Goal: Task Accomplishment & Management: Manage account settings

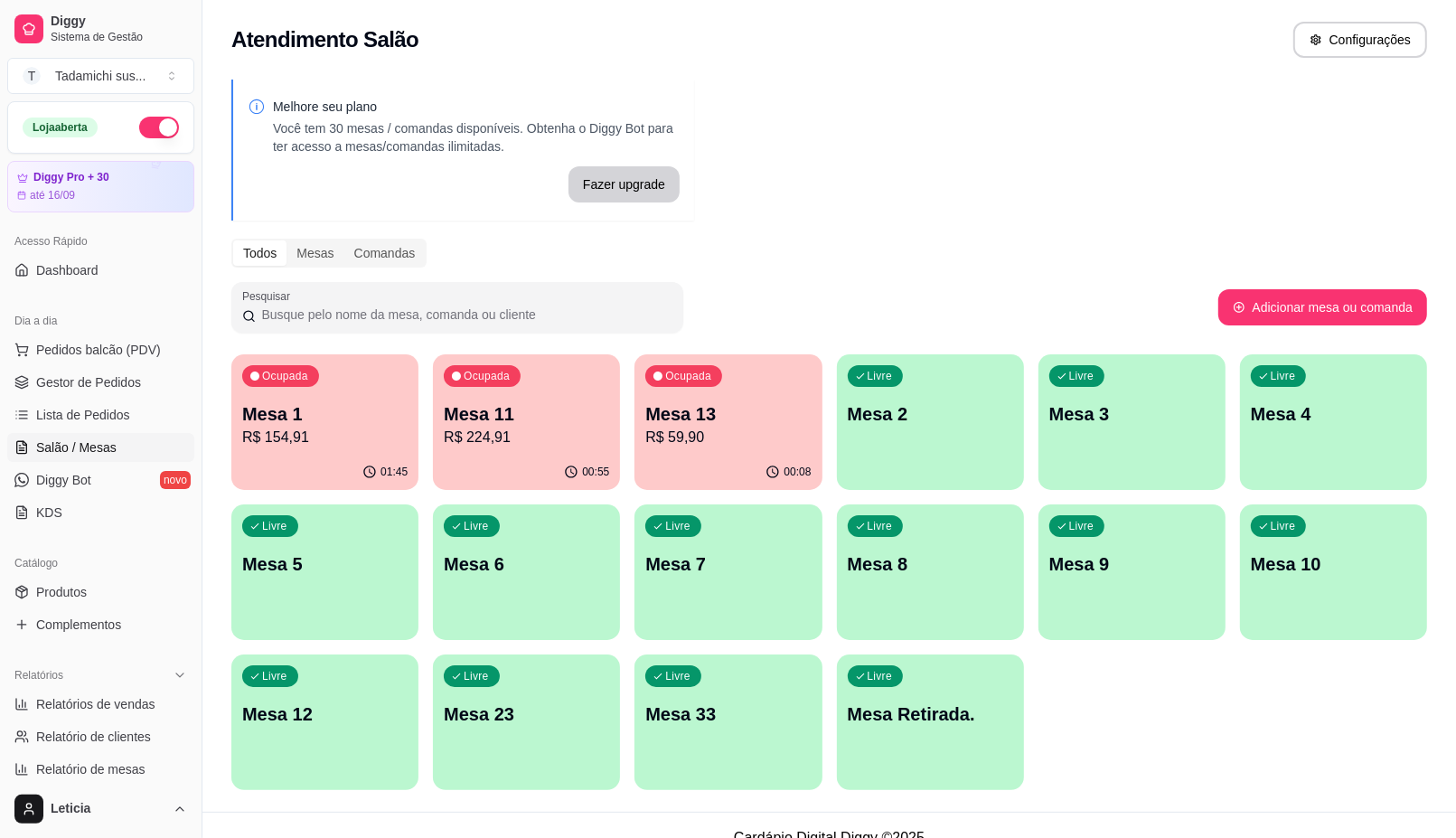
click at [792, 427] on p "R$ 59,90" at bounding box center [727, 437] width 165 height 22
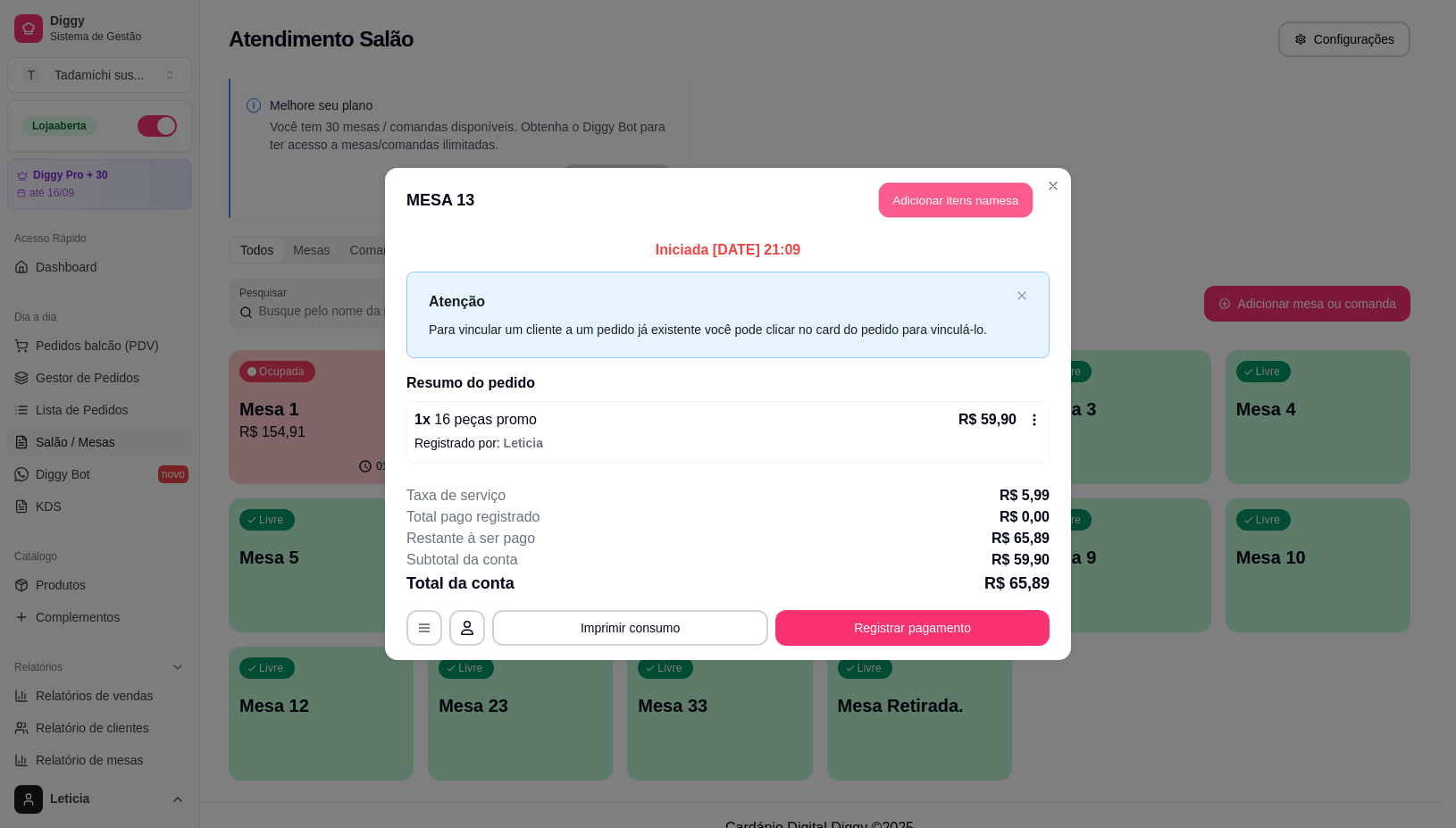
click at [926, 199] on button "Adicionar itens na mesa" at bounding box center [955, 200] width 154 height 35
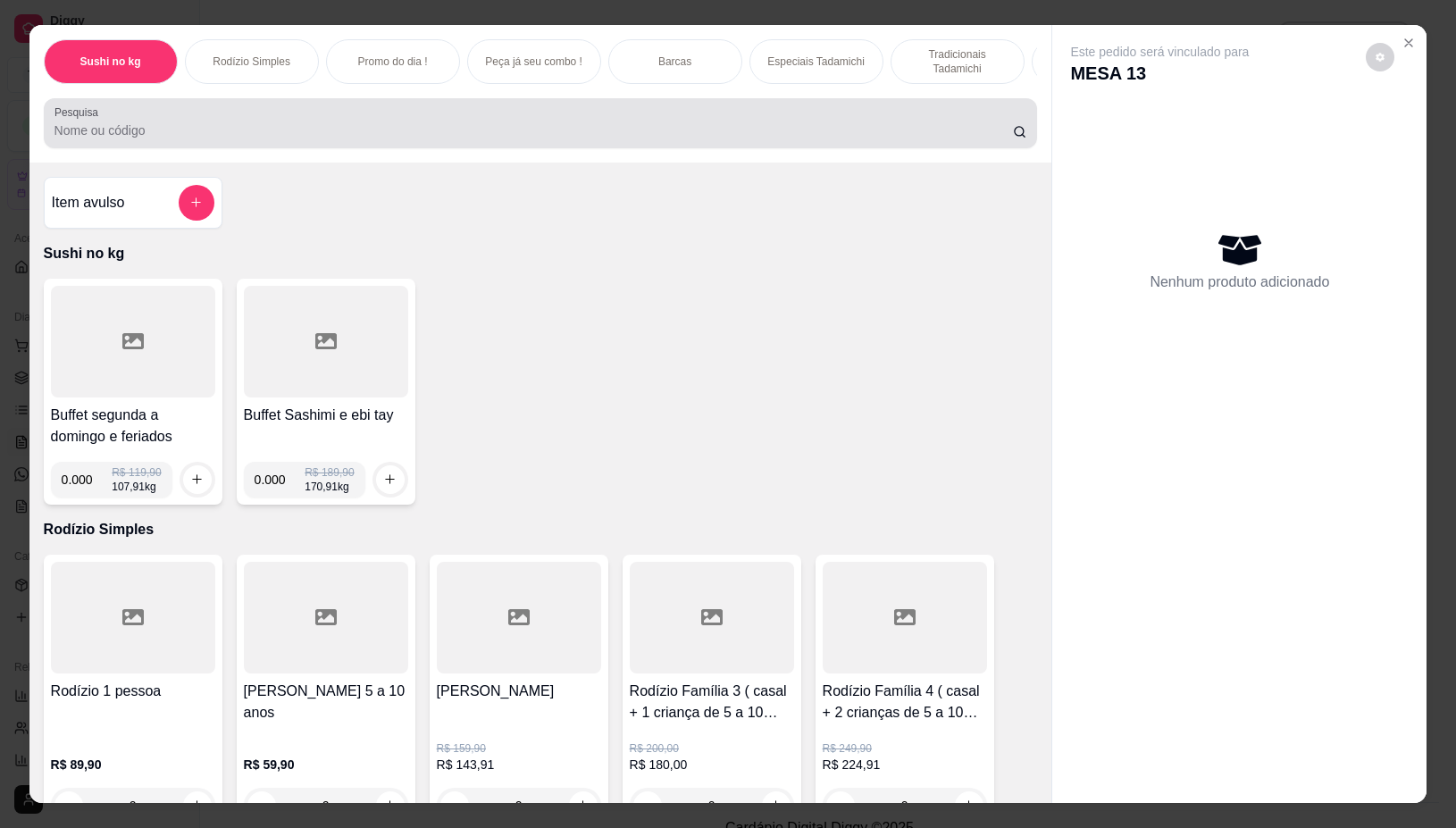
click at [883, 123] on div at bounding box center [541, 123] width 973 height 36
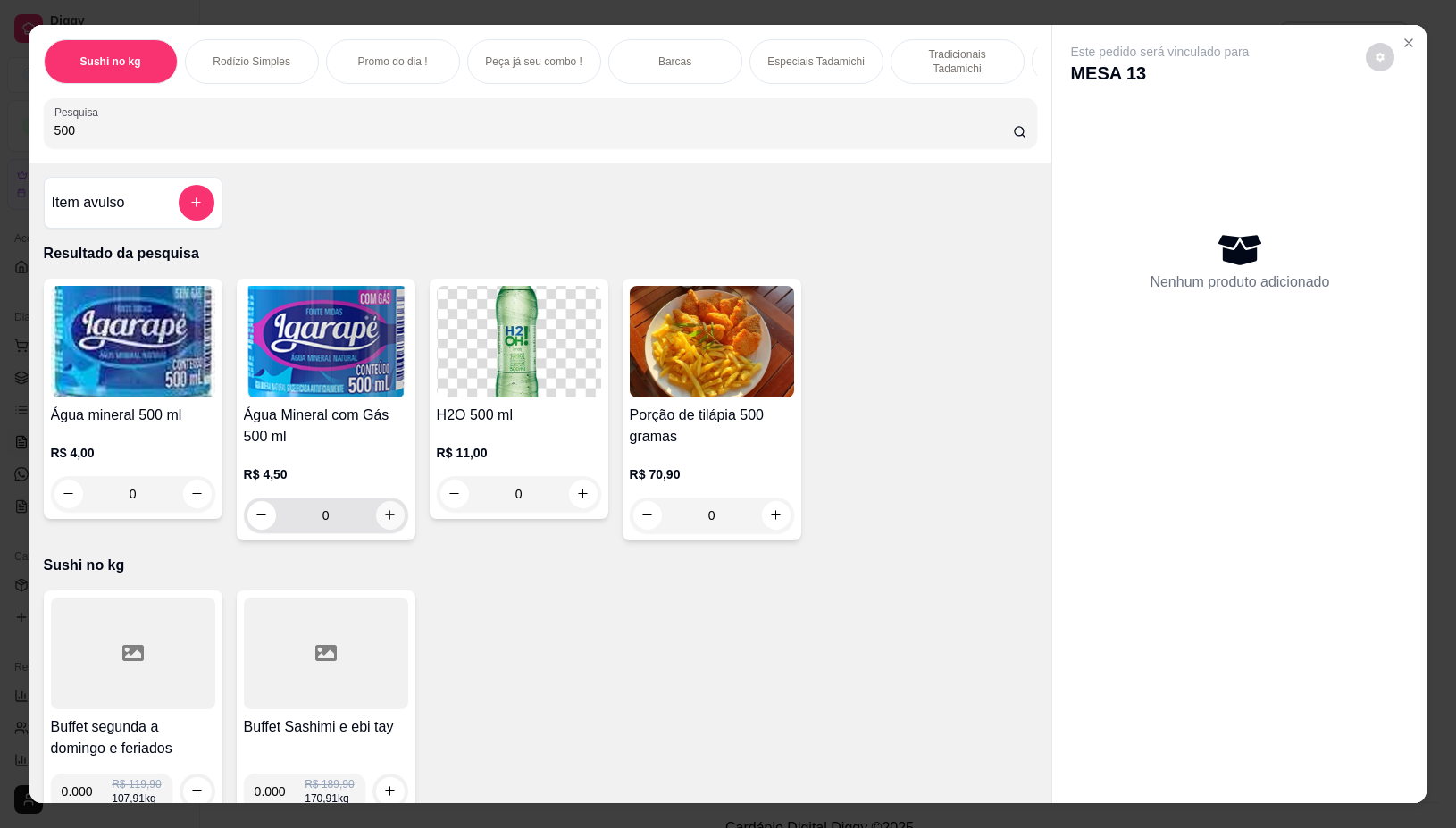
type input "500"
click at [383, 523] on icon "increase-product-quantity" at bounding box center [390, 516] width 14 height 14
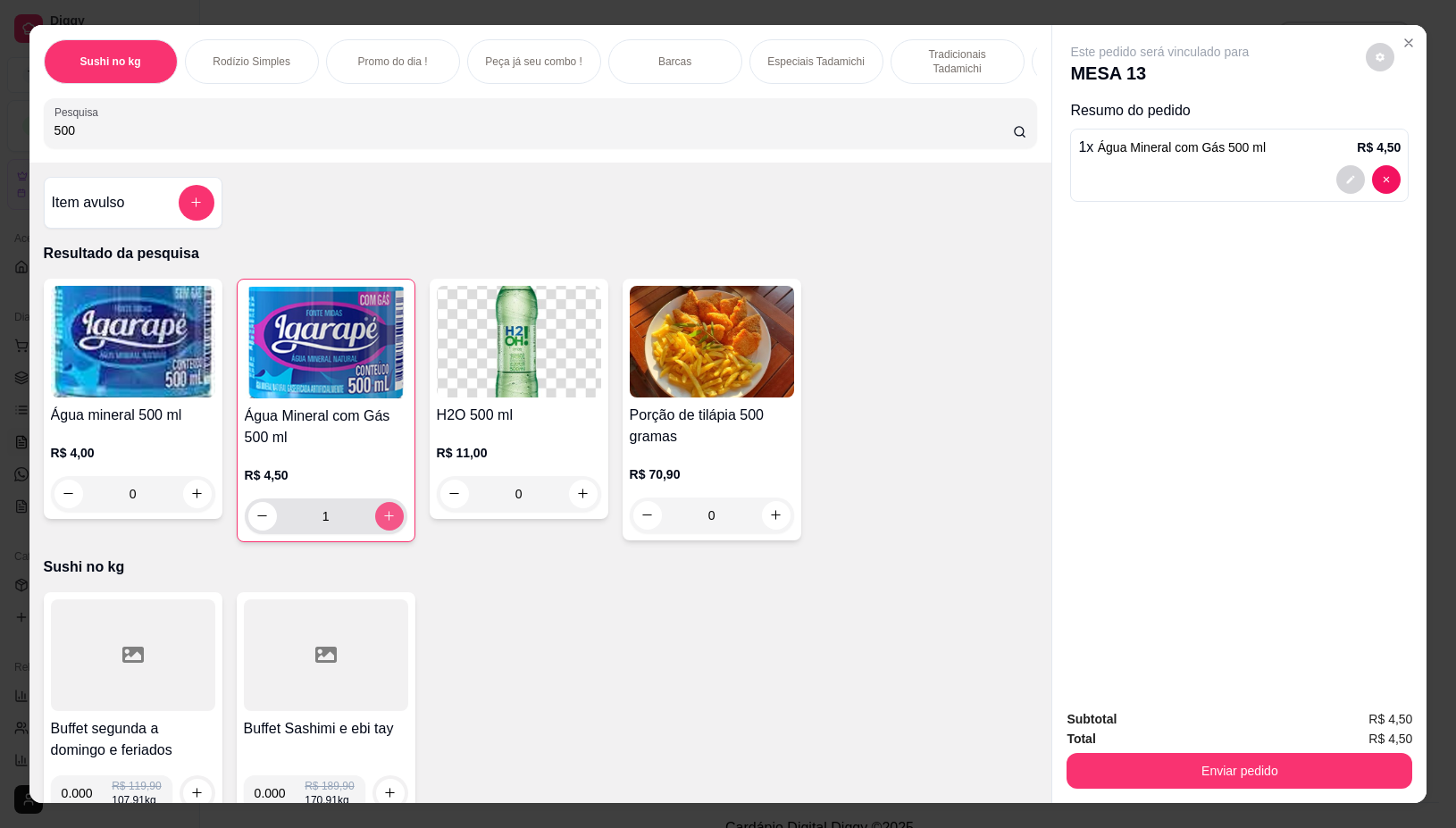
type input "1"
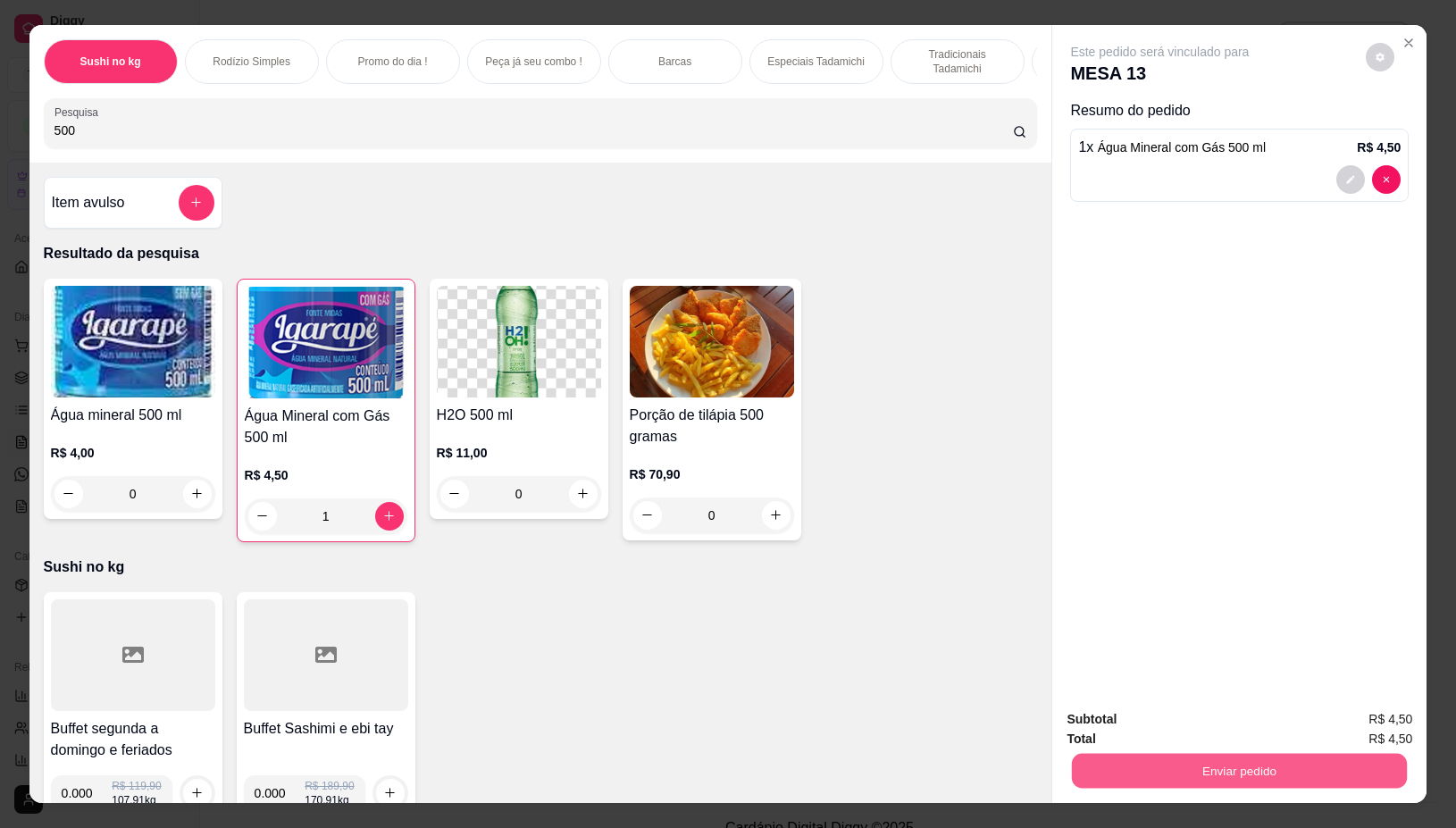
click at [1096, 754] on button "Enviar pedido" at bounding box center [1239, 771] width 335 height 35
click at [1141, 720] on button "Não registrar e enviar pedido" at bounding box center [1179, 719] width 186 height 34
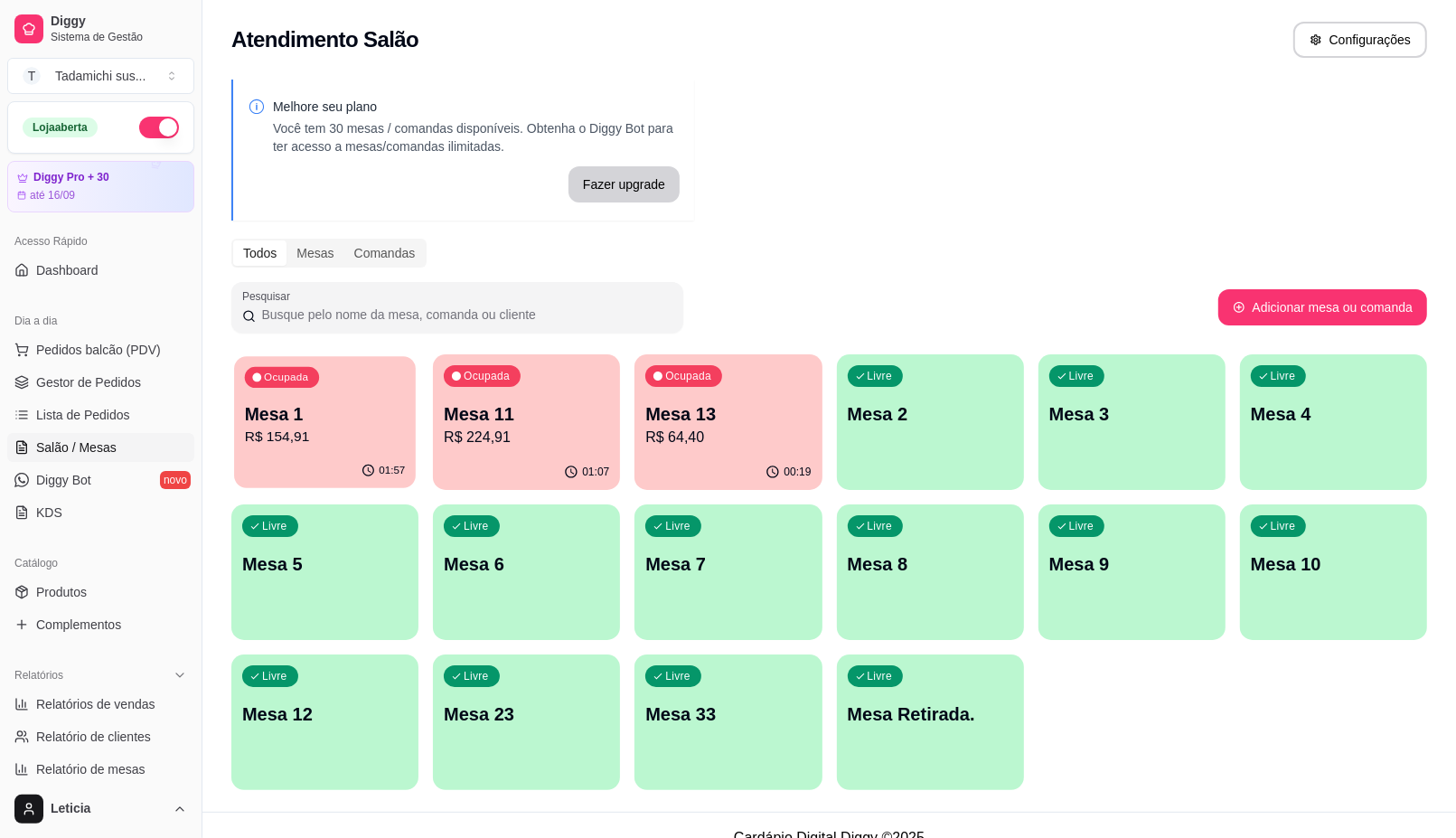
click at [334, 408] on p "Mesa 1" at bounding box center [325, 415] width 161 height 25
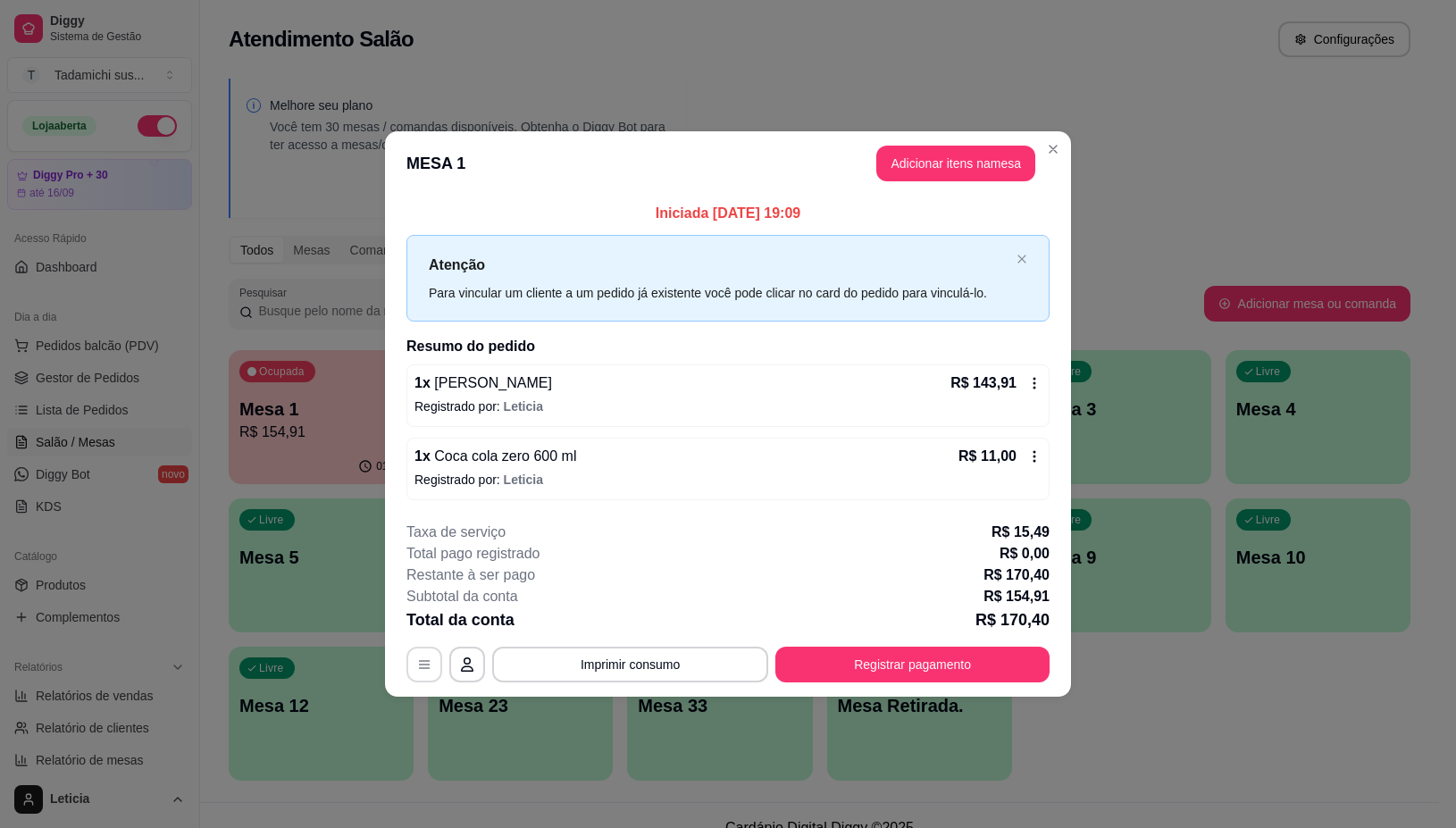
click at [409, 661] on button "button" at bounding box center [424, 665] width 36 height 36
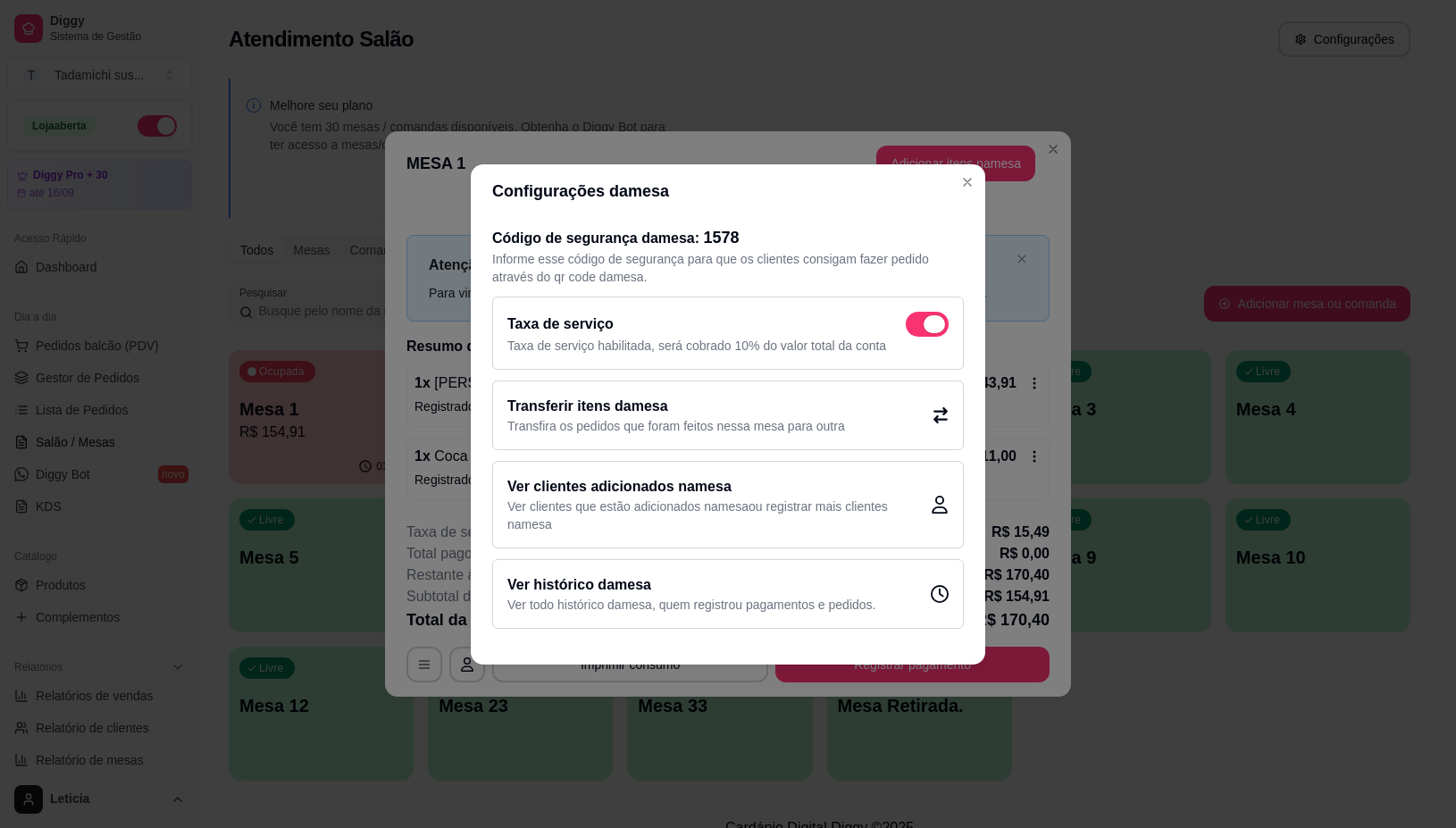
click at [914, 316] on span at bounding box center [927, 325] width 43 height 25
click at [914, 327] on input "checkbox" at bounding box center [911, 332] width 12 height 12
checkbox input "false"
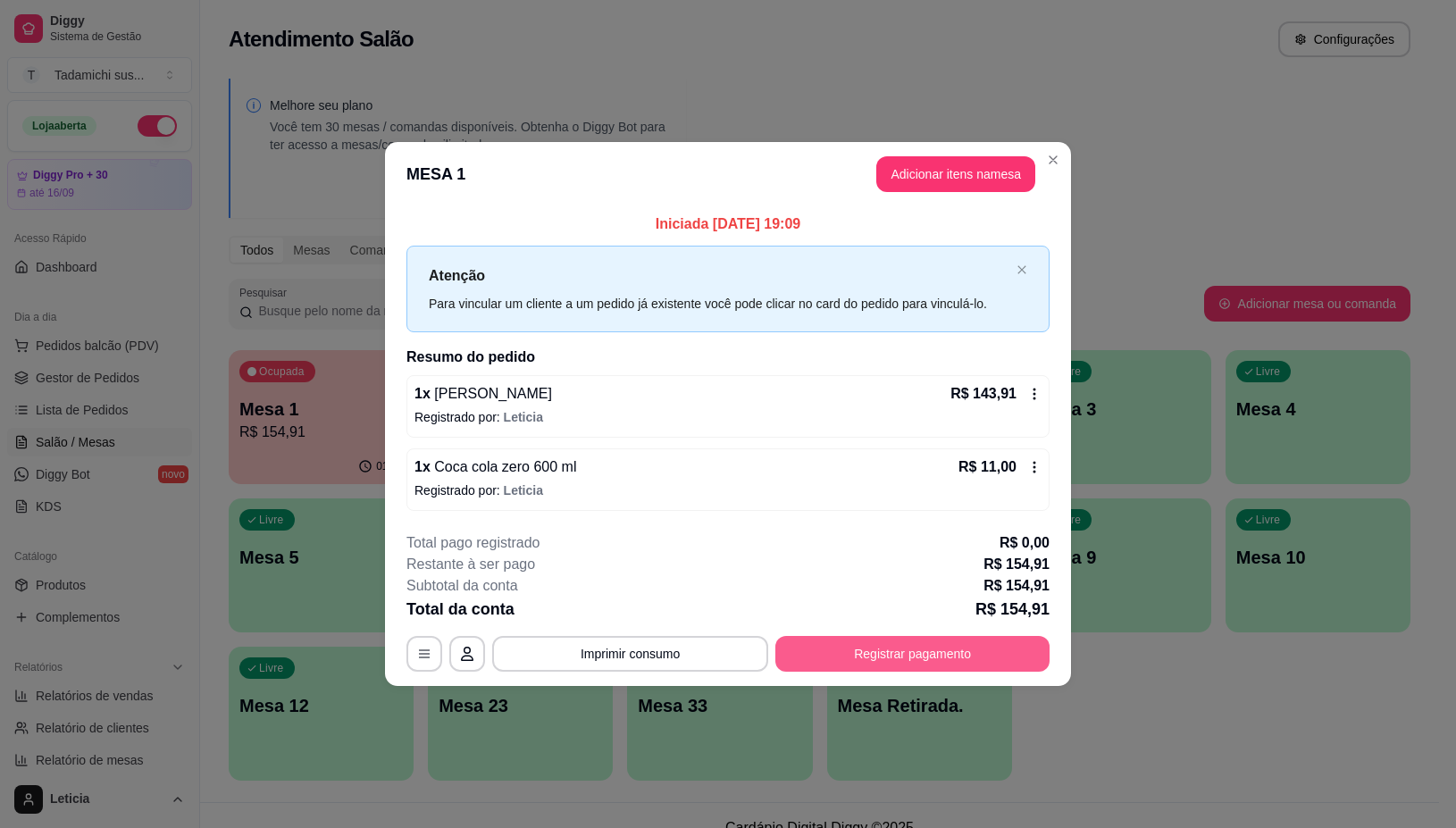
click at [891, 657] on button "Registrar pagamento" at bounding box center [912, 654] width 275 height 36
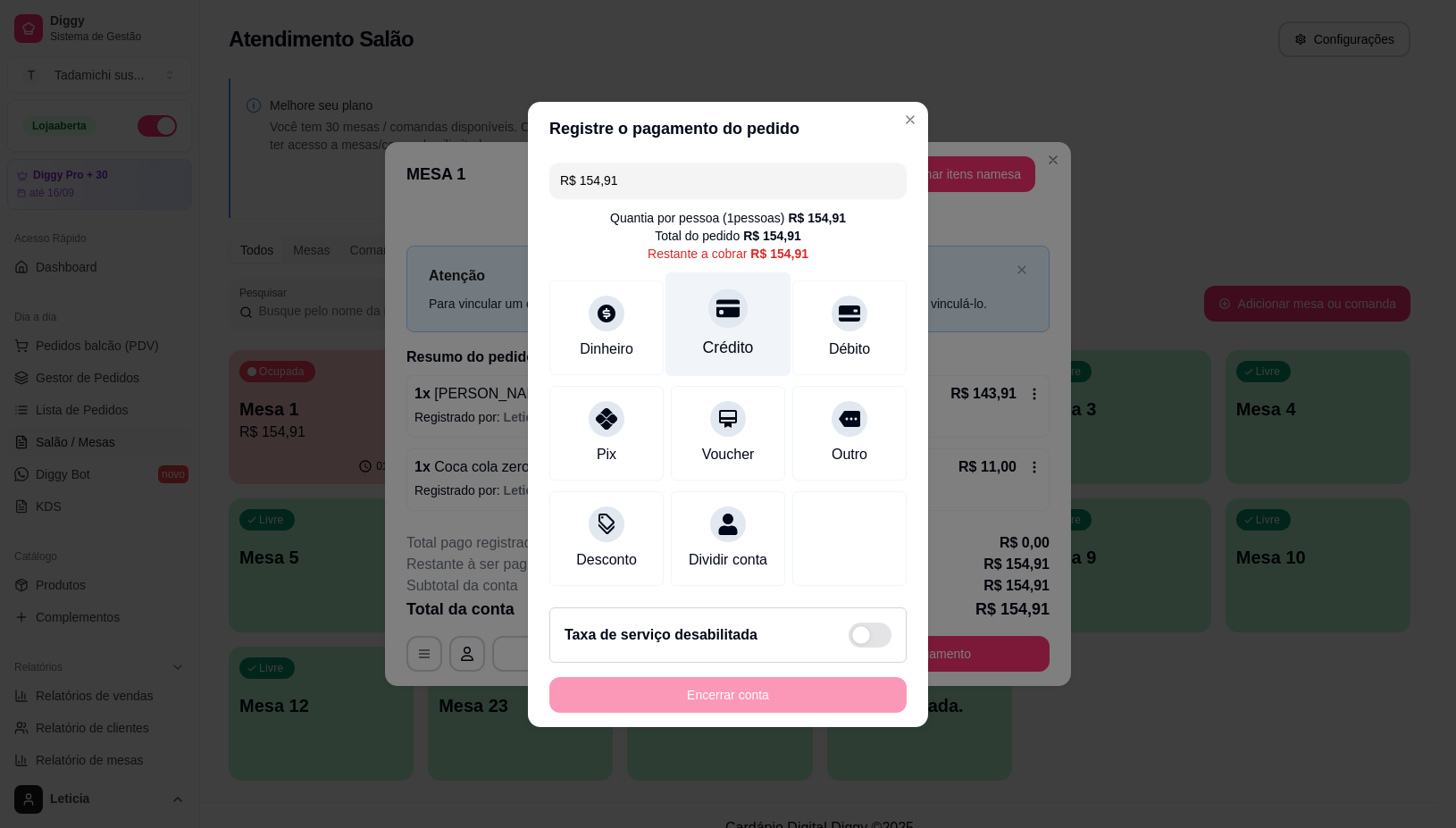
click at [693, 332] on div "Crédito" at bounding box center [728, 324] width 126 height 105
type input "R$ 0,00"
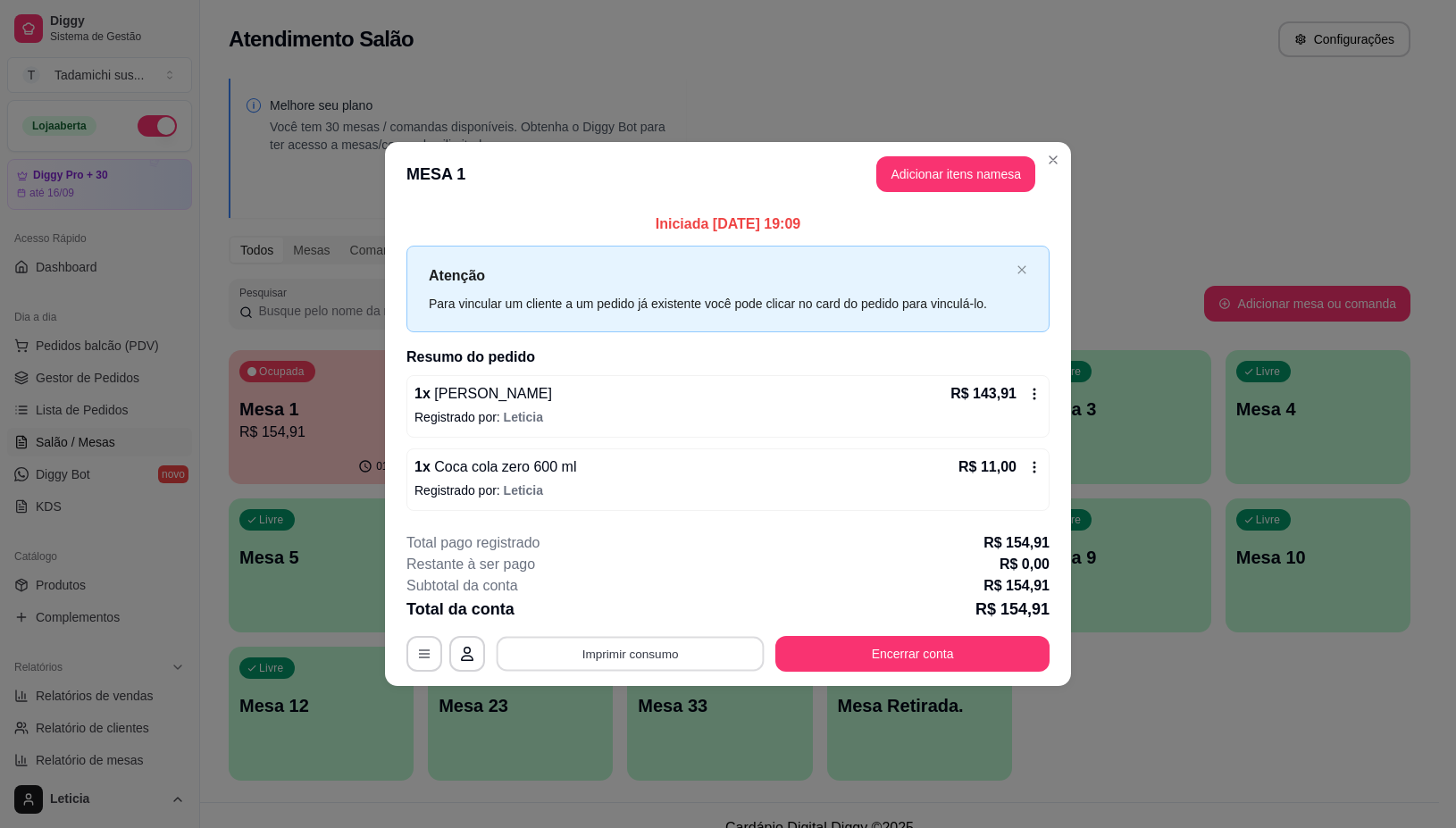
click at [664, 659] on button "Imprimir consumo" at bounding box center [631, 654] width 268 height 35
click at [655, 578] on button "IMPRESSORA" at bounding box center [635, 578] width 138 height 28
click at [883, 645] on button "Encerrar conta" at bounding box center [912, 654] width 275 height 36
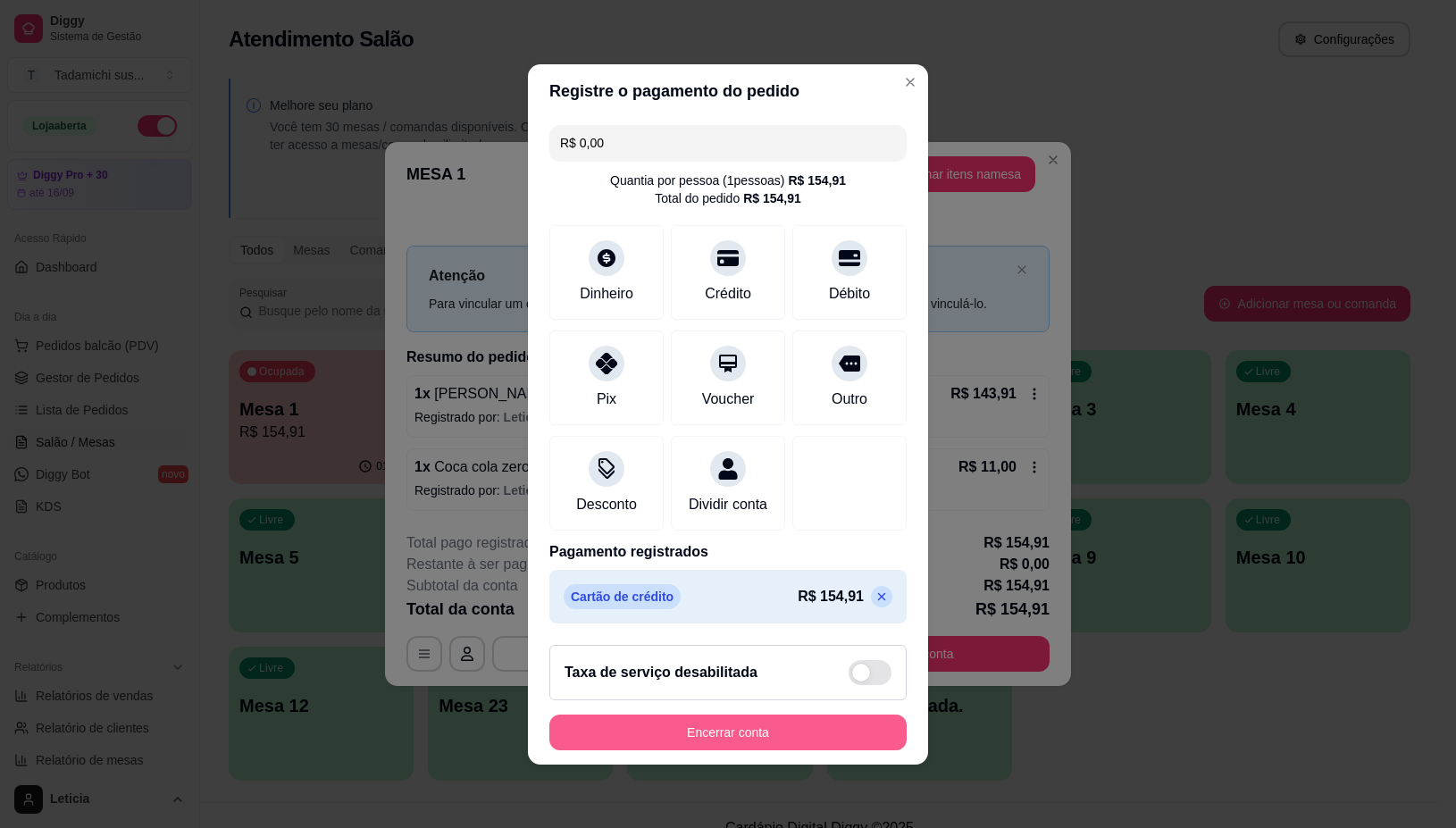
click at [730, 748] on button "Encerrar conta" at bounding box center [728, 732] width 357 height 36
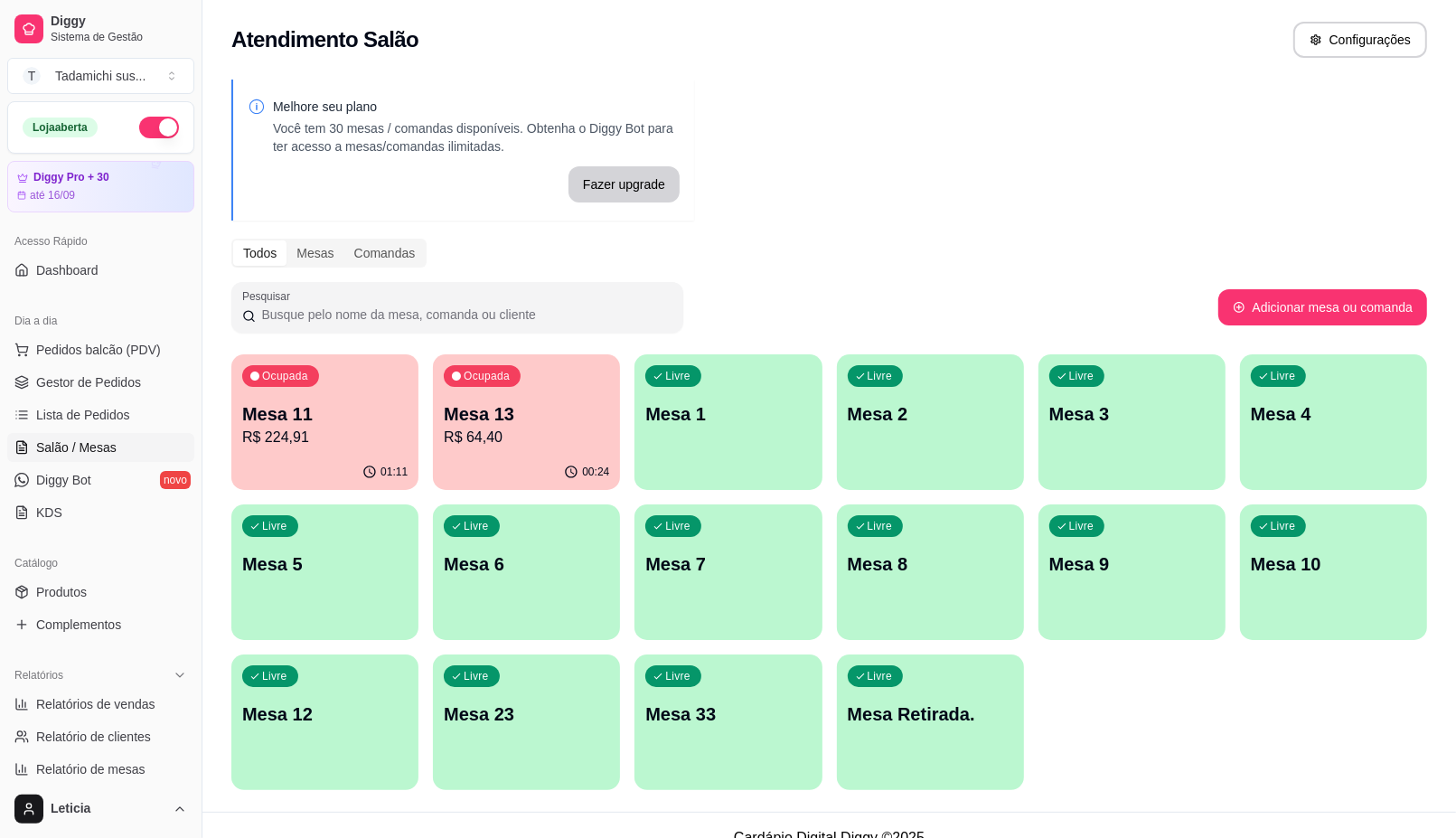
click at [477, 445] on p "R$ 64,40" at bounding box center [526, 437] width 165 height 22
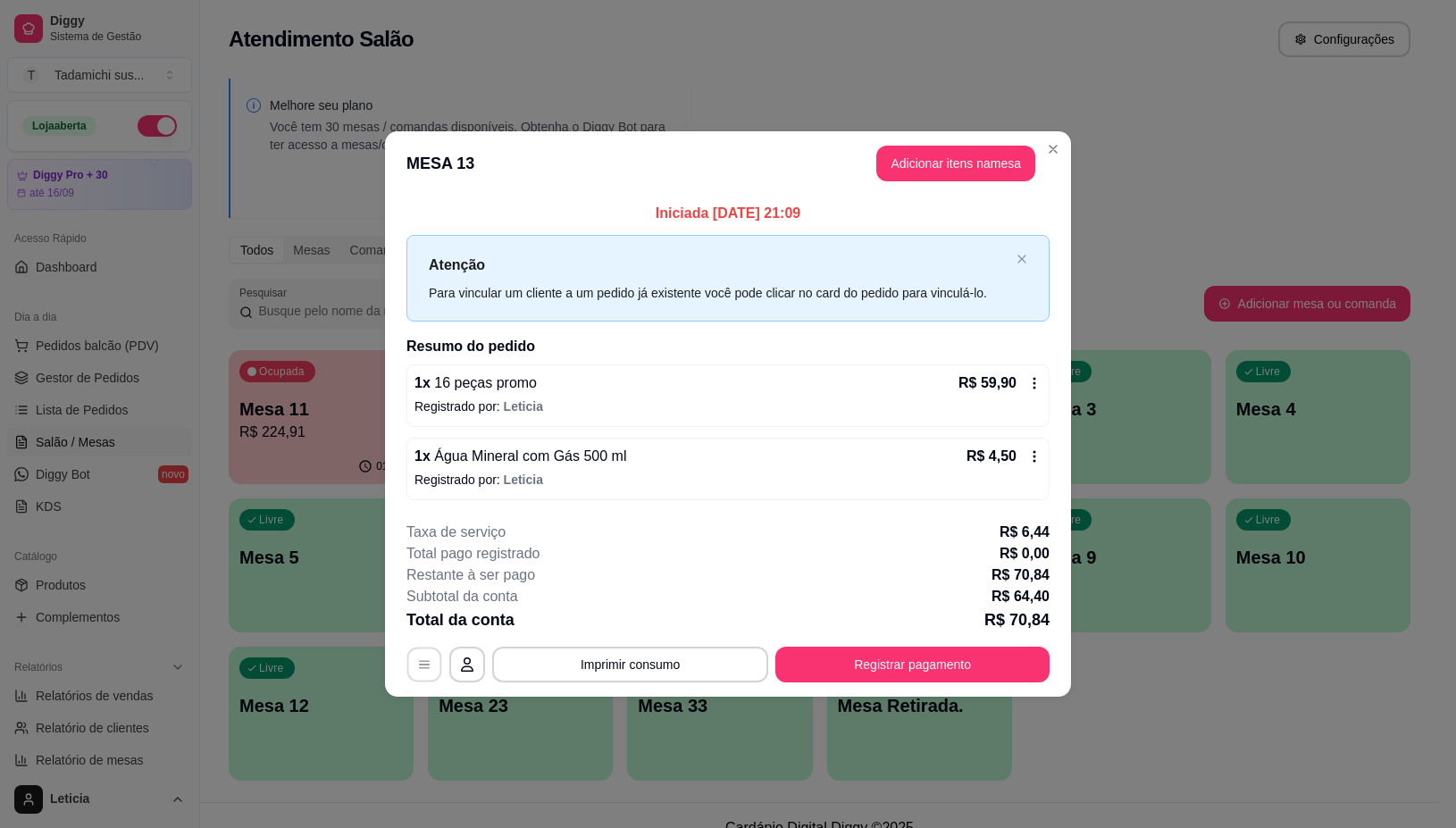
click at [419, 676] on button "button" at bounding box center [425, 665] width 35 height 35
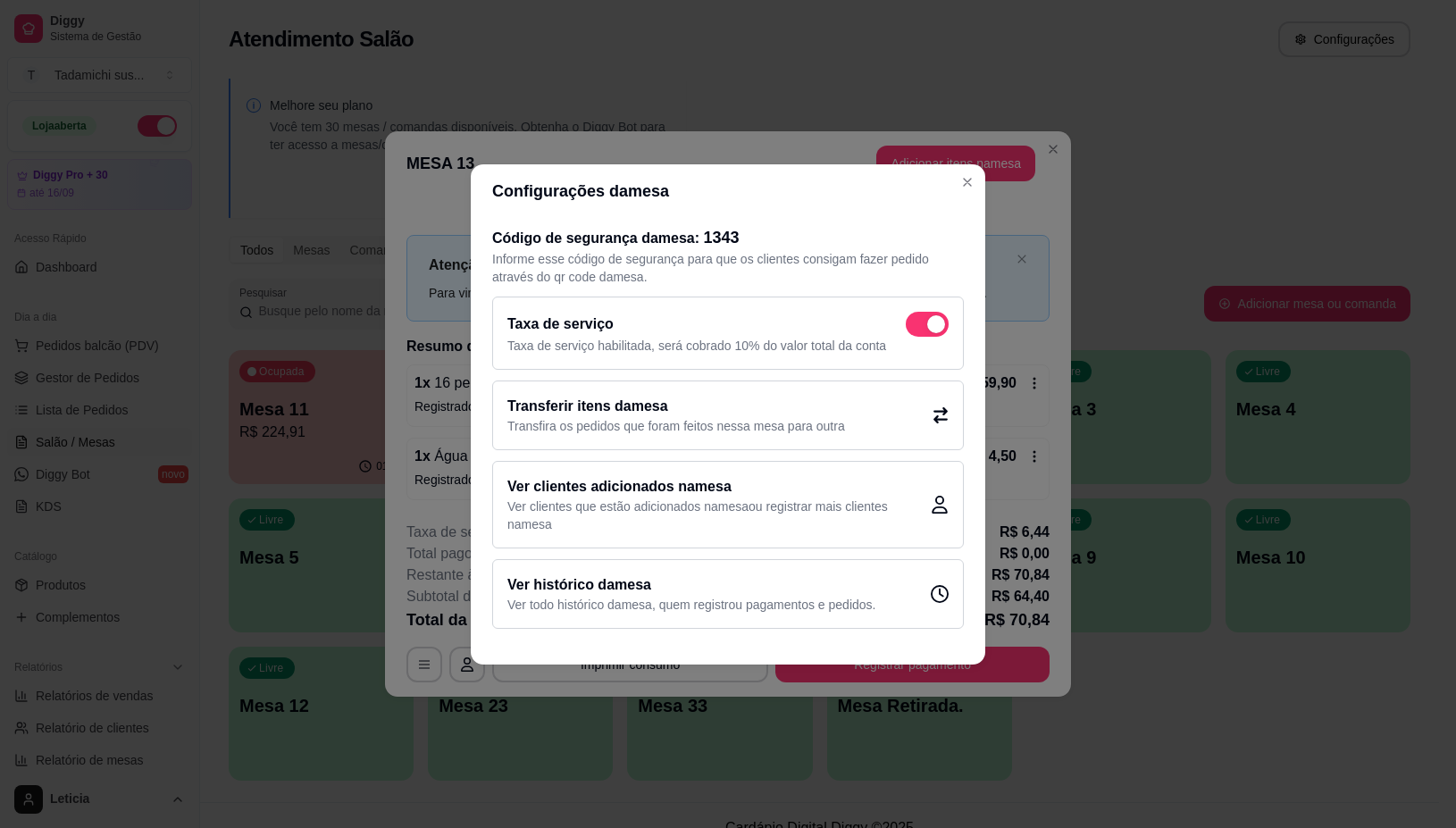
click at [913, 322] on span at bounding box center [927, 325] width 43 height 25
click at [913, 327] on input "checkbox" at bounding box center [911, 332] width 12 height 12
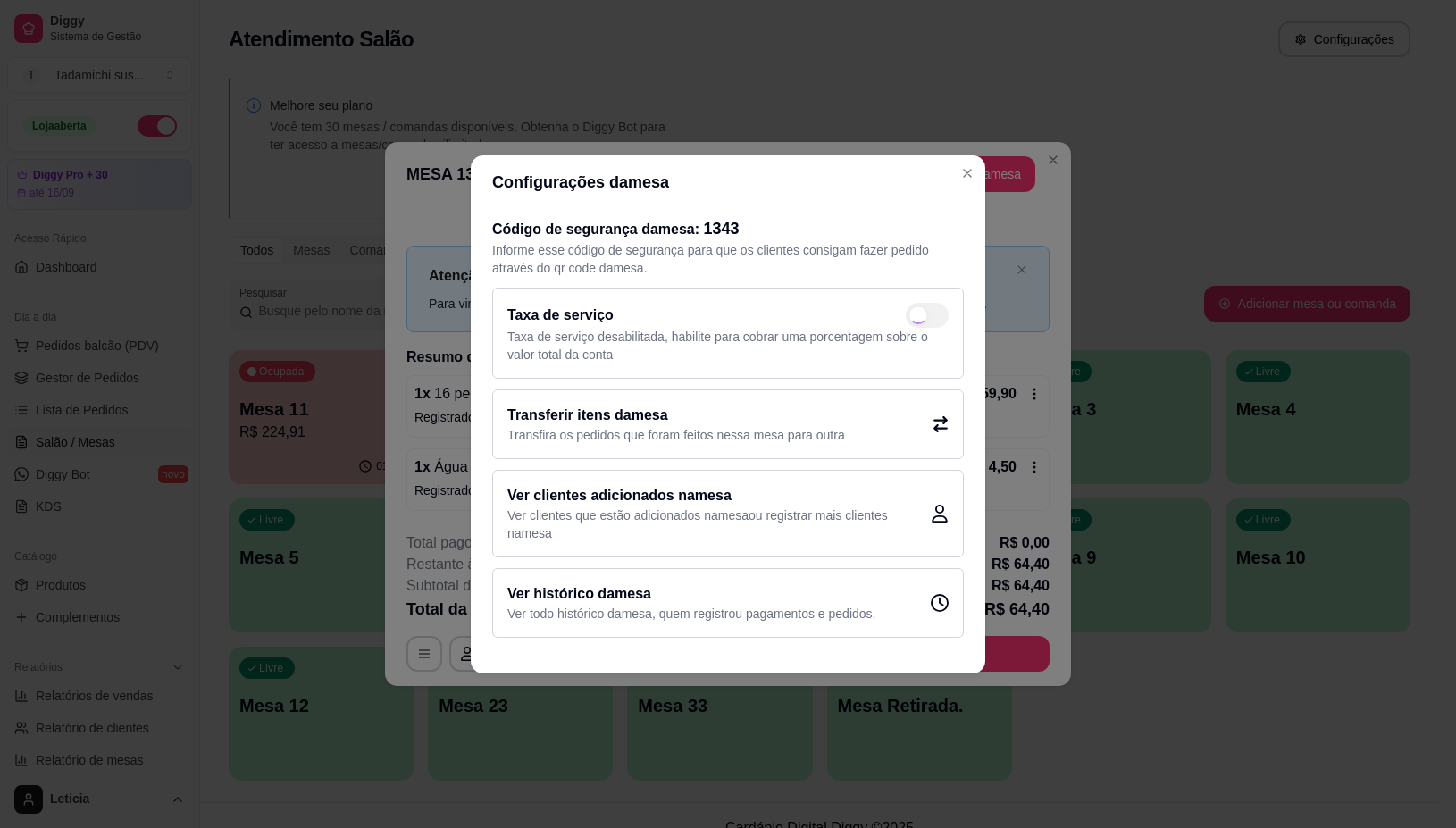
checkbox input "false"
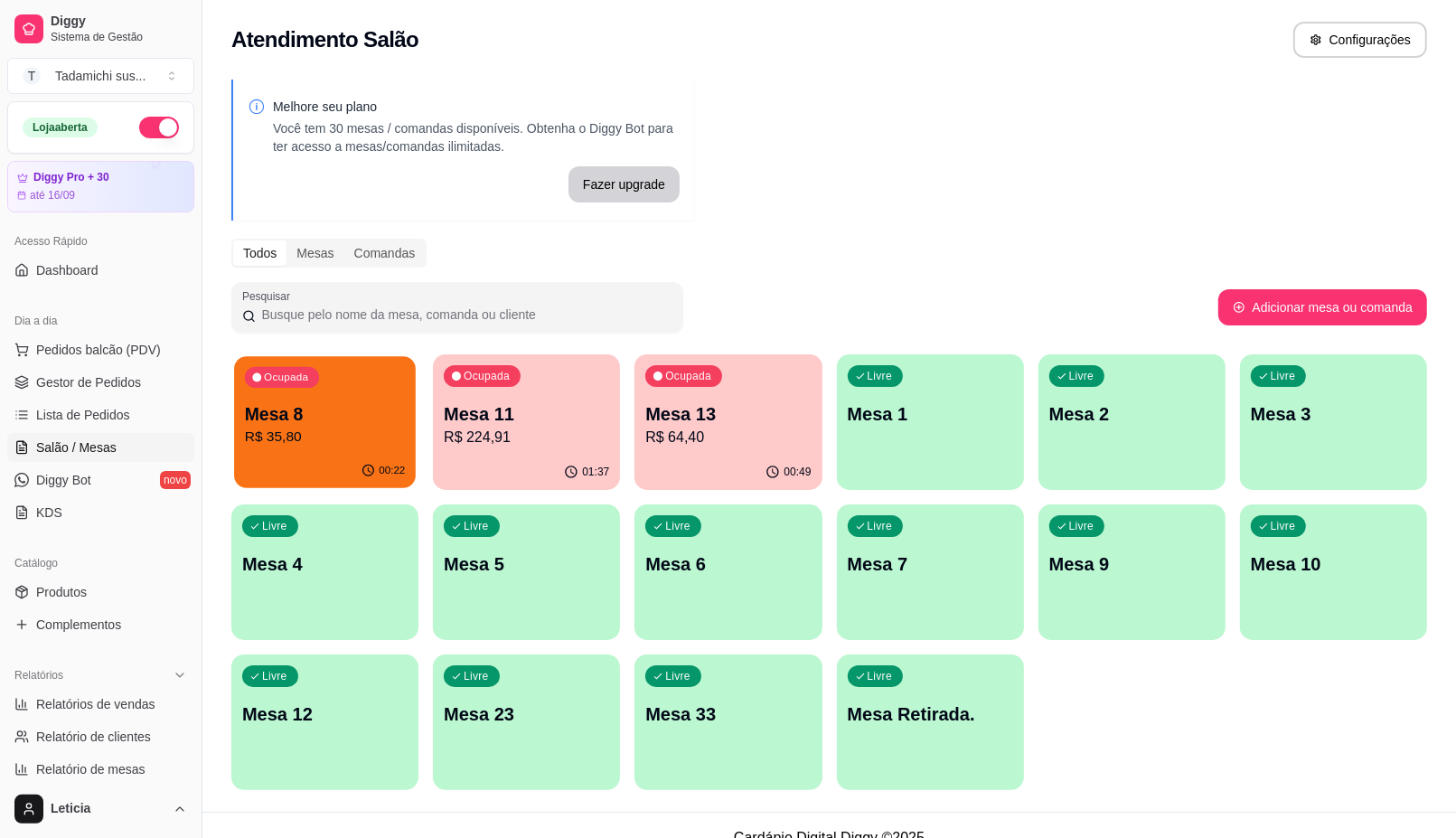
click at [375, 414] on p "Mesa 8" at bounding box center [325, 415] width 161 height 25
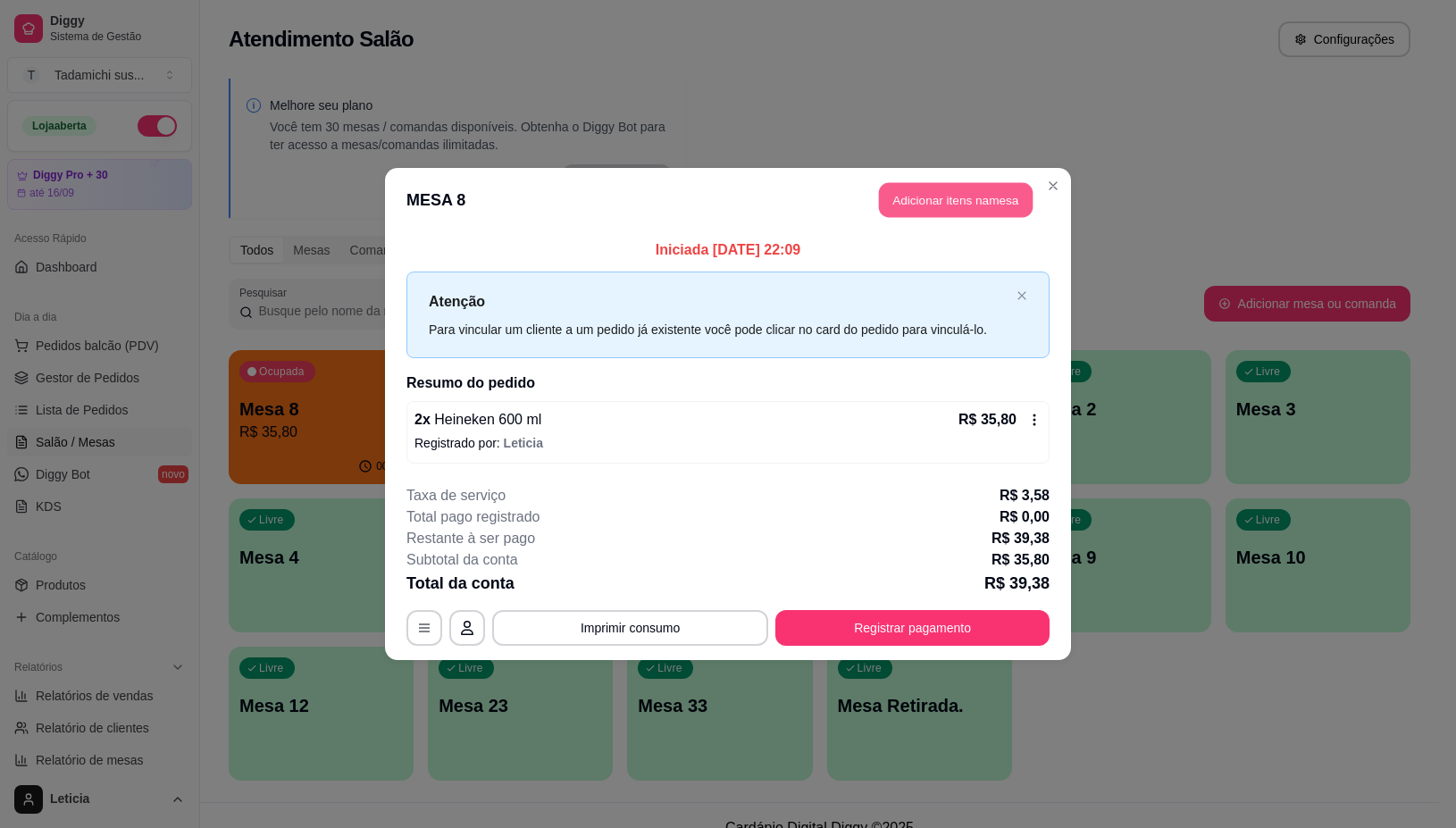
click at [948, 206] on button "Adicionar itens na mesa" at bounding box center [955, 200] width 154 height 35
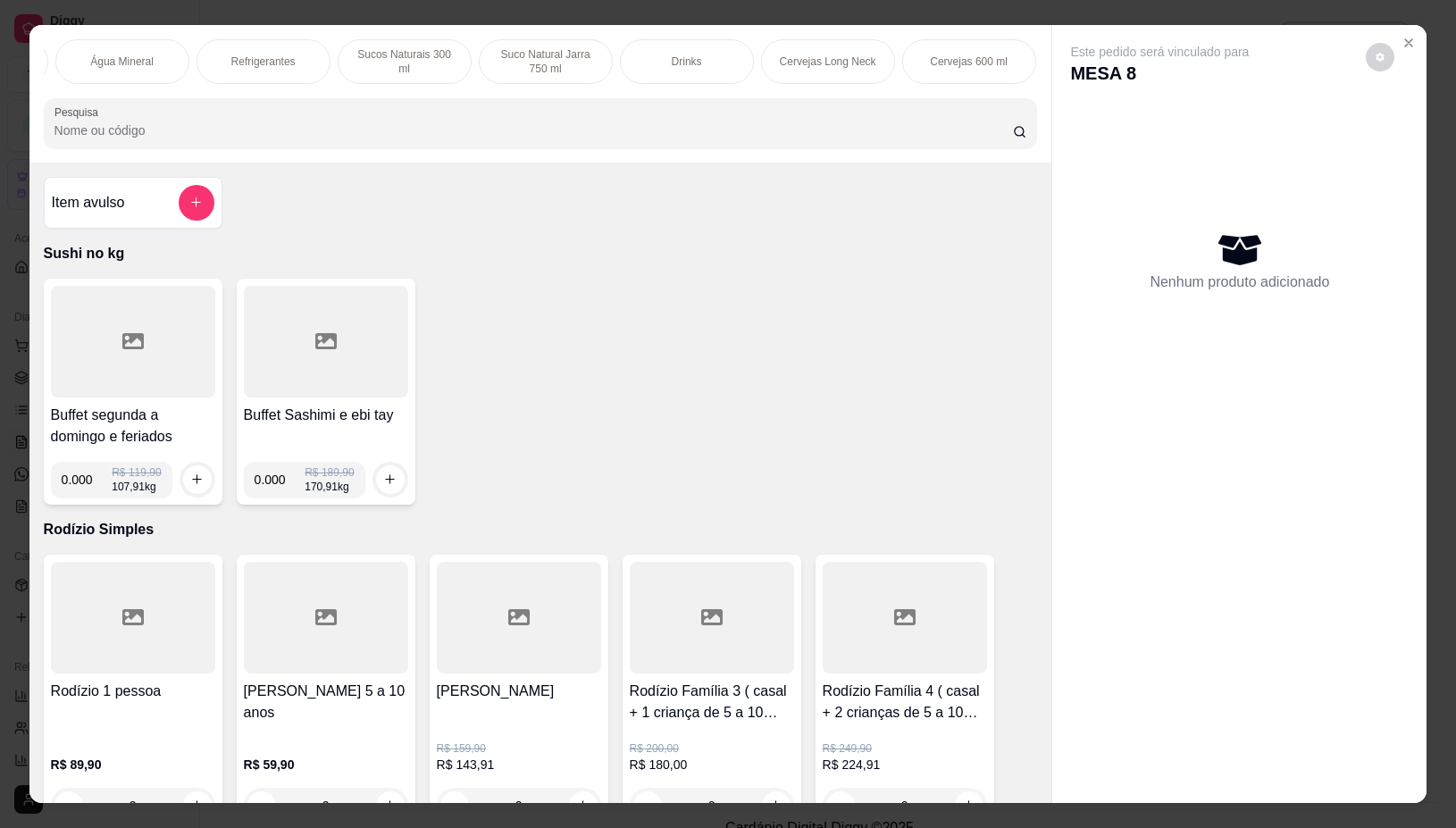
scroll to position [0, 2635]
click at [878, 63] on div "Cervejas 600 ml" at bounding box center [862, 62] width 134 height 45
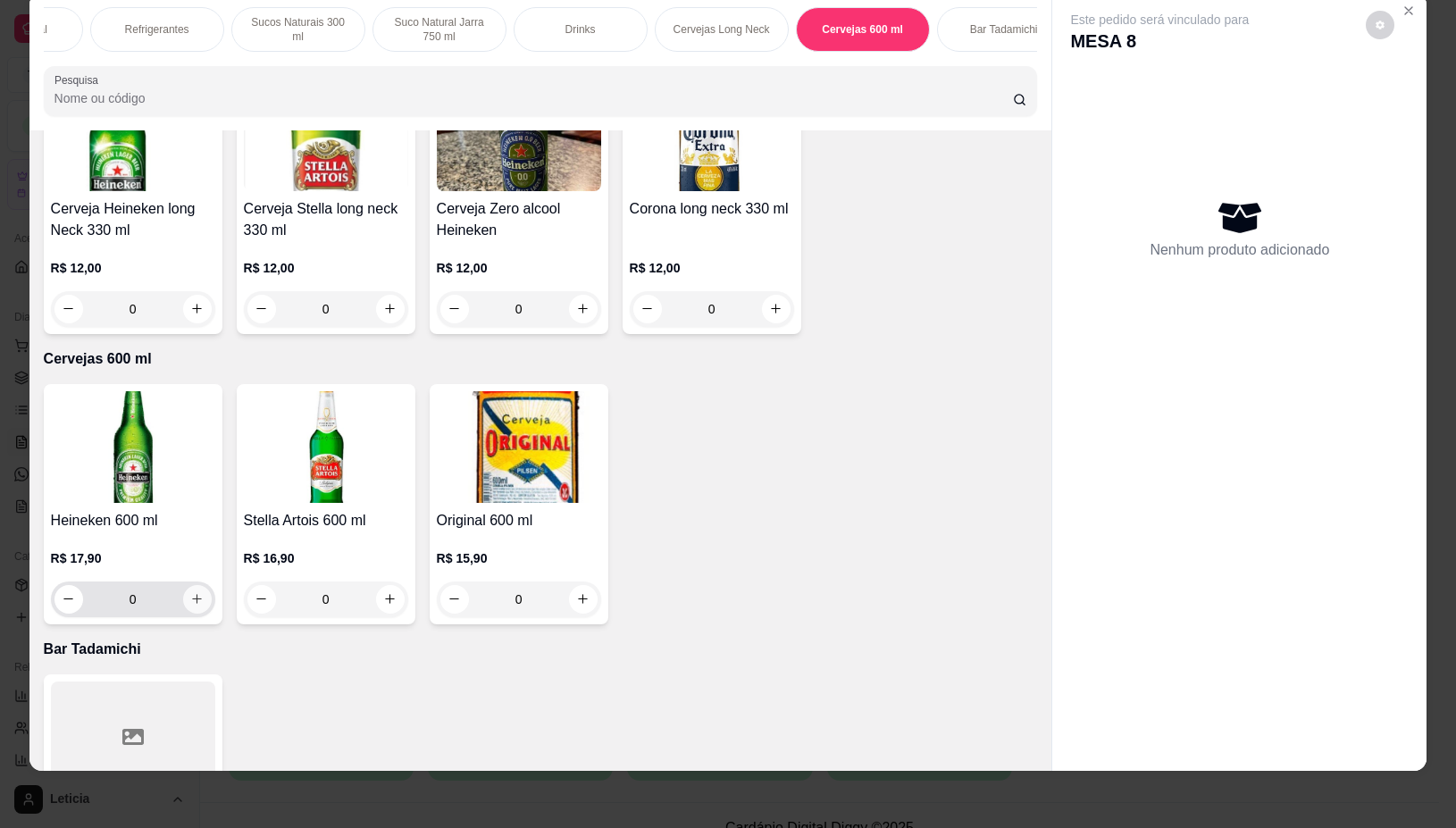
click at [186, 585] on button "increase-product-quantity" at bounding box center [197, 598] width 28 height 28
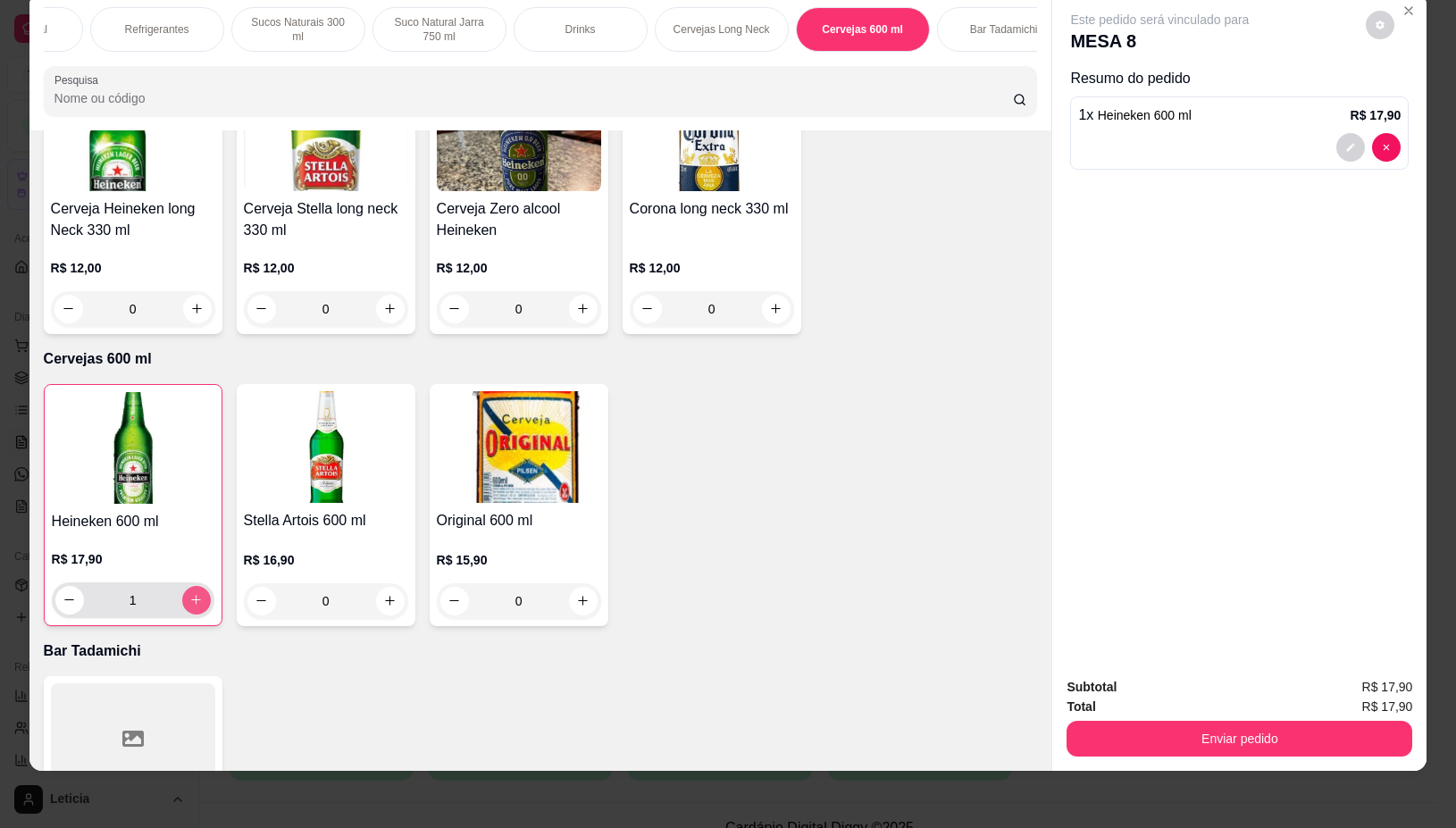
type input "1"
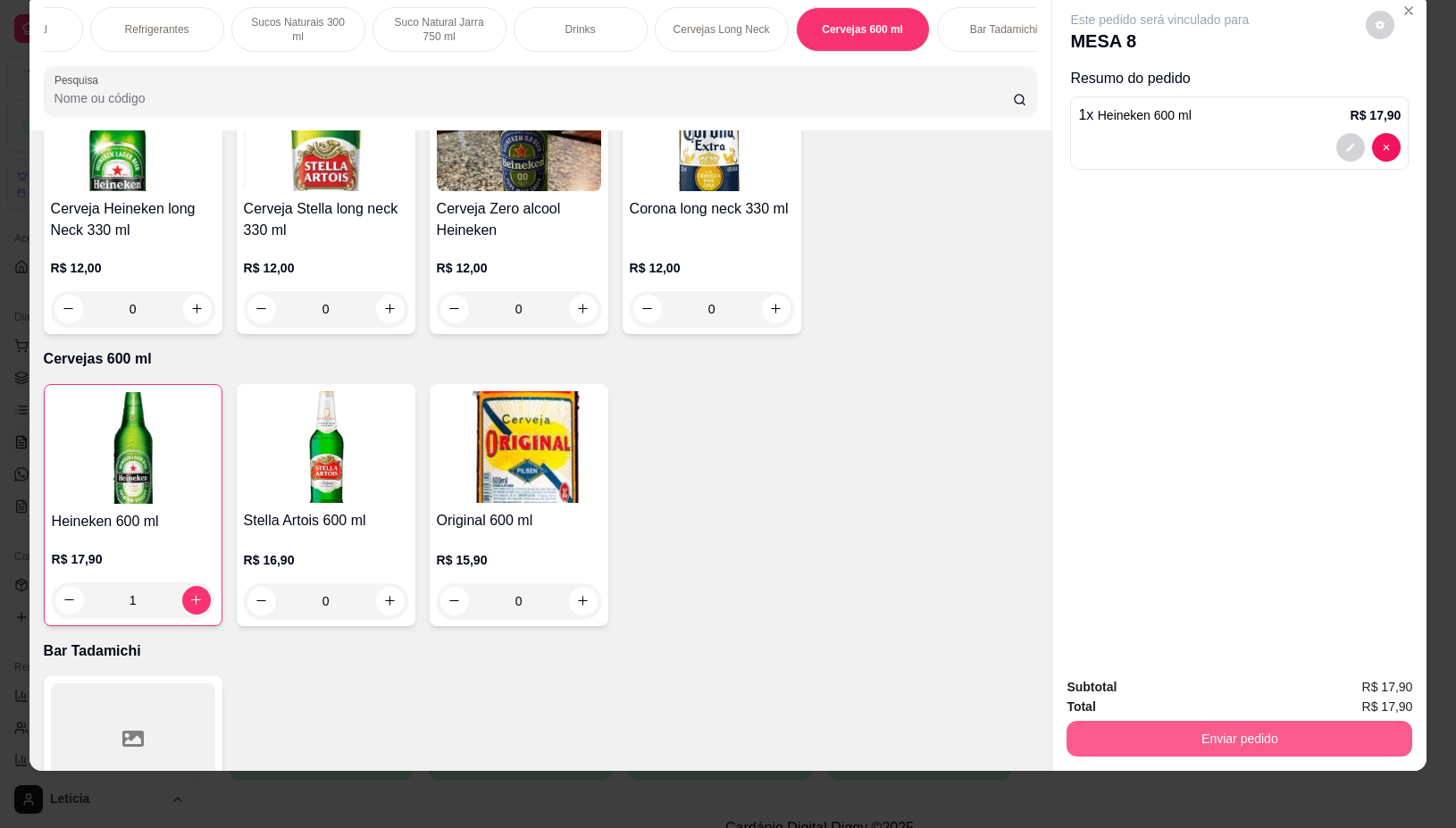
click at [1354, 720] on button "Enviar pedido" at bounding box center [1240, 738] width 346 height 36
click at [1198, 684] on button "Não registrar e enviar pedido" at bounding box center [1179, 678] width 186 height 34
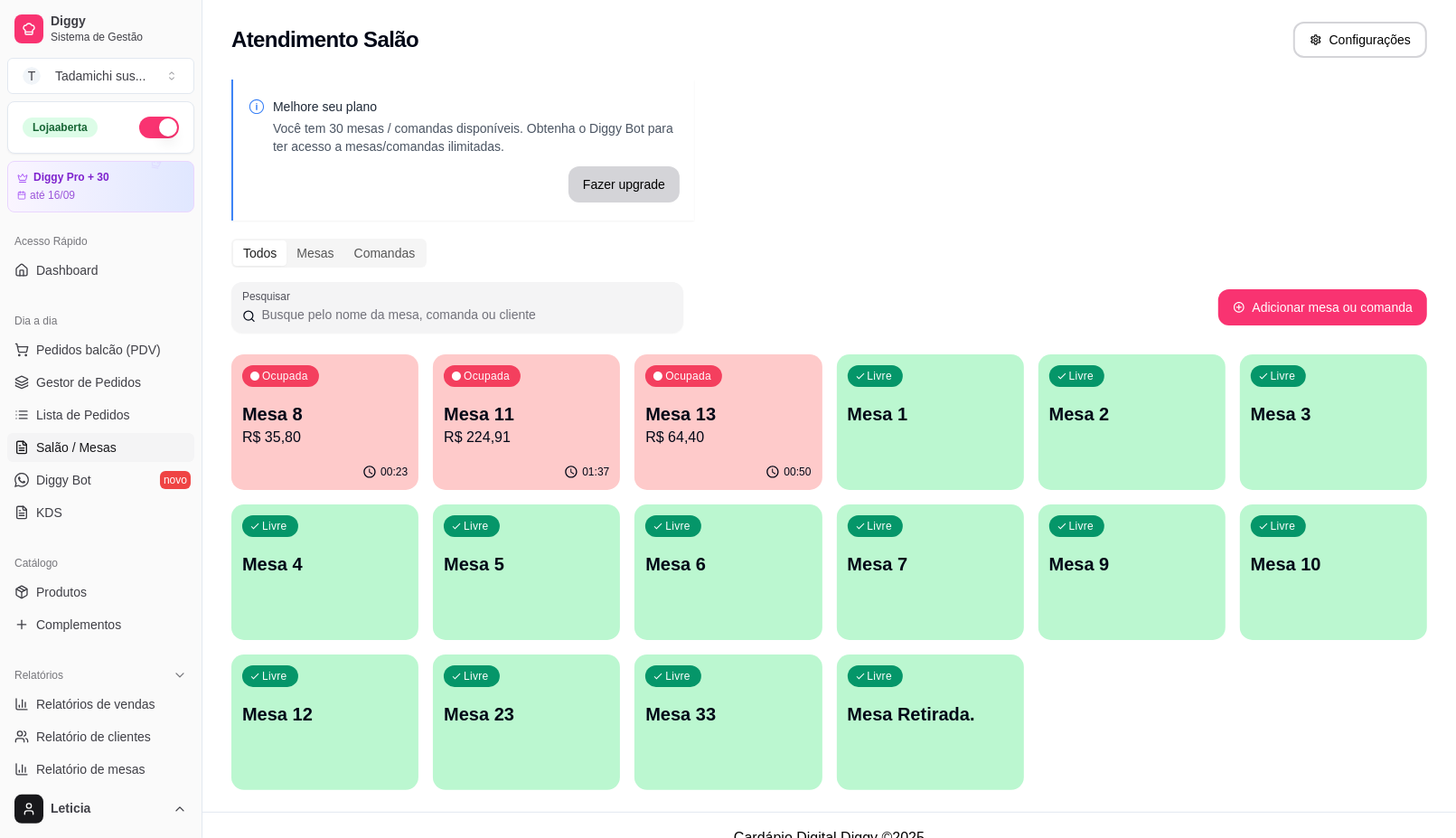
click at [314, 448] on div "Ocupada Mesa 8 R$ 35,80" at bounding box center [324, 404] width 187 height 100
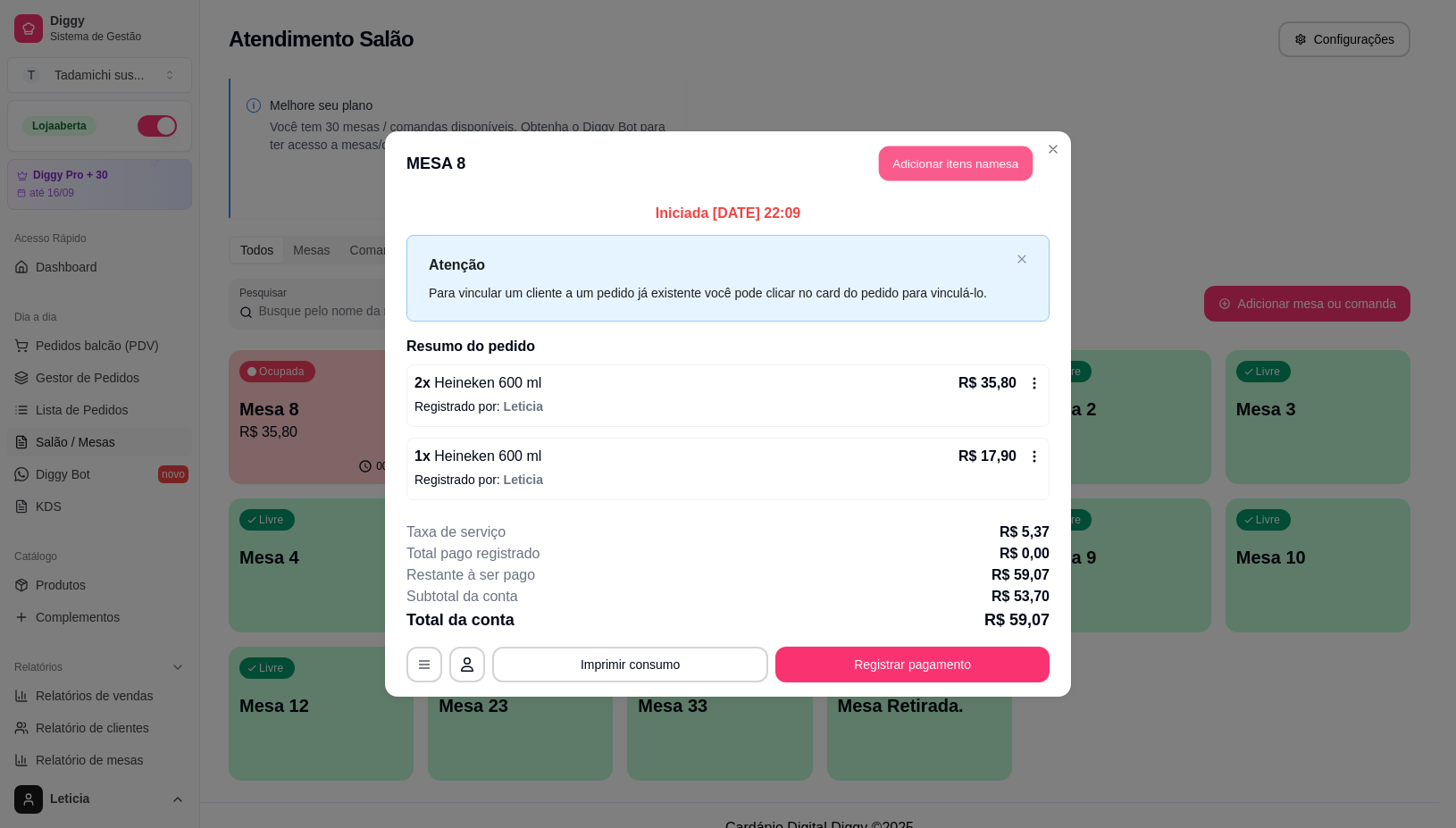
click at [917, 150] on button "Adicionar itens na mesa" at bounding box center [955, 164] width 154 height 35
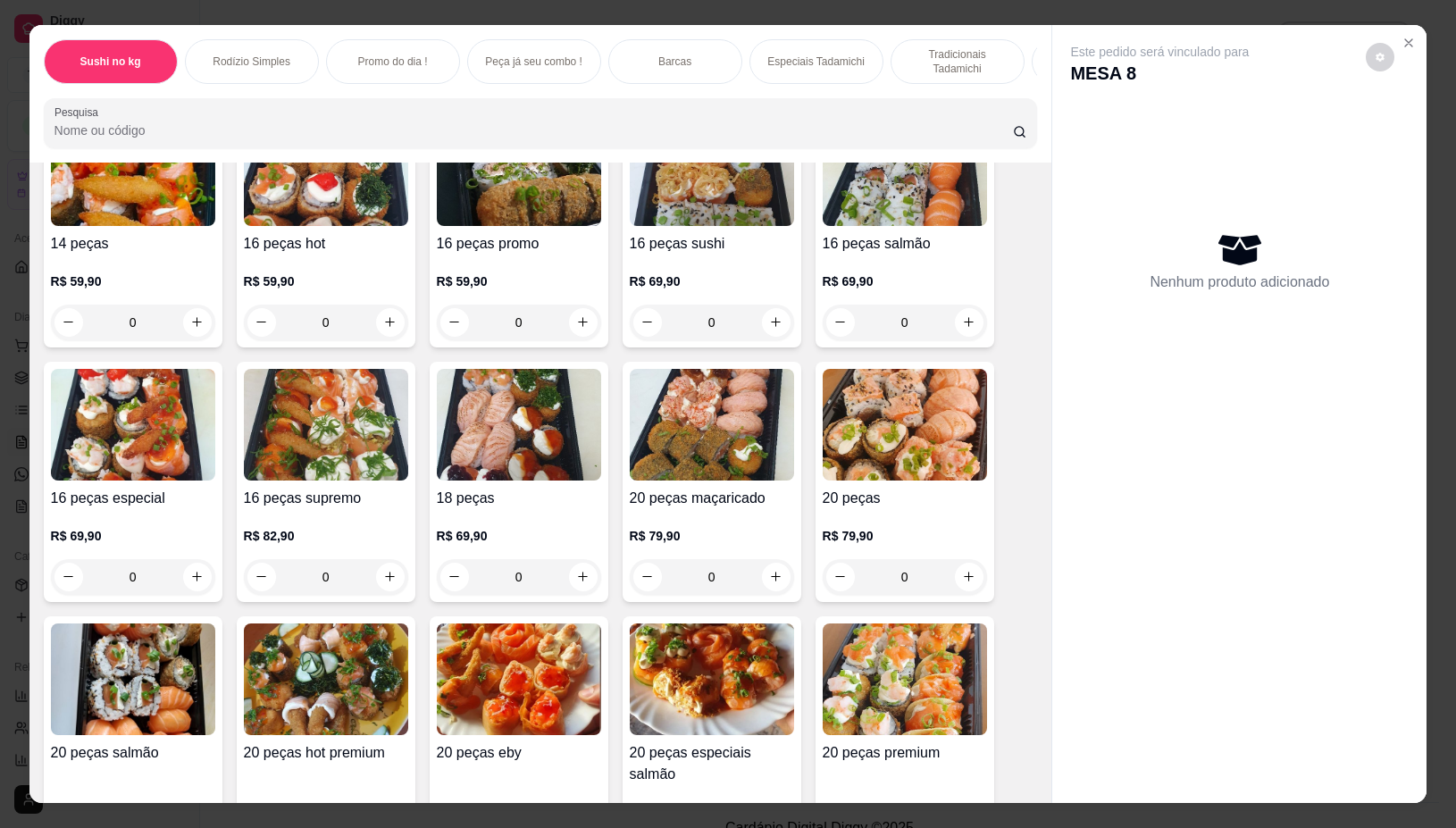
scroll to position [1786, 0]
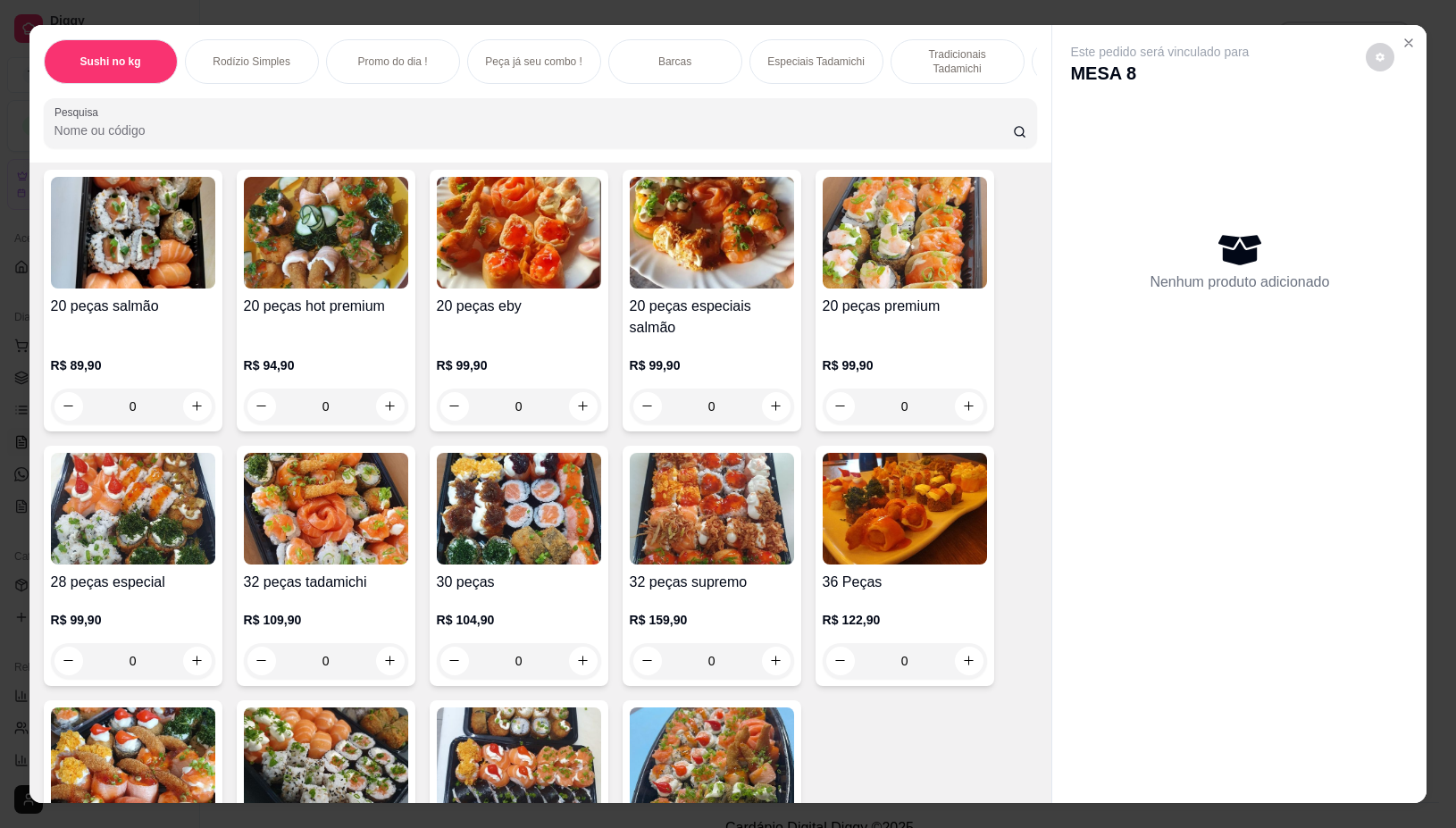
click at [905, 49] on p "Tradicionais Tadamichi" at bounding box center [957, 61] width 104 height 28
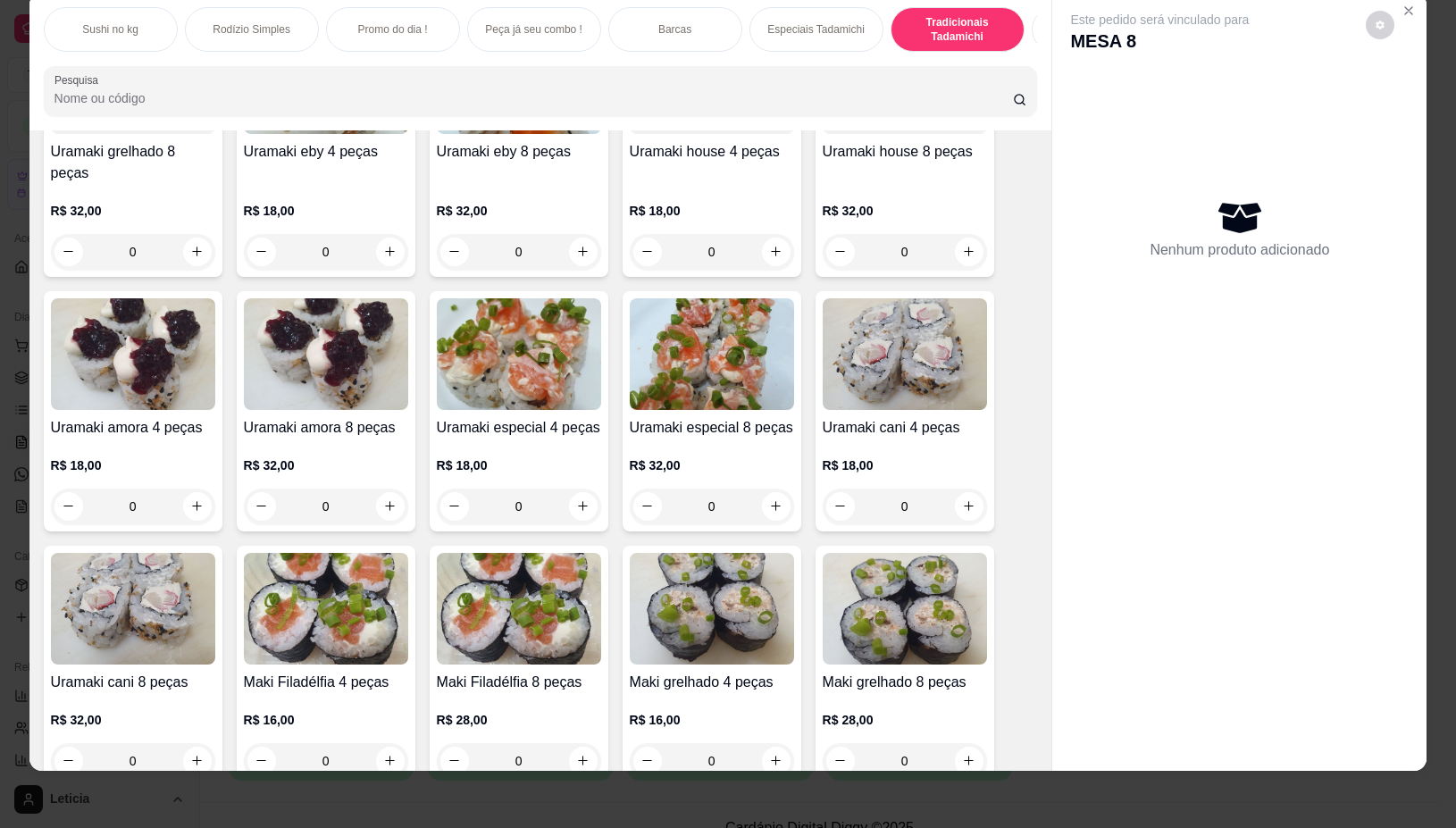
scroll to position [8625, 0]
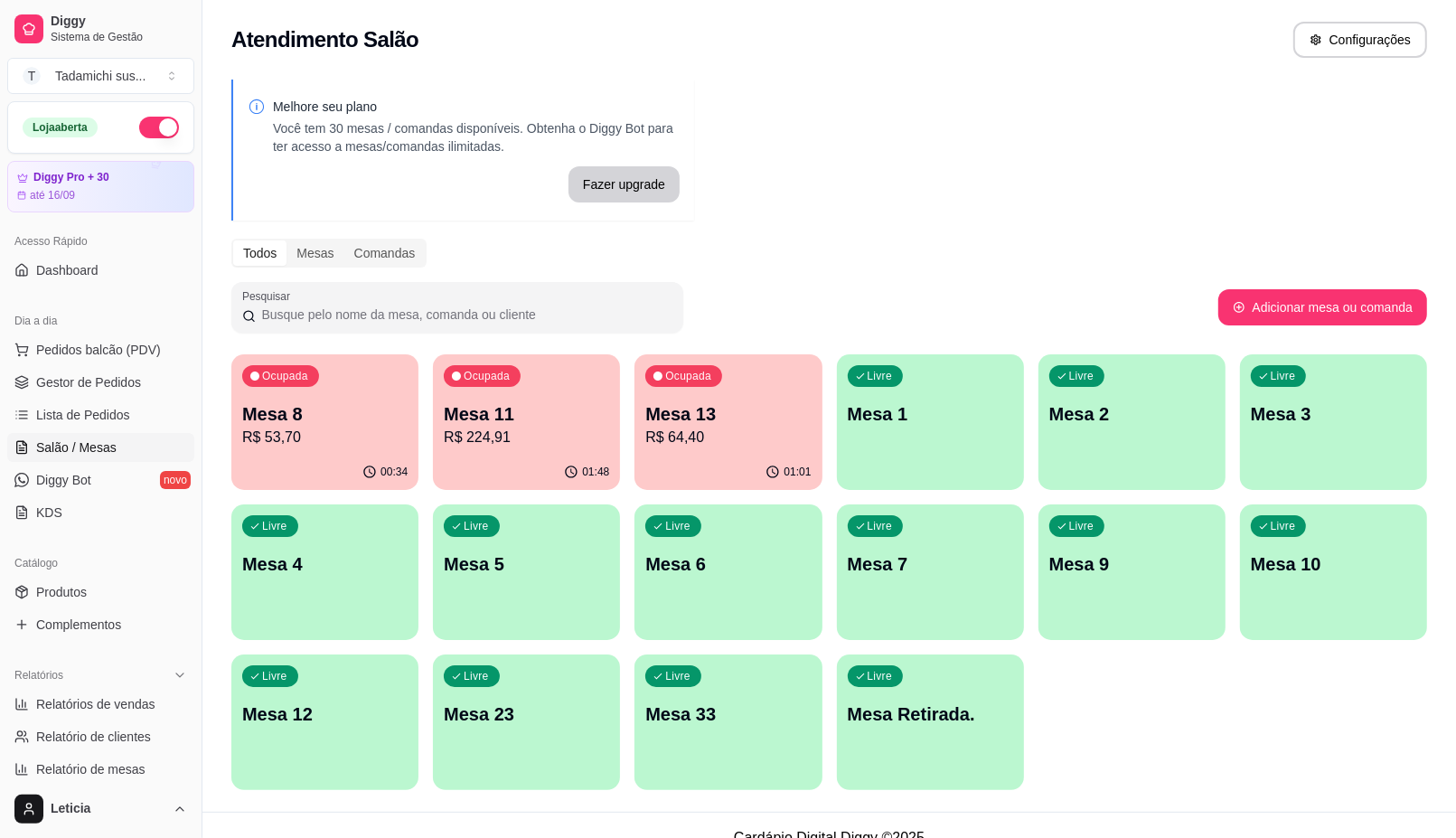
click at [352, 452] on div "Ocupada Mesa 8 R$ 53,70" at bounding box center [324, 404] width 187 height 100
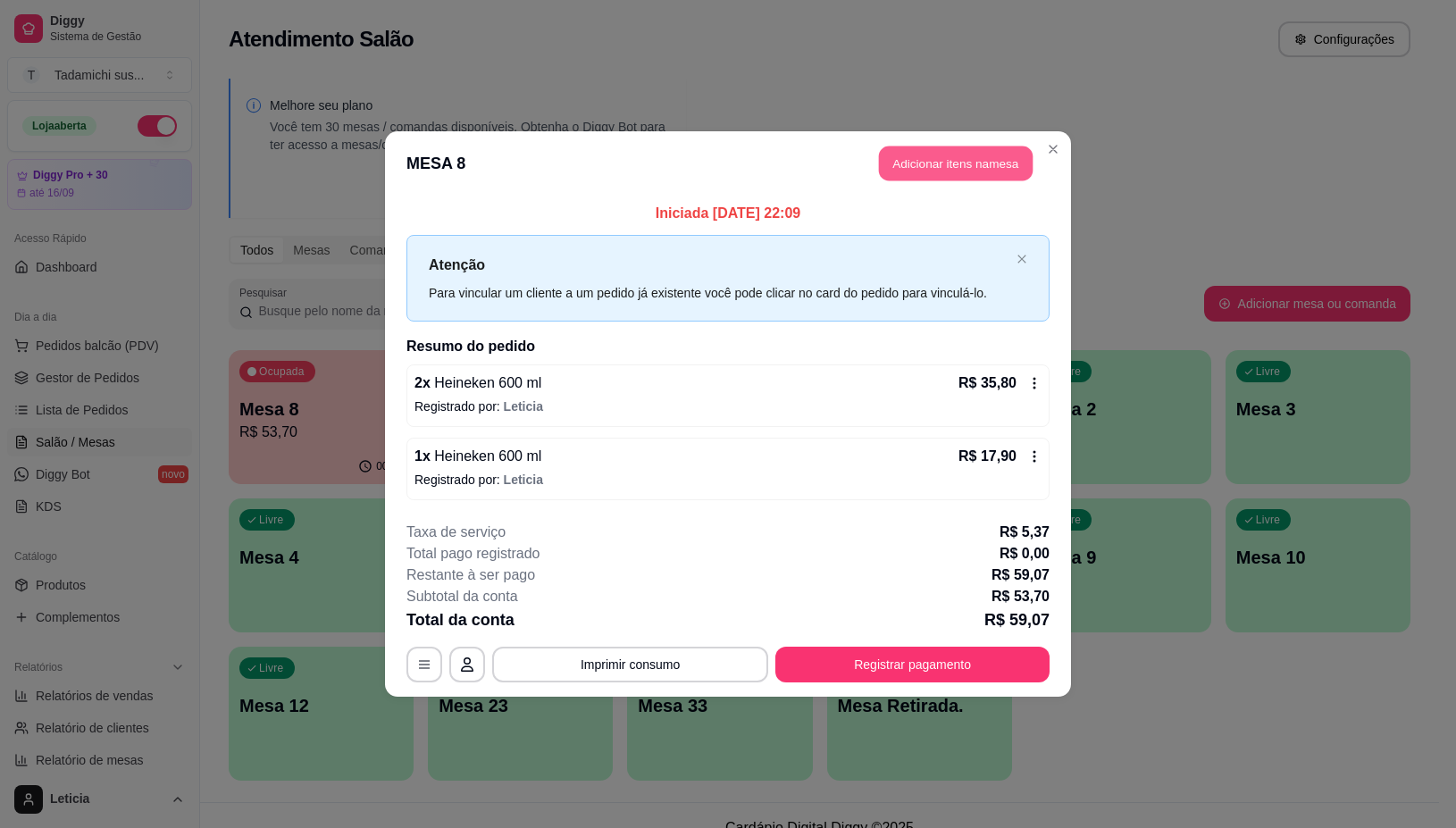
click at [985, 158] on button "Adicionar itens na mesa" at bounding box center [955, 164] width 154 height 35
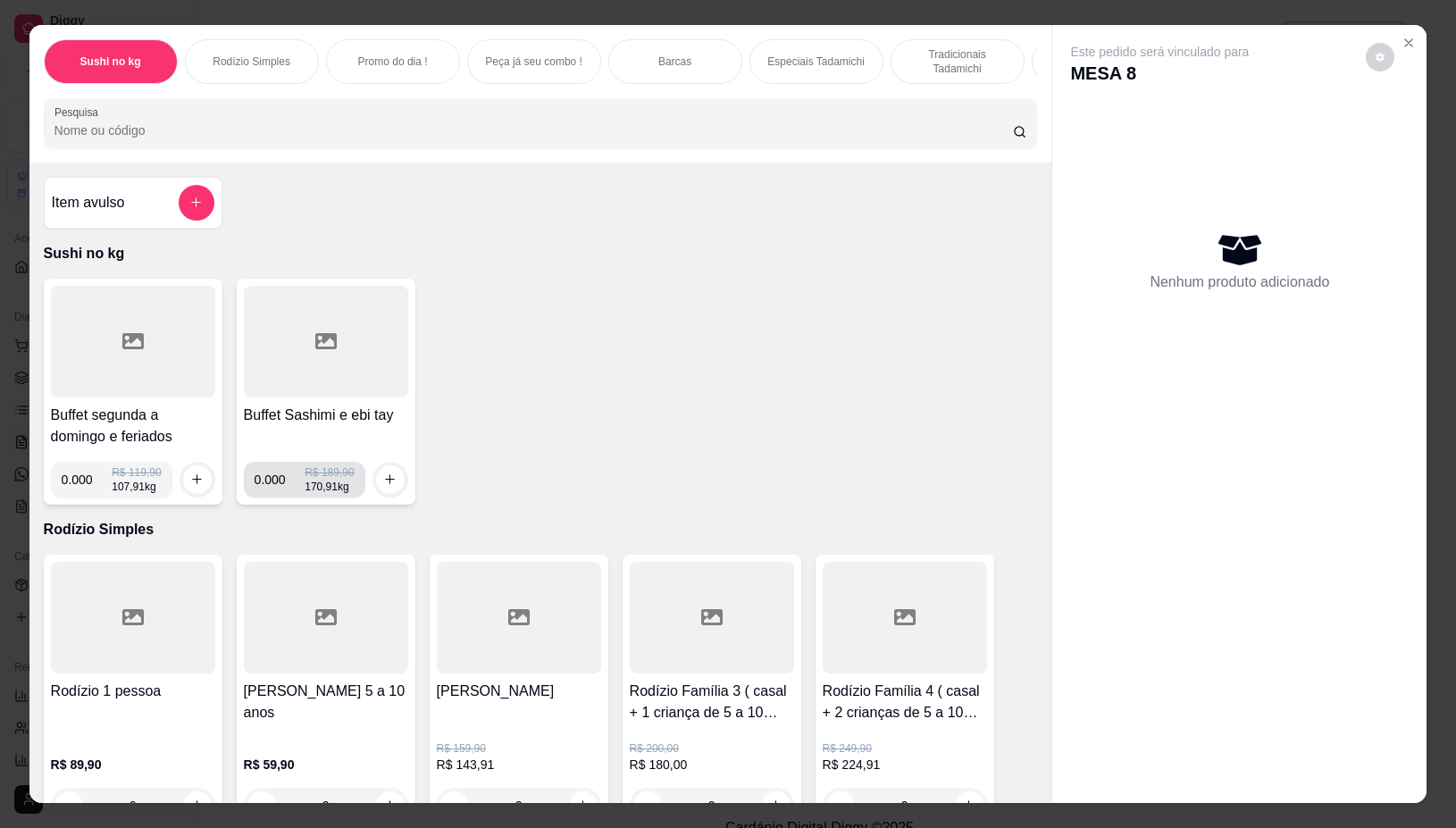
scroll to position [223, 0]
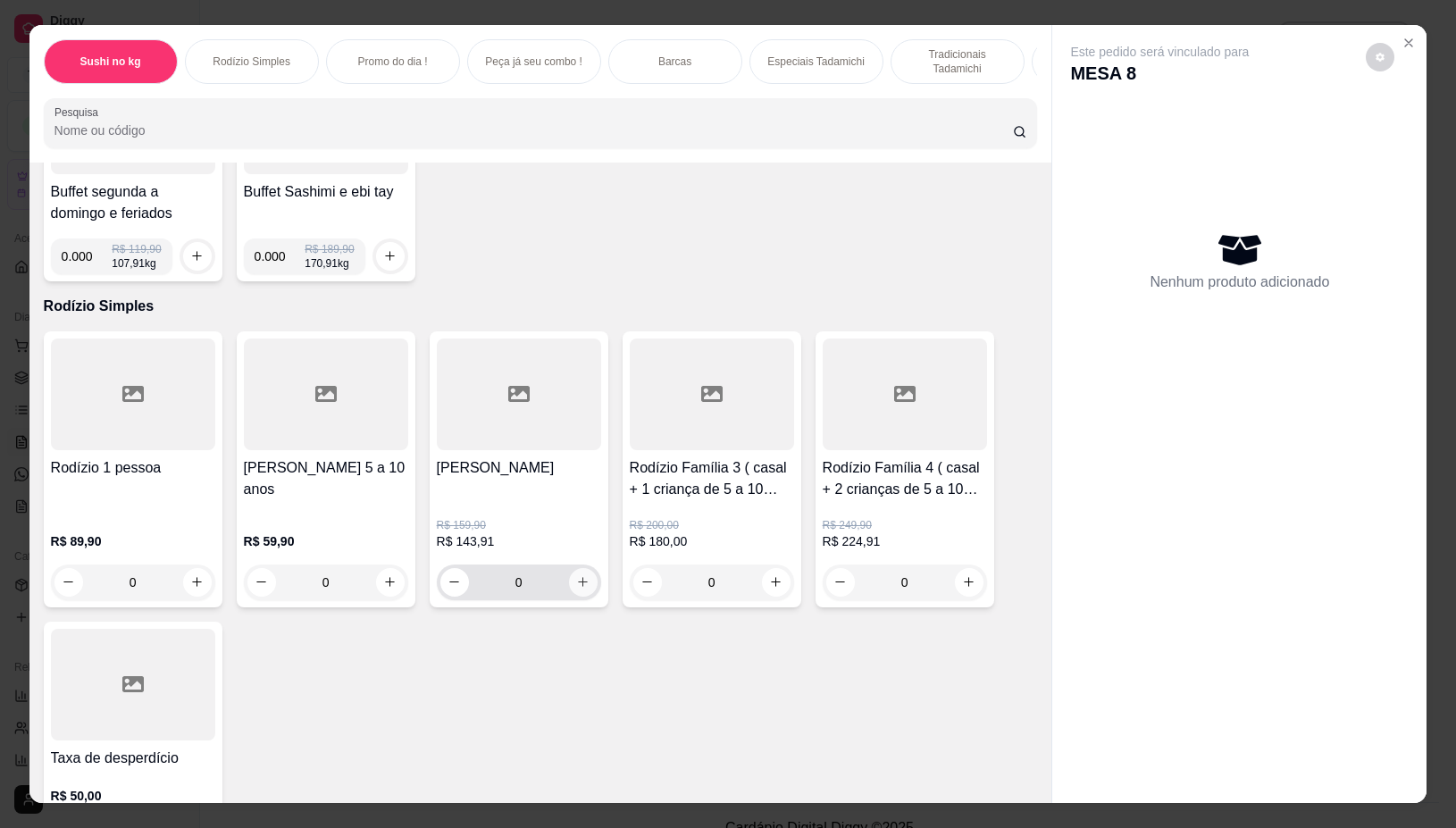
click at [582, 586] on button "increase-product-quantity" at bounding box center [583, 582] width 28 height 28
type input "1"
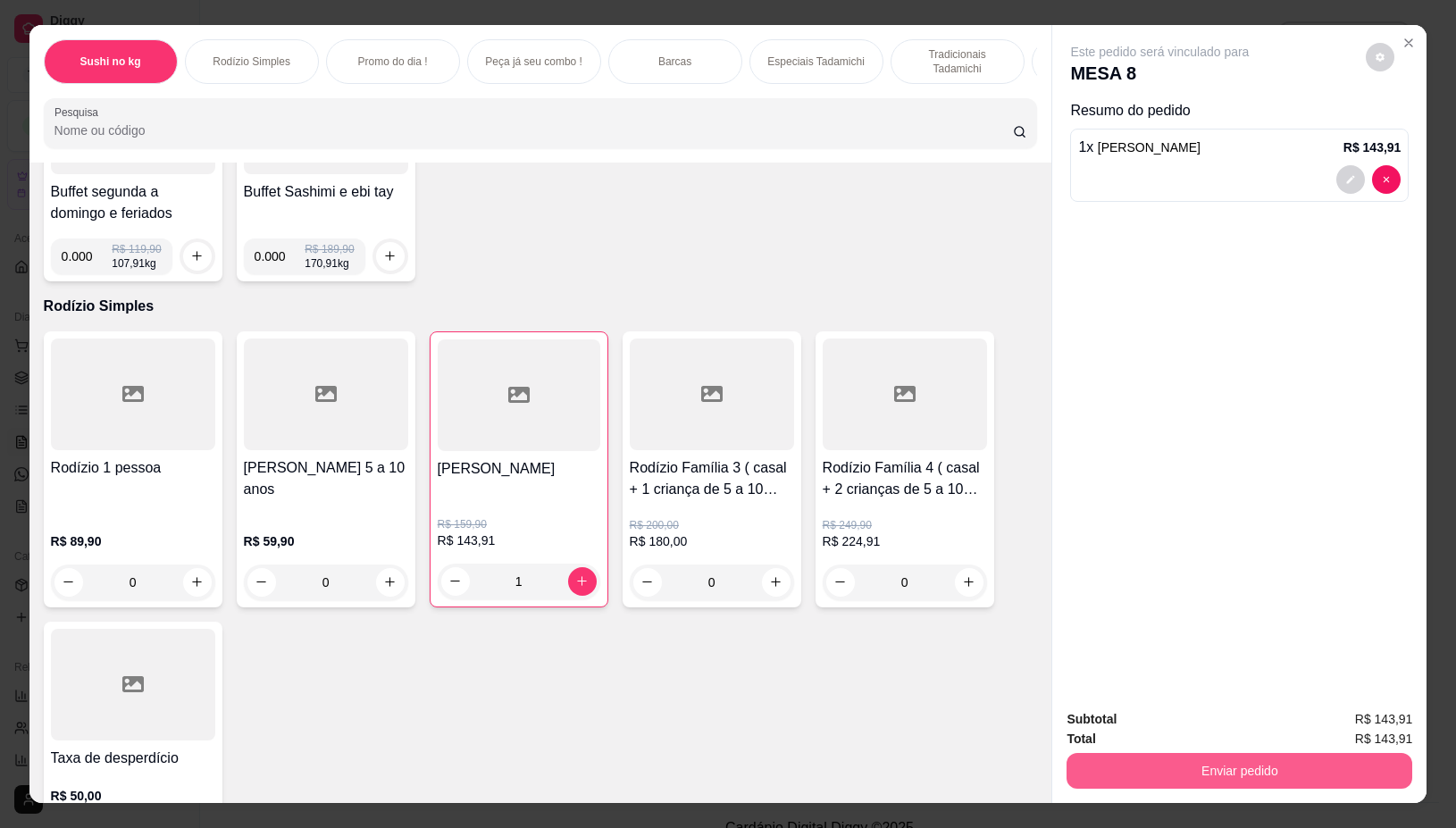
click at [1190, 760] on button "Enviar pedido" at bounding box center [1240, 770] width 346 height 36
click at [1190, 715] on button "Não registrar e enviar pedido" at bounding box center [1179, 719] width 181 height 33
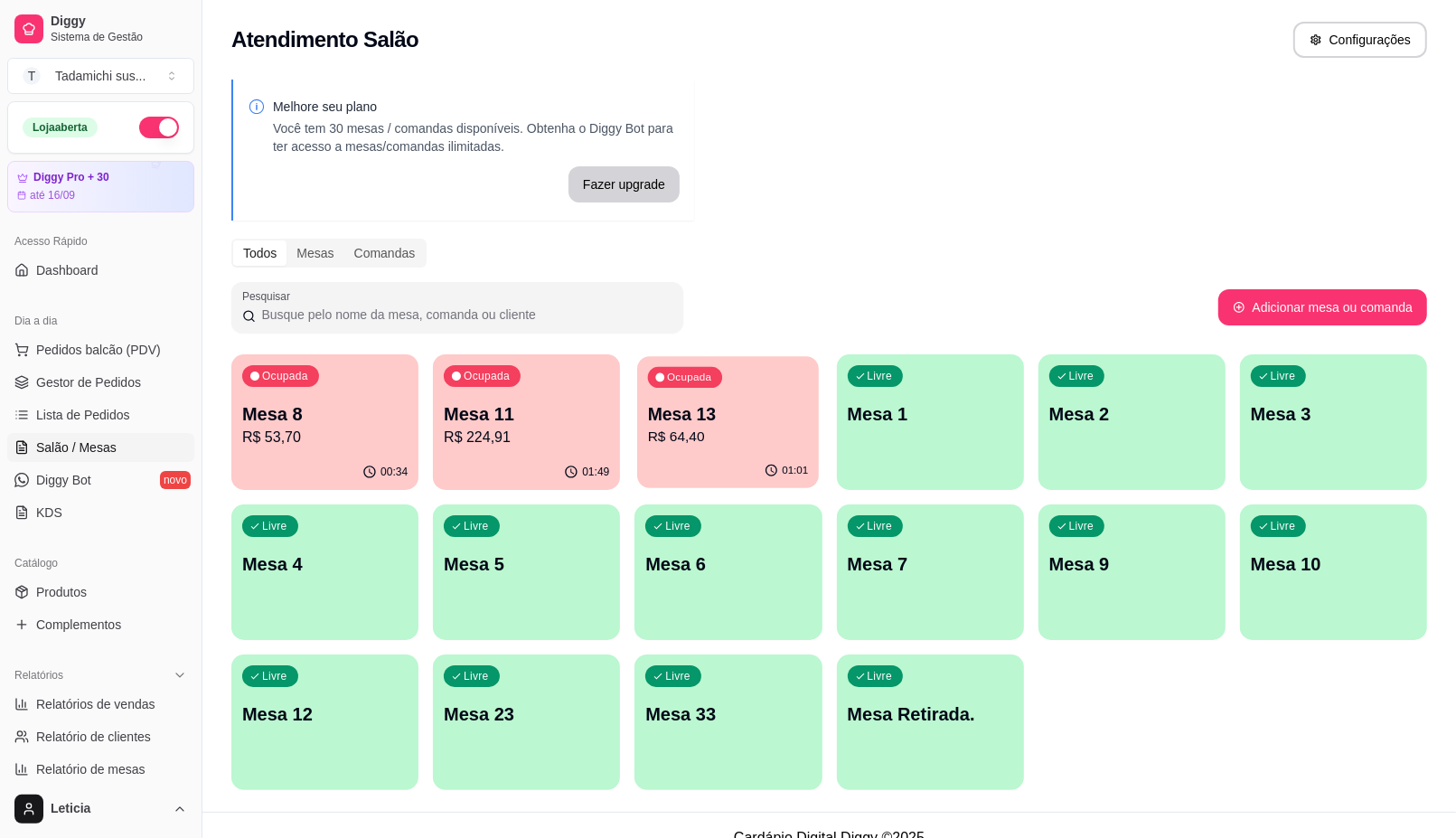
click at [789, 426] on p "R$ 64,40" at bounding box center [728, 436] width 161 height 21
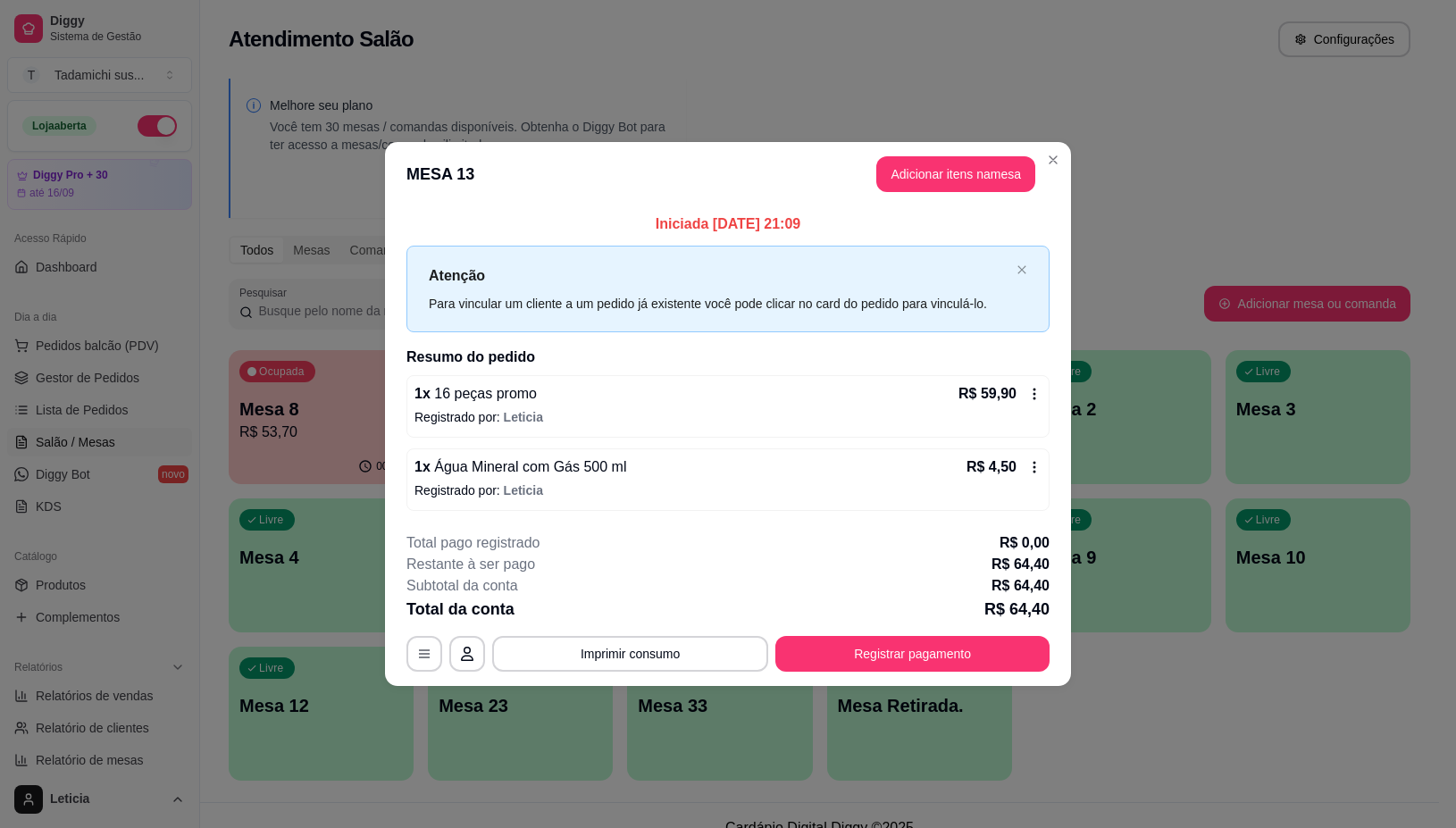
click at [697, 546] on div "Total pago registrado R$ 0,00" at bounding box center [728, 544] width 643 height 22
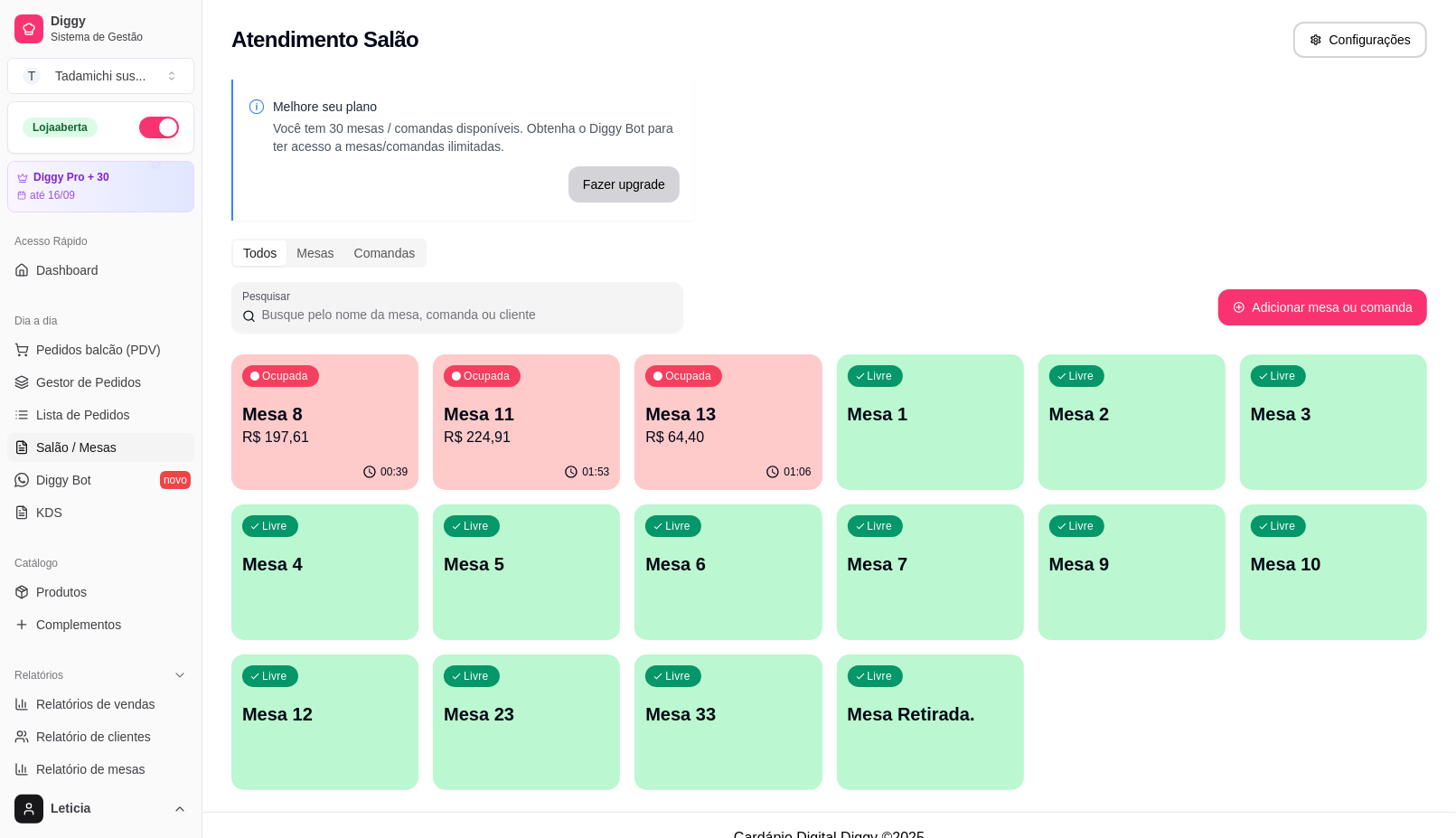
click at [765, 431] on p "R$ 64,40" at bounding box center [727, 437] width 165 height 22
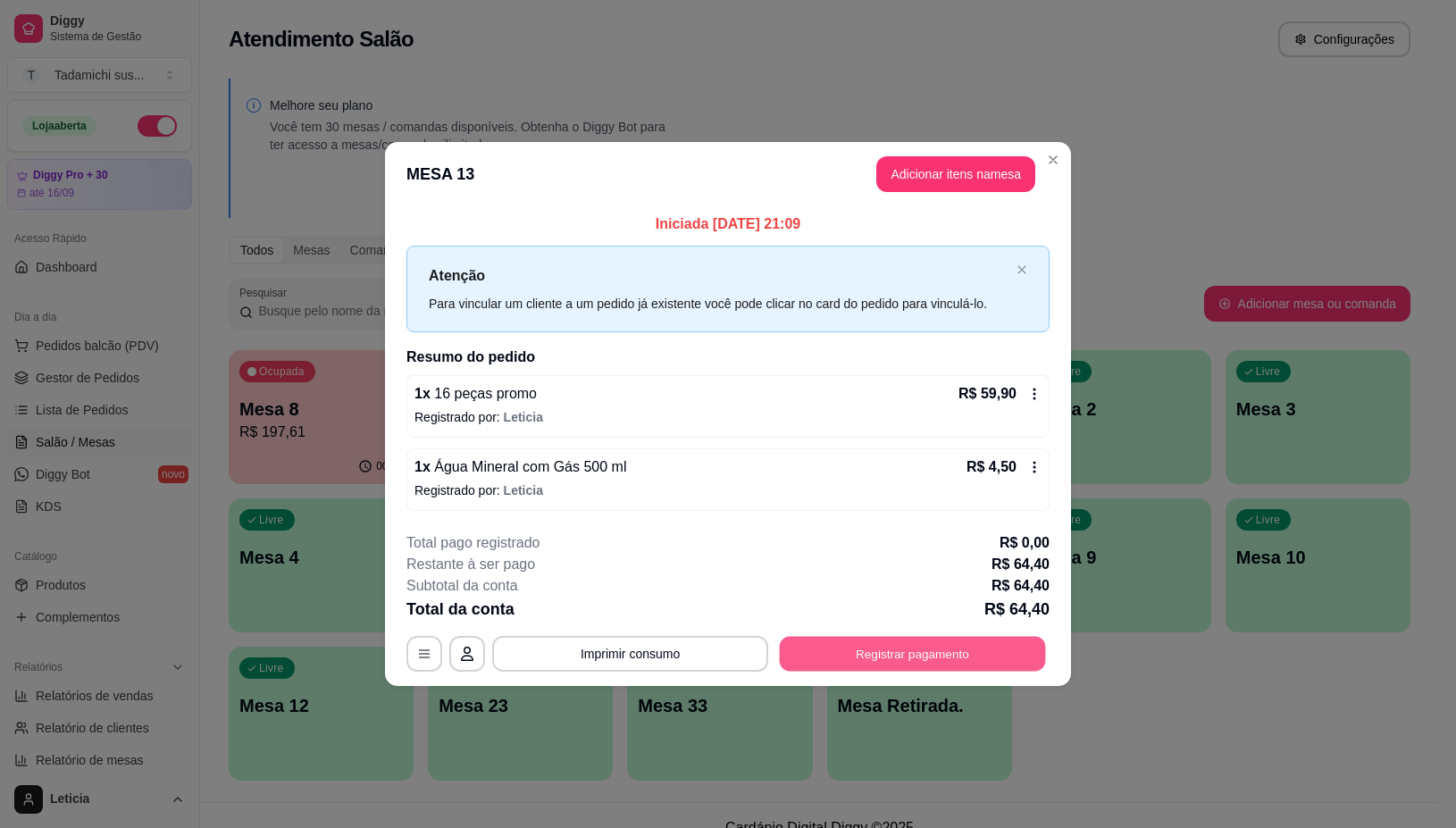
click at [885, 657] on button "Registrar pagamento" at bounding box center [913, 654] width 266 height 35
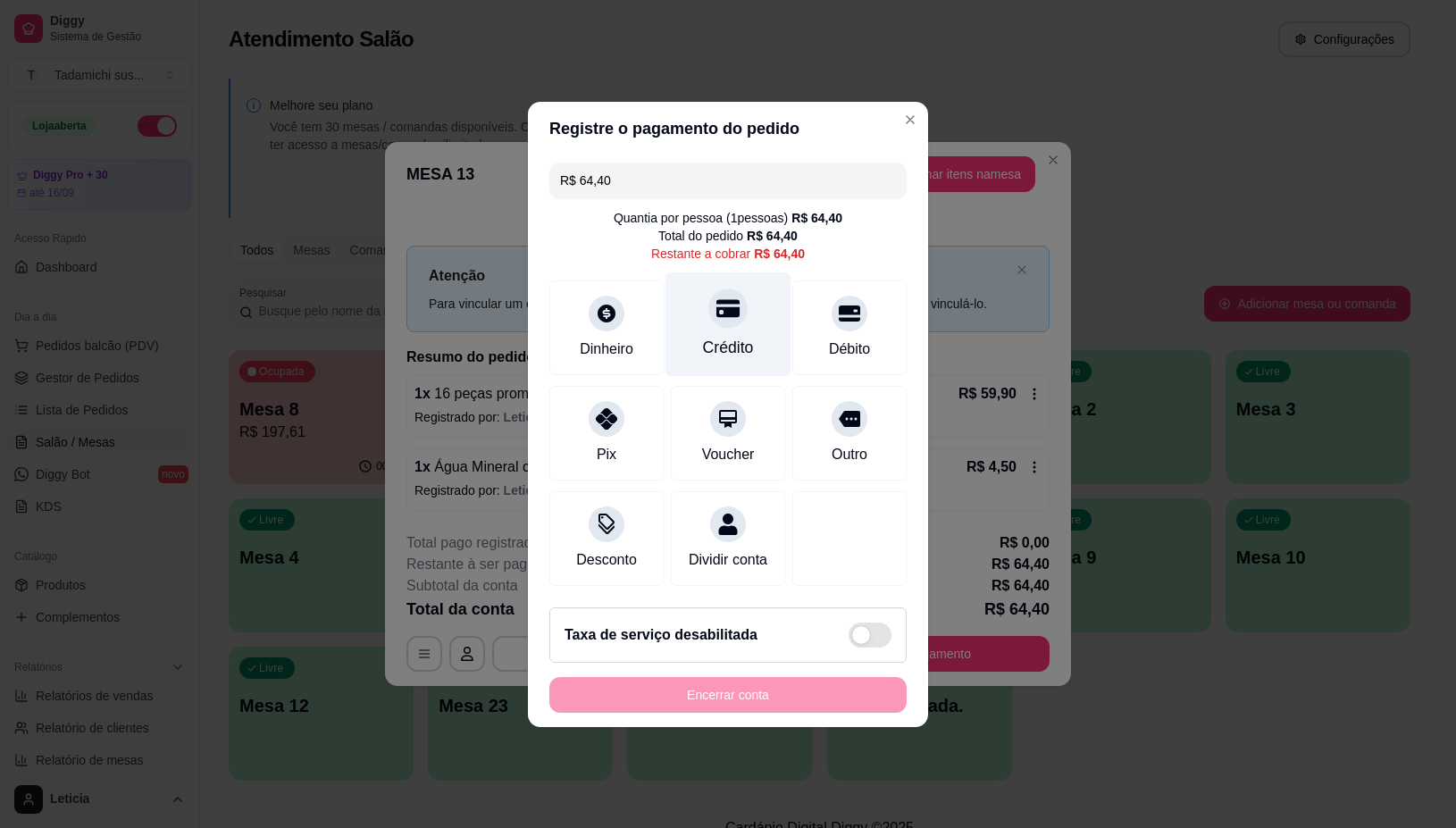
click at [742, 322] on div "Crédito" at bounding box center [728, 324] width 126 height 105
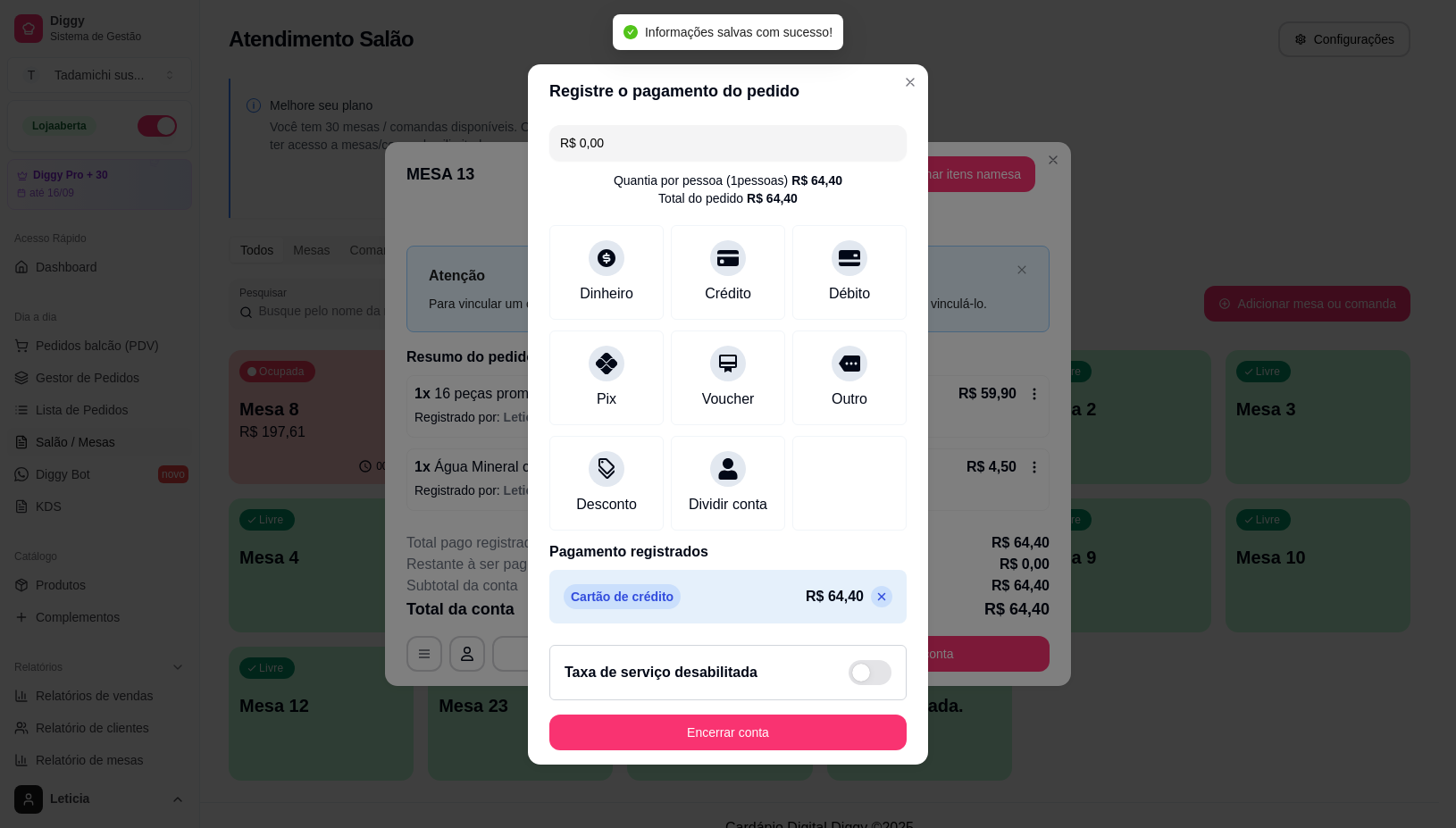
type input "R$ 0,00"
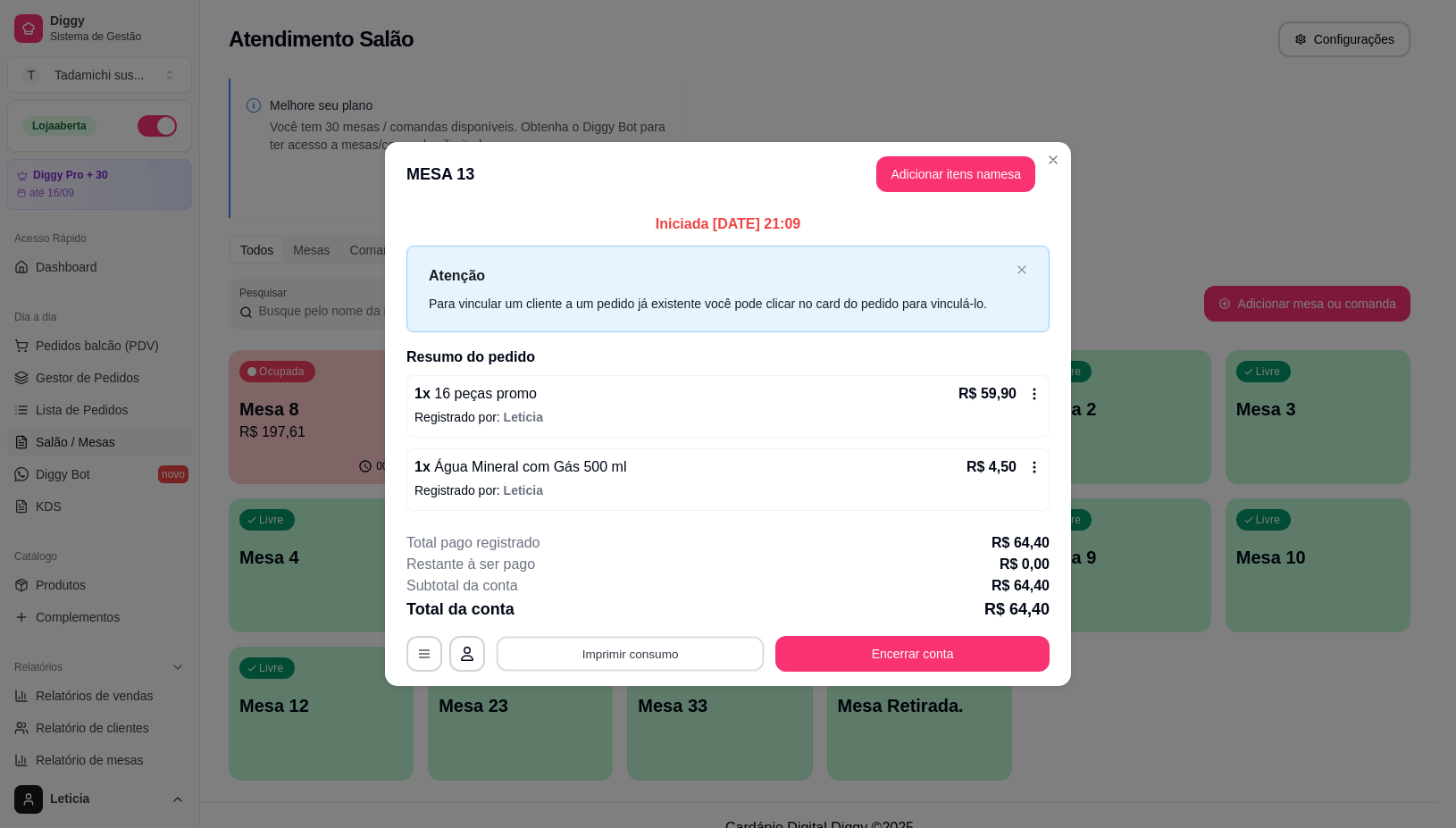
click at [657, 653] on button "Imprimir consumo" at bounding box center [631, 654] width 268 height 35
click at [640, 574] on button "IMPRESSORA" at bounding box center [636, 578] width 133 height 27
click at [931, 657] on button "Encerrar conta" at bounding box center [913, 654] width 266 height 35
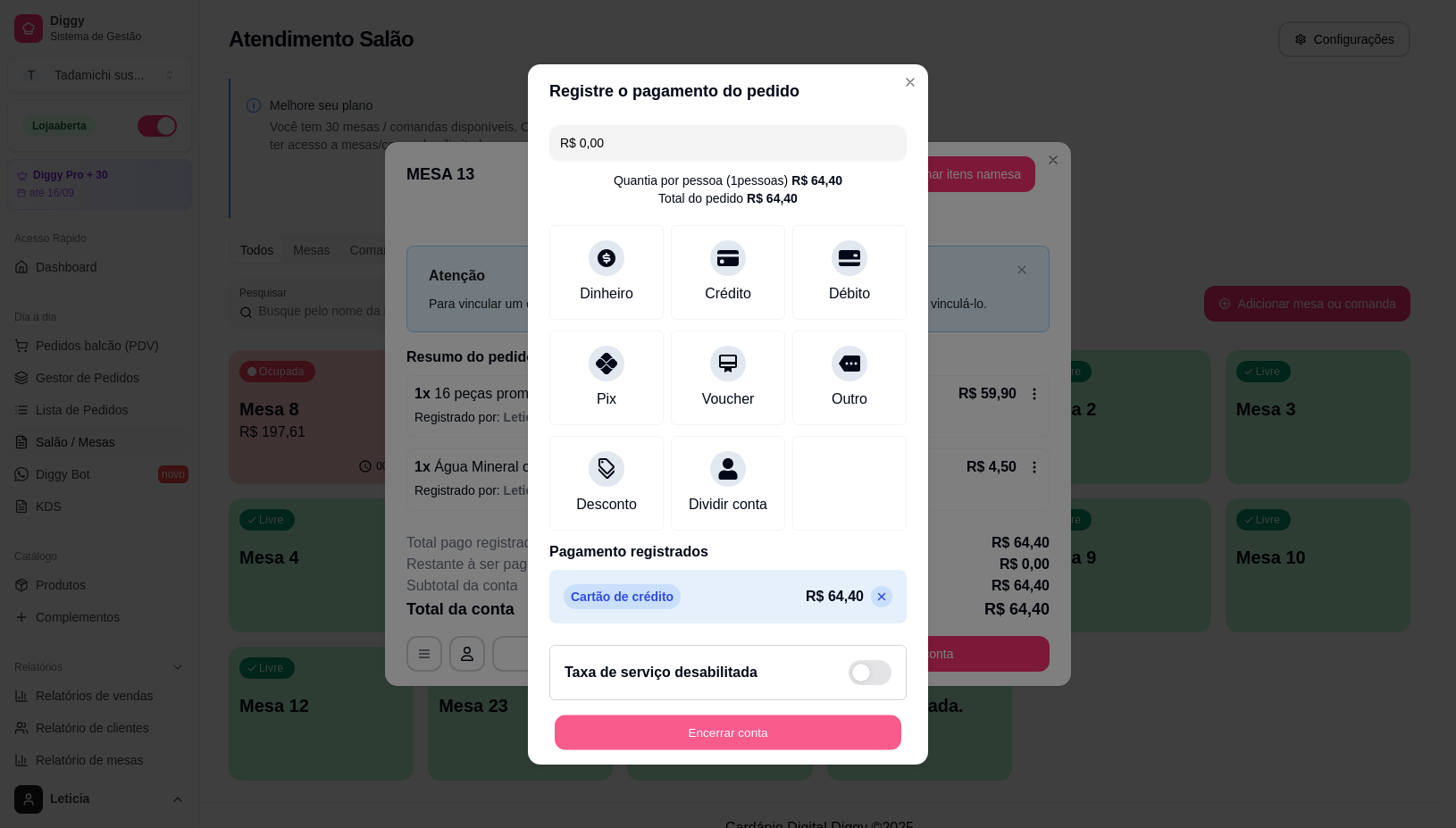
click at [778, 737] on button "Encerrar conta" at bounding box center [728, 732] width 347 height 35
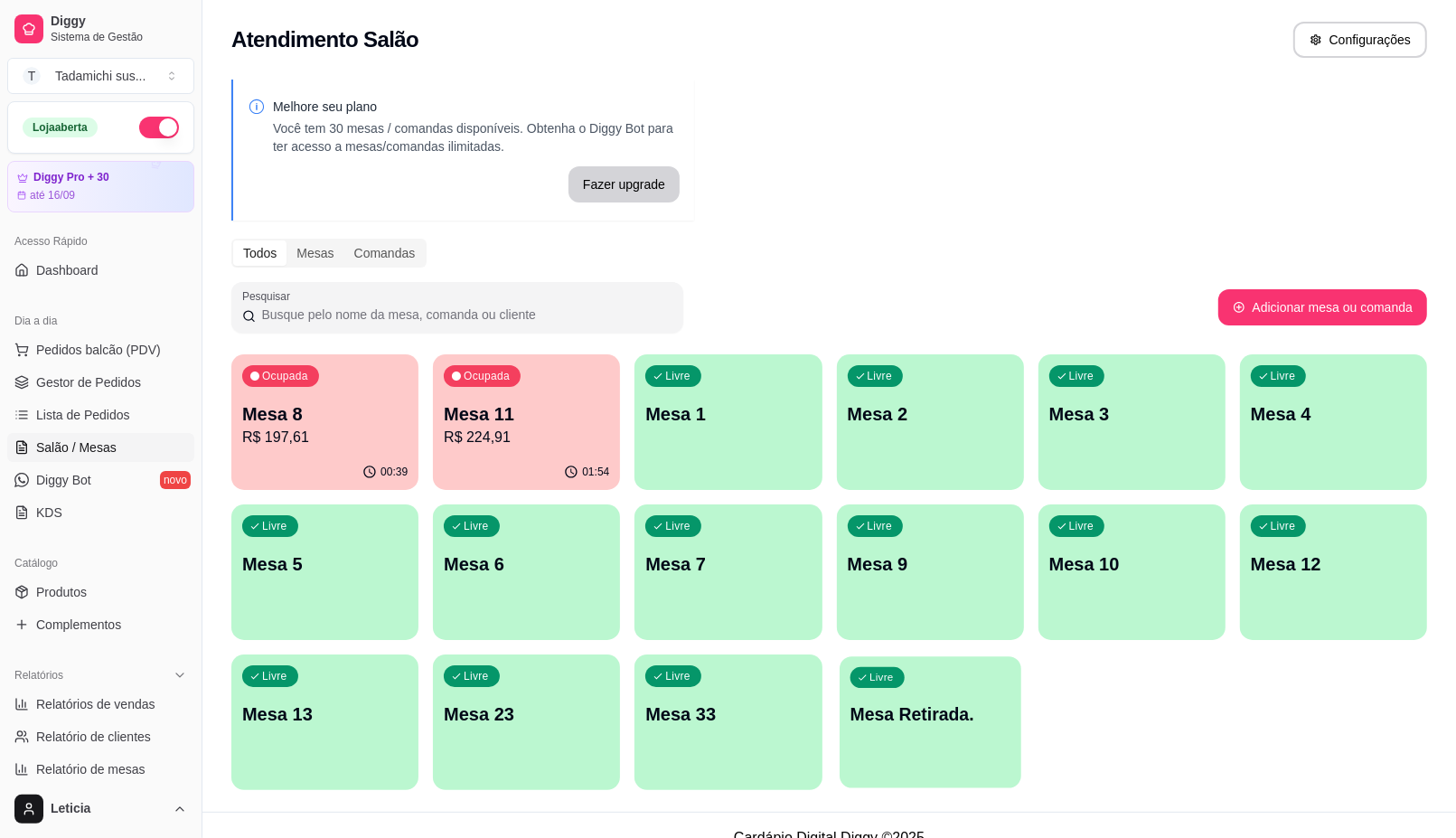
click at [902, 709] on p "Mesa Retirada." at bounding box center [930, 714] width 161 height 25
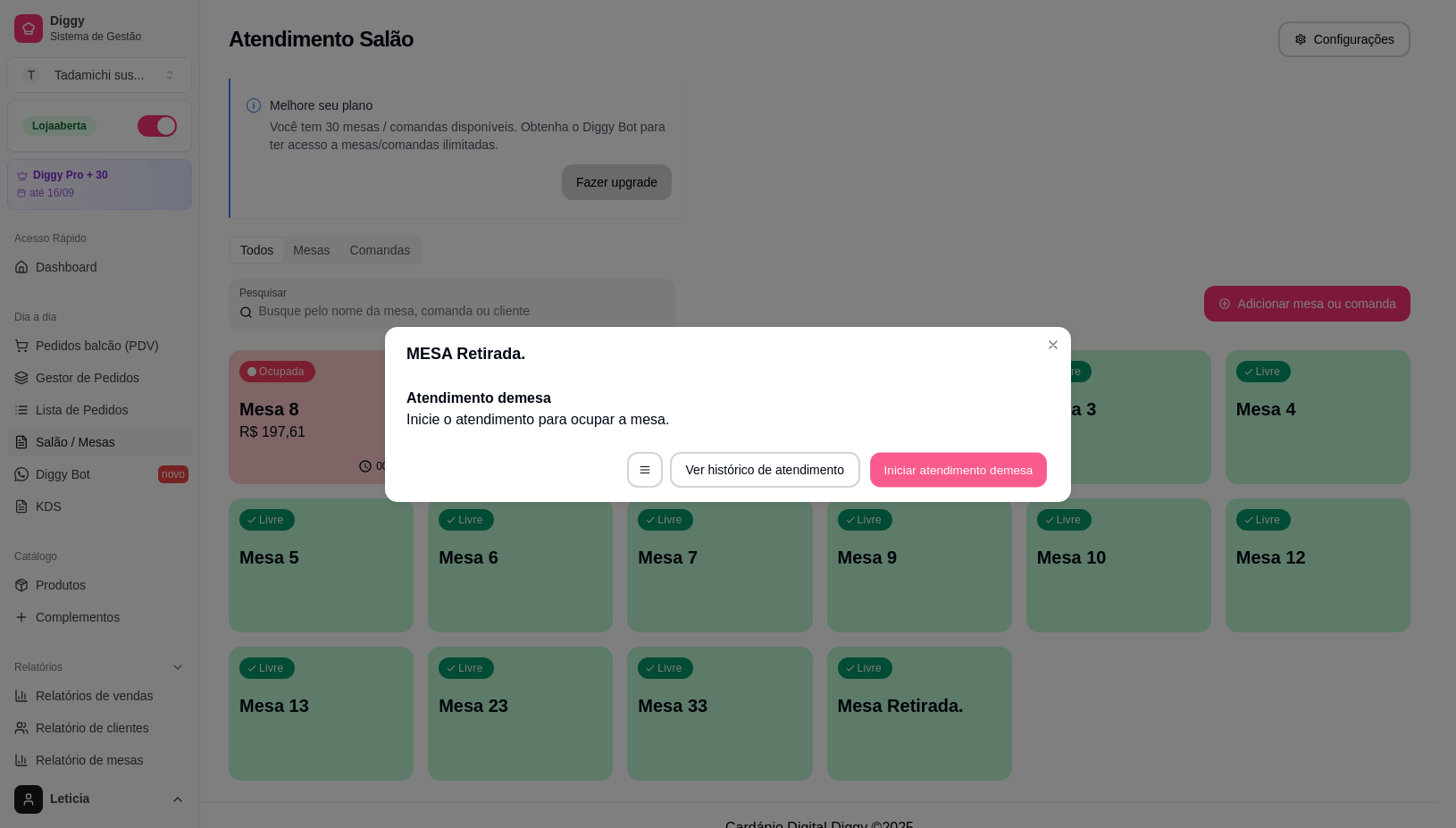
click at [931, 469] on button "Iniciar atendimento de mesa" at bounding box center [958, 469] width 177 height 35
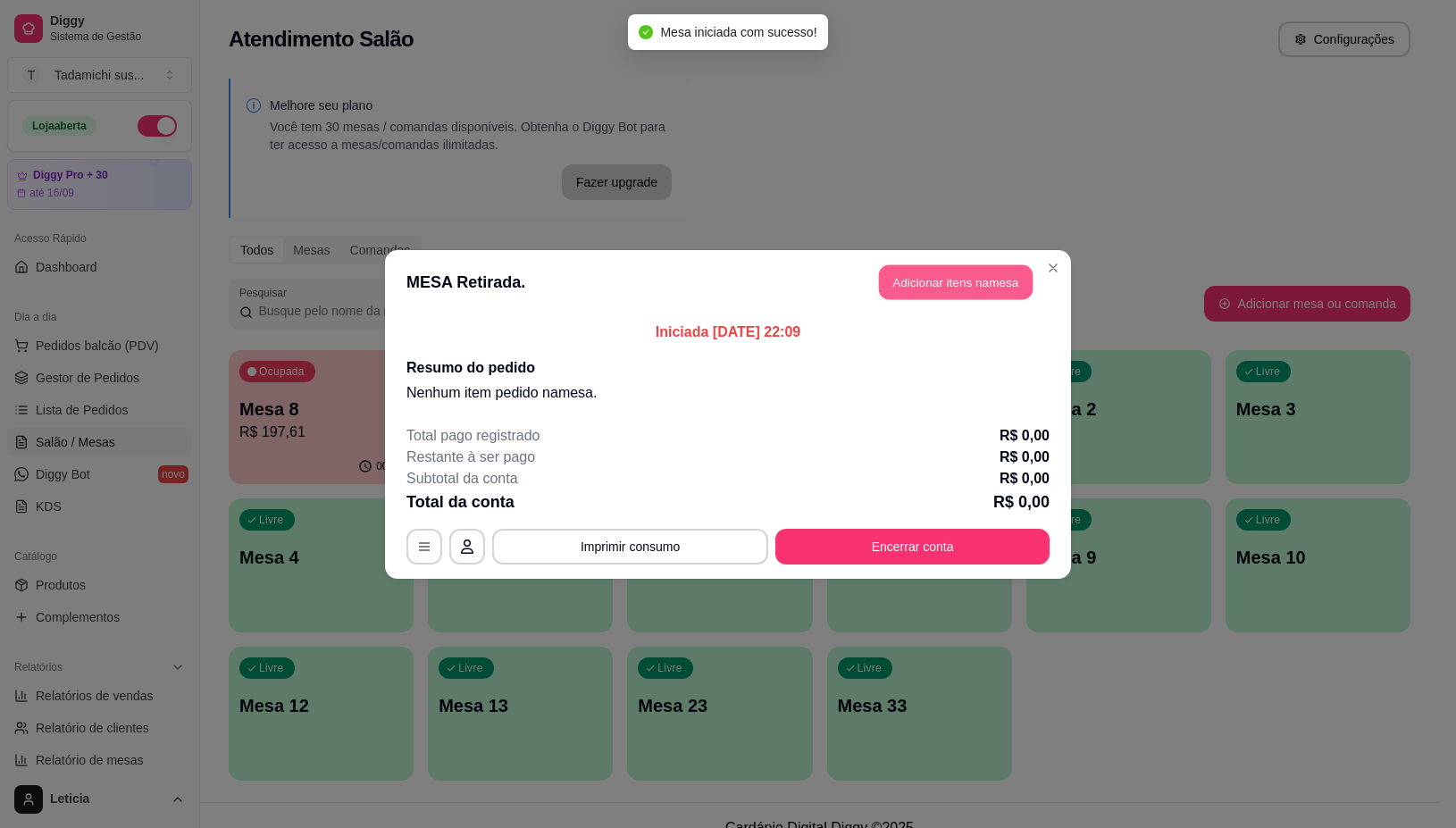
click at [892, 286] on button "Adicionar itens na mesa" at bounding box center [955, 282] width 154 height 35
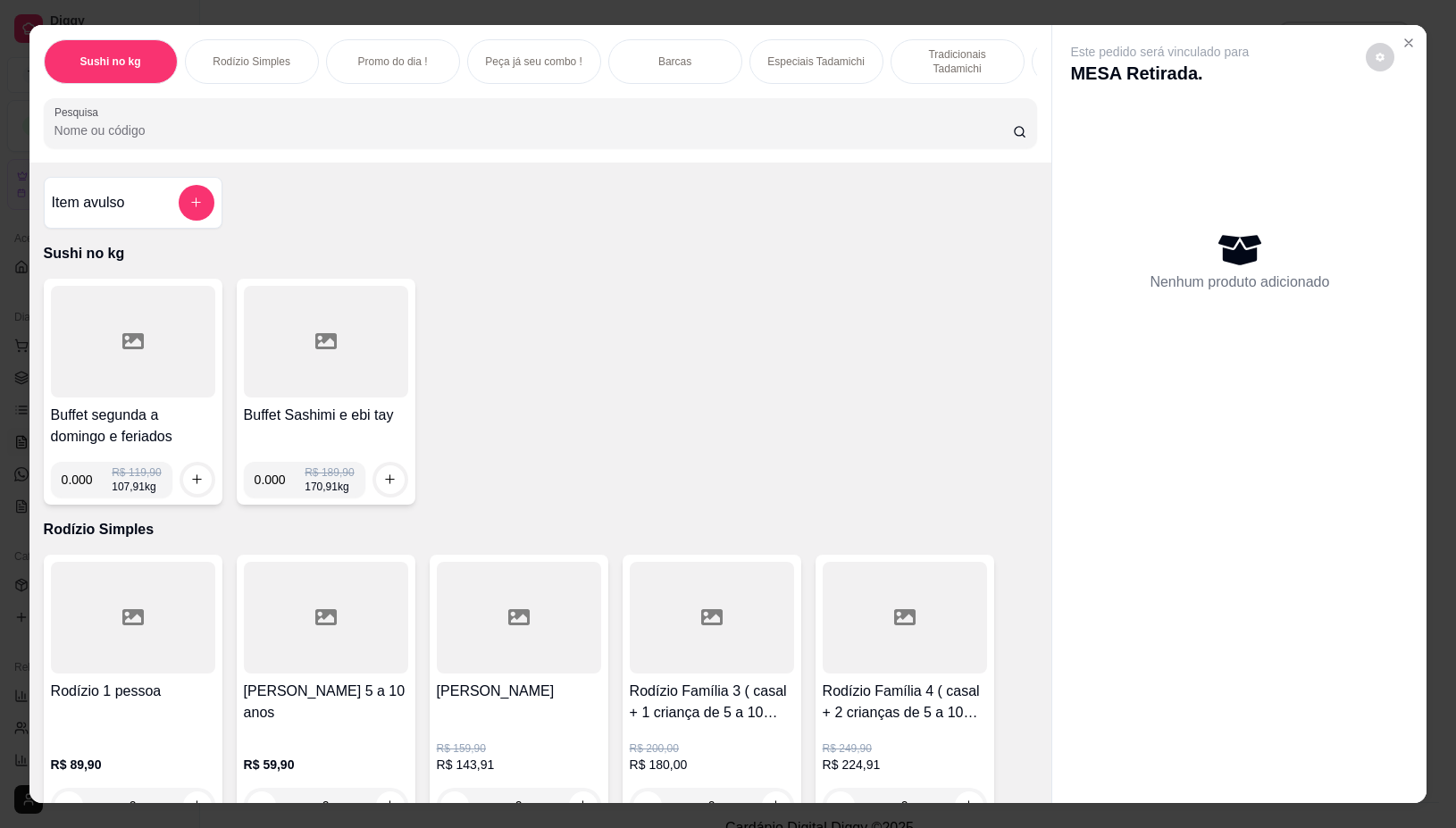
click at [161, 328] on div at bounding box center [133, 341] width 164 height 111
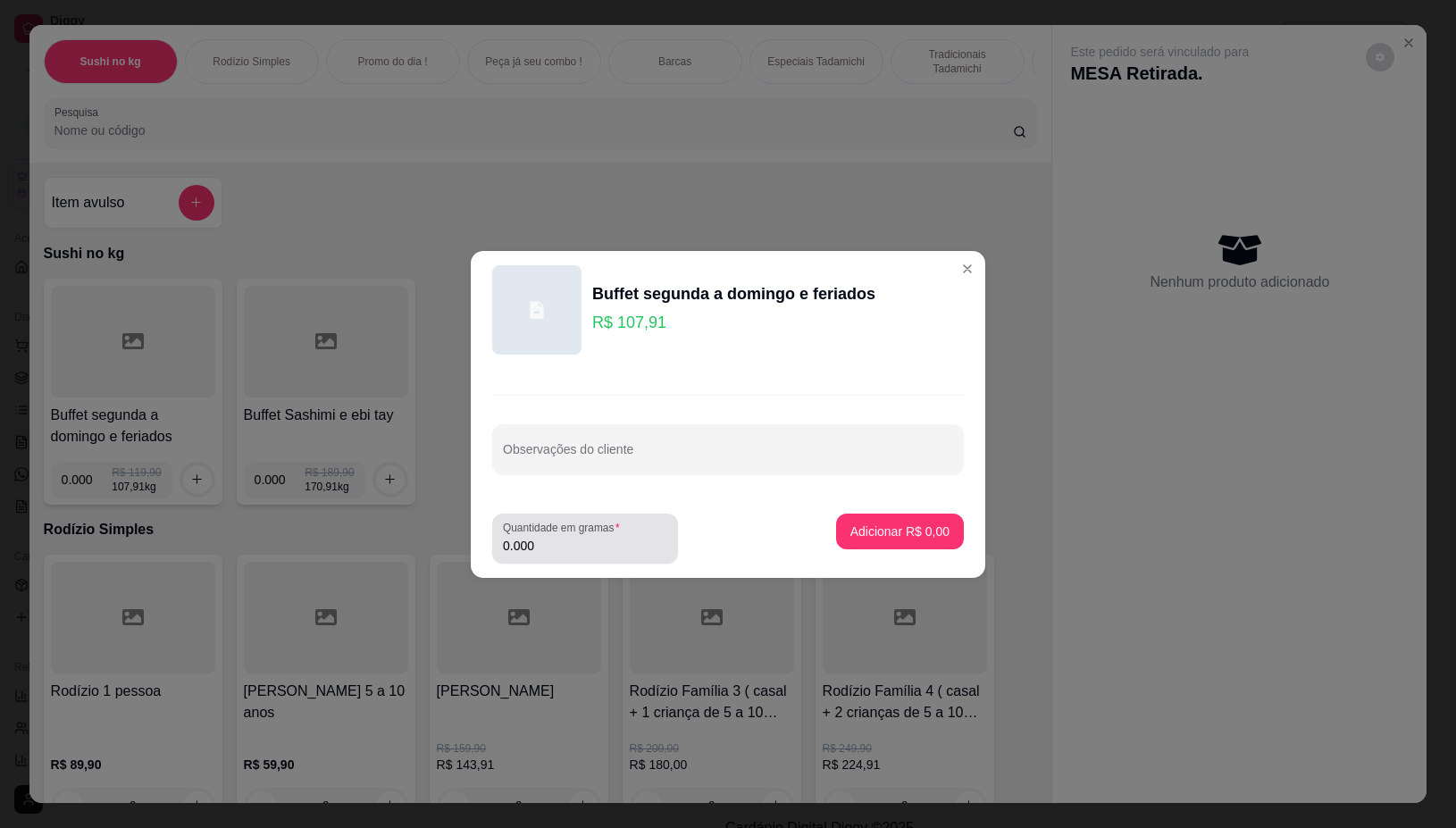
drag, startPoint x: 671, startPoint y: 544, endPoint x: 622, endPoint y: 563, distance: 52.6
click at [622, 563] on div "Quantidade em gramas 0.000" at bounding box center [649, 538] width 316 height 50
click at [604, 547] on input "0.000" at bounding box center [585, 545] width 164 height 18
type input "0.110"
click at [899, 523] on p "Adicionar R$ 11,87" at bounding box center [897, 531] width 104 height 17
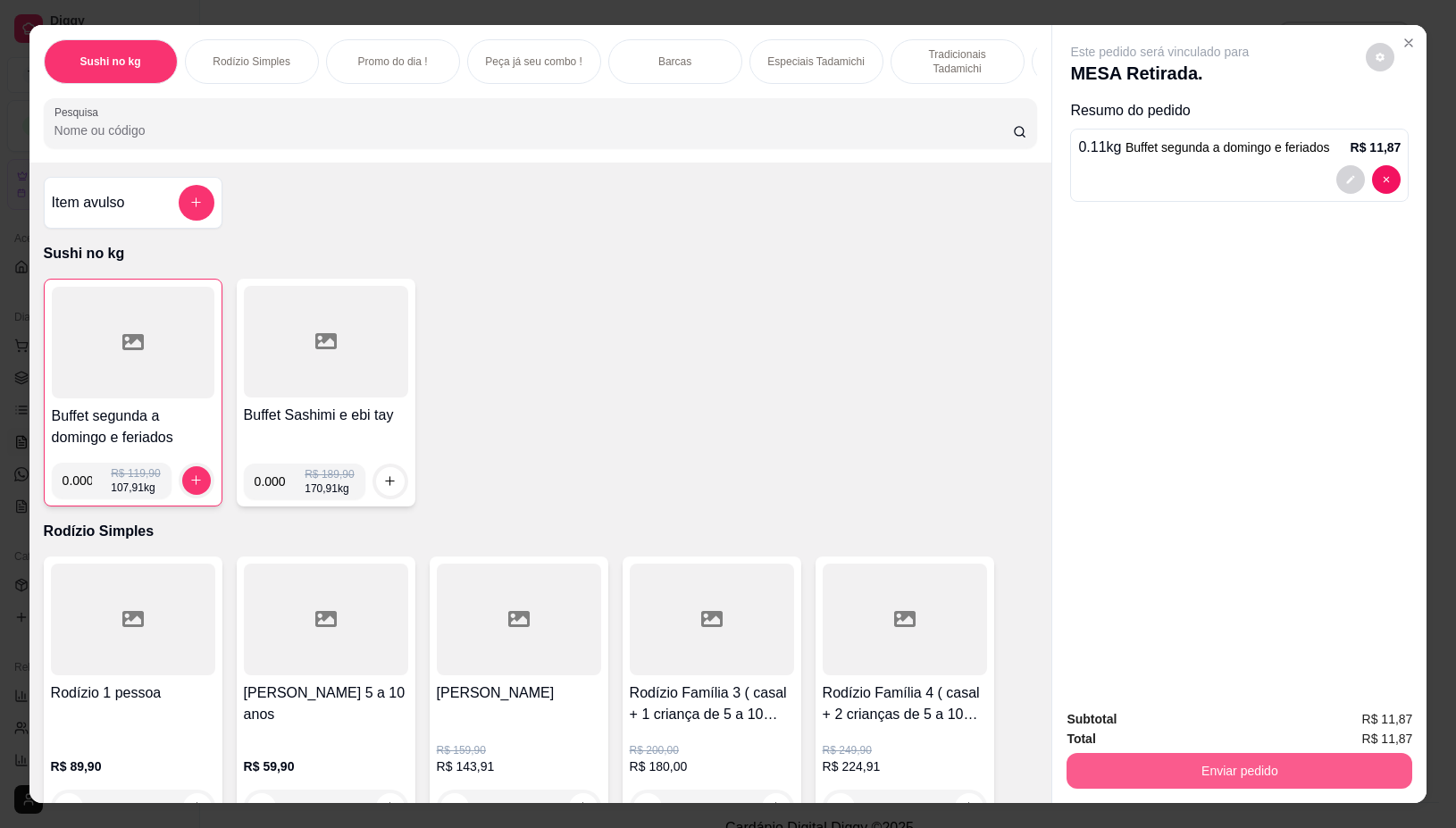
click at [1182, 761] on button "Enviar pedido" at bounding box center [1240, 770] width 346 height 36
click at [1122, 726] on button "Não registrar e enviar pedido" at bounding box center [1179, 719] width 181 height 33
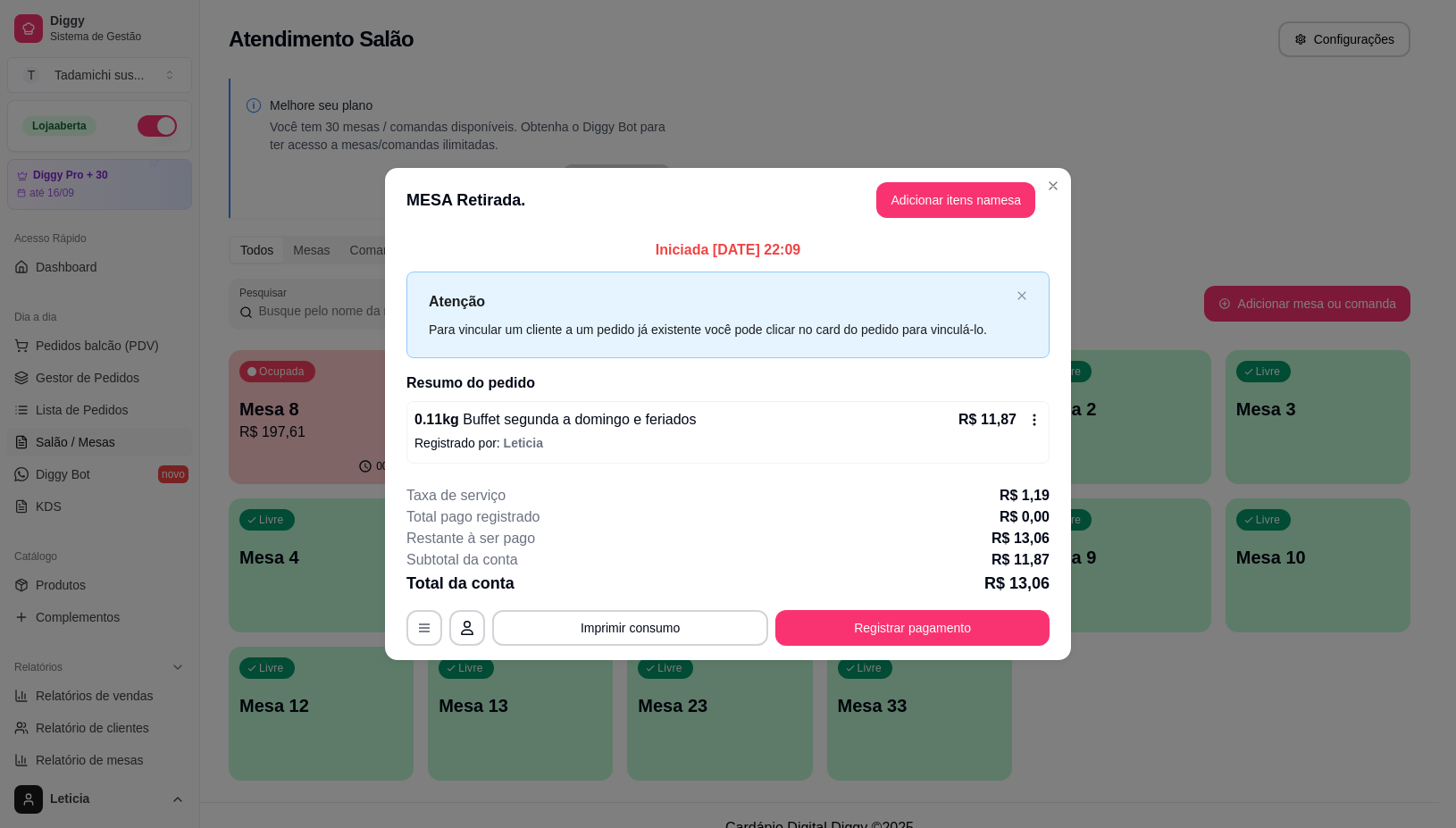
click at [407, 613] on div "**********" at bounding box center [728, 628] width 643 height 36
click at [422, 622] on icon "button" at bounding box center [424, 628] width 15 height 15
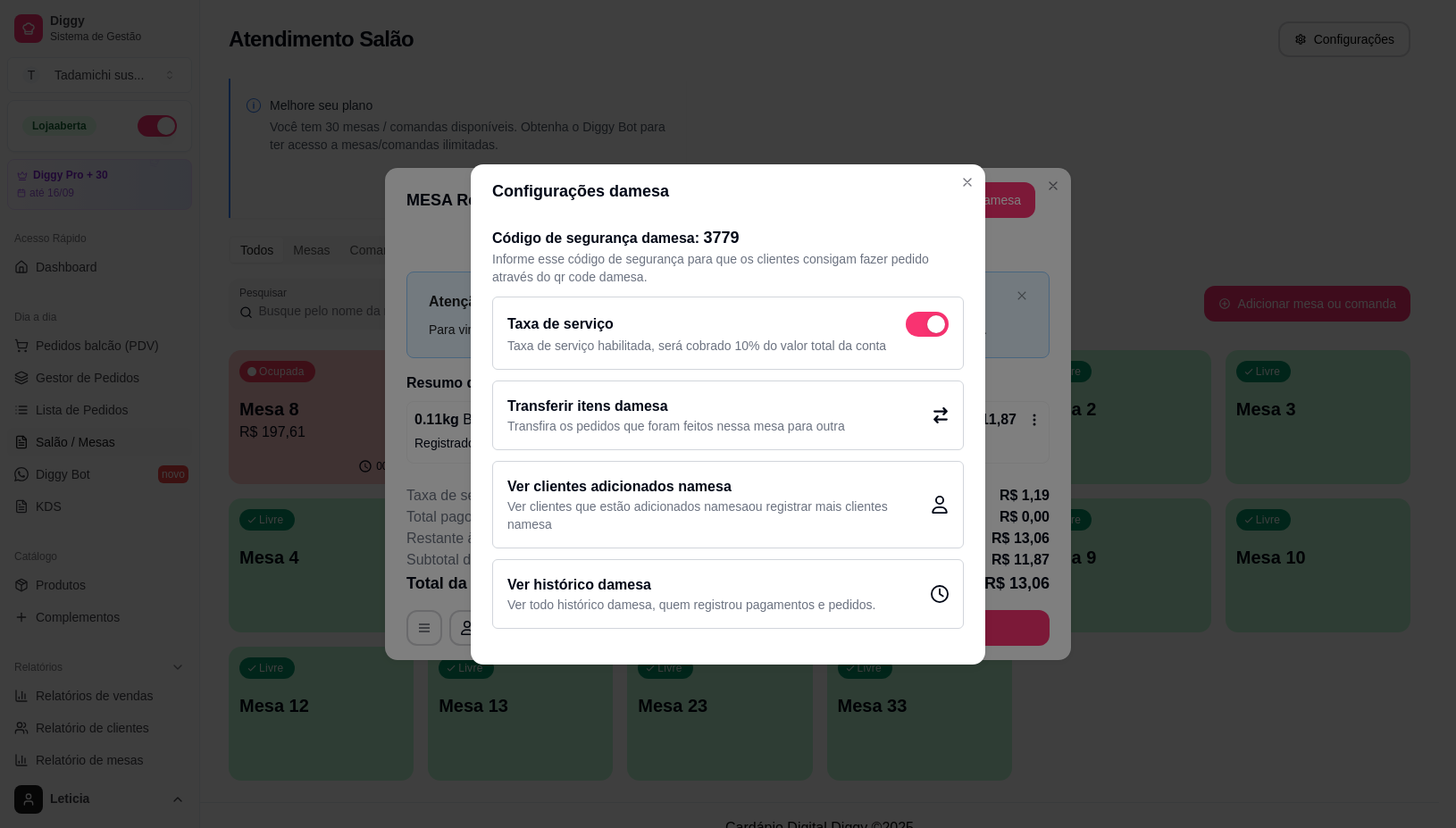
click at [952, 326] on div "Taxa de serviço Taxa de serviço habilitada, será cobrado 10% do valor total da …" at bounding box center [728, 332] width 471 height 73
checkbox input "false"
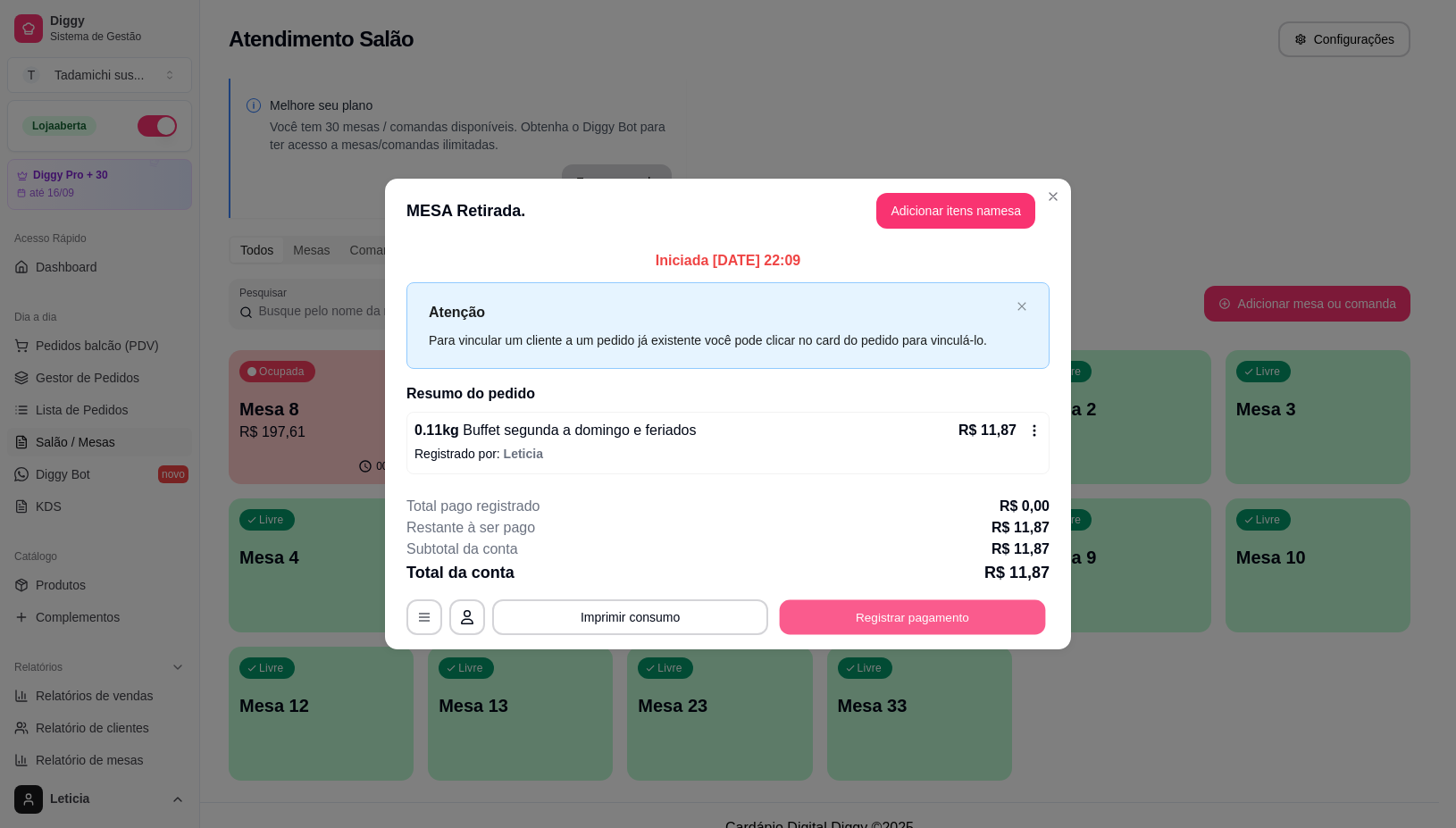
click at [885, 615] on button "Registrar pagamento" at bounding box center [913, 618] width 266 height 35
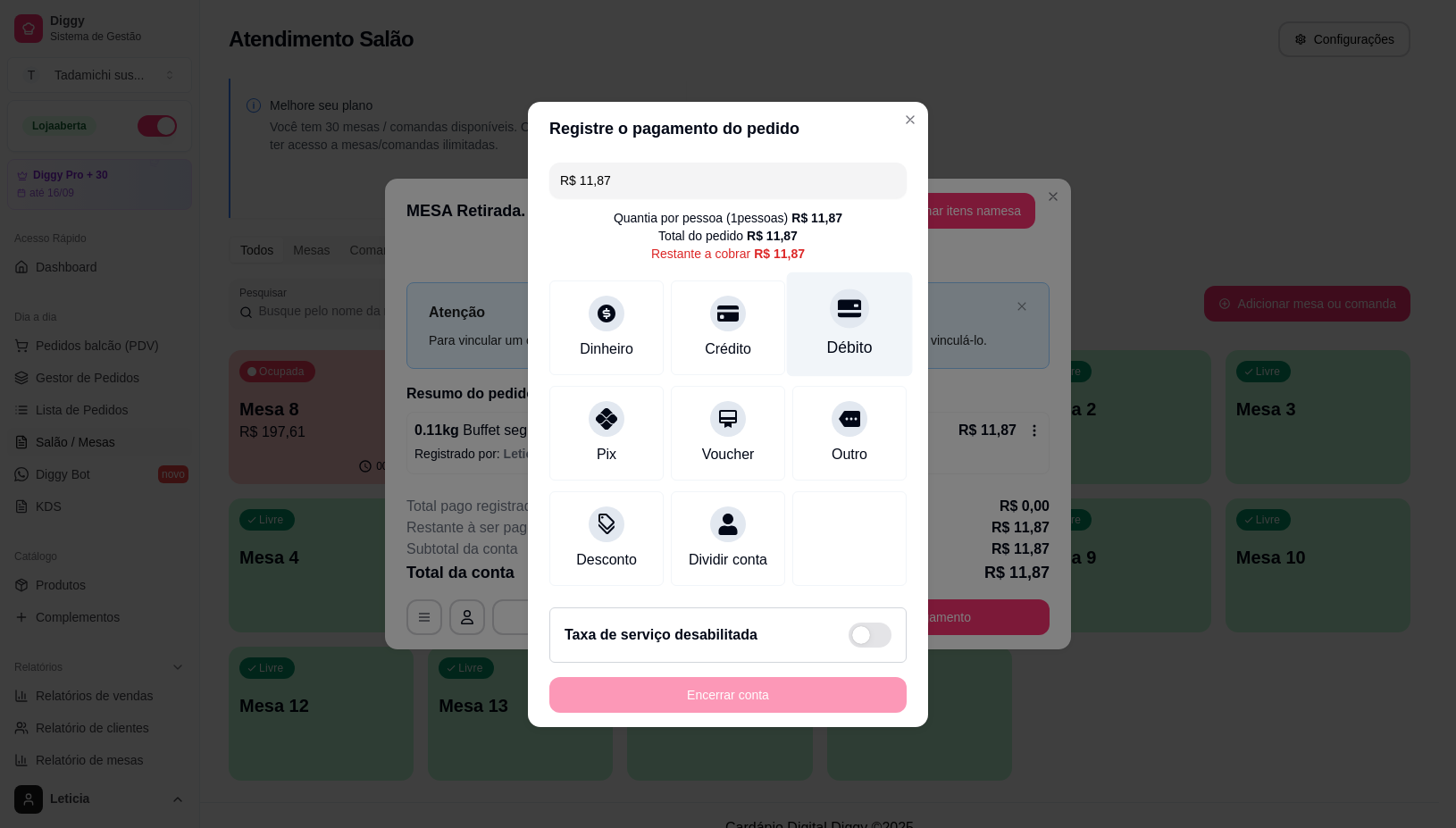
click at [838, 336] on div "Débito" at bounding box center [850, 348] width 46 height 23
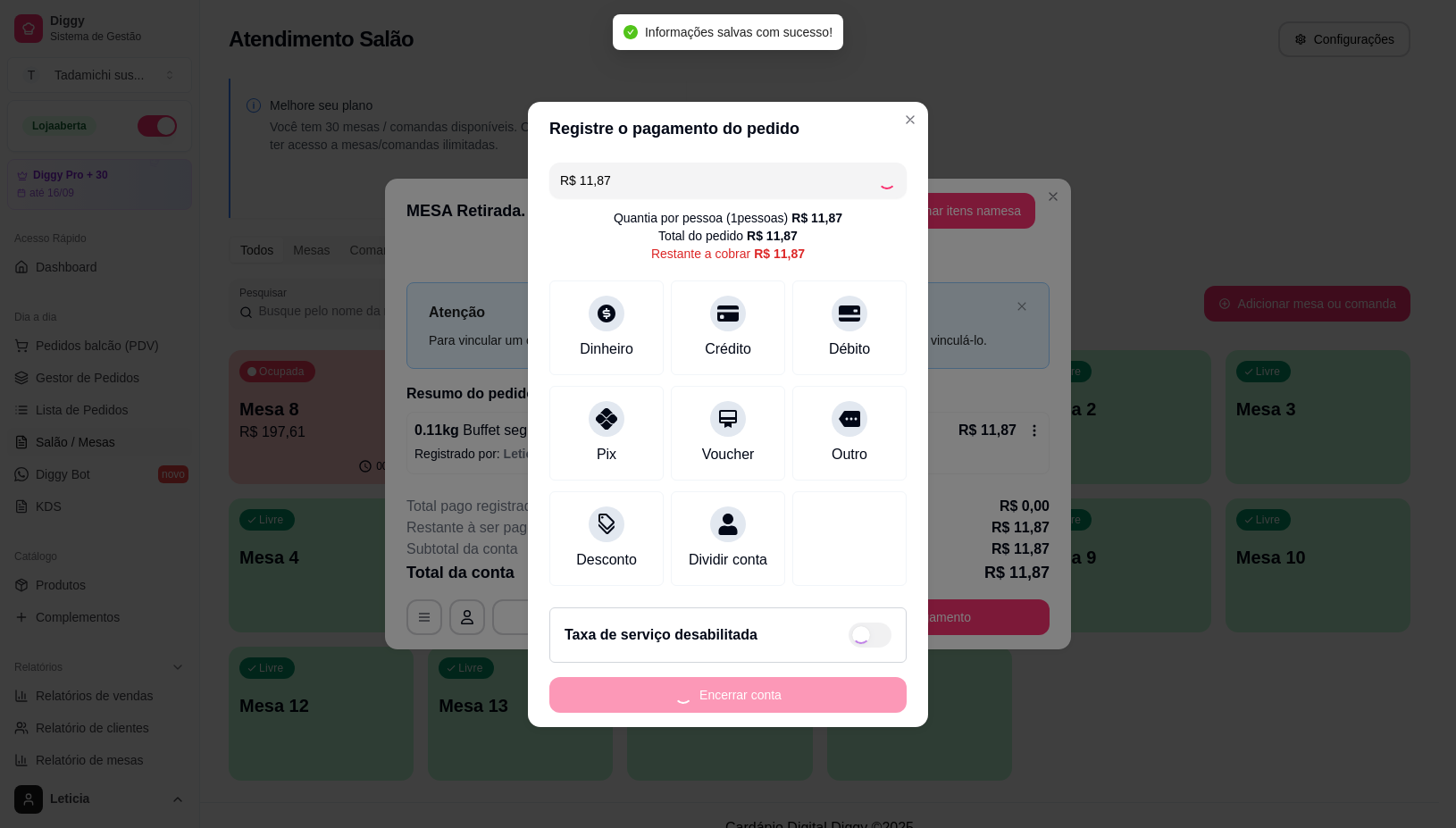
type input "R$ 0,00"
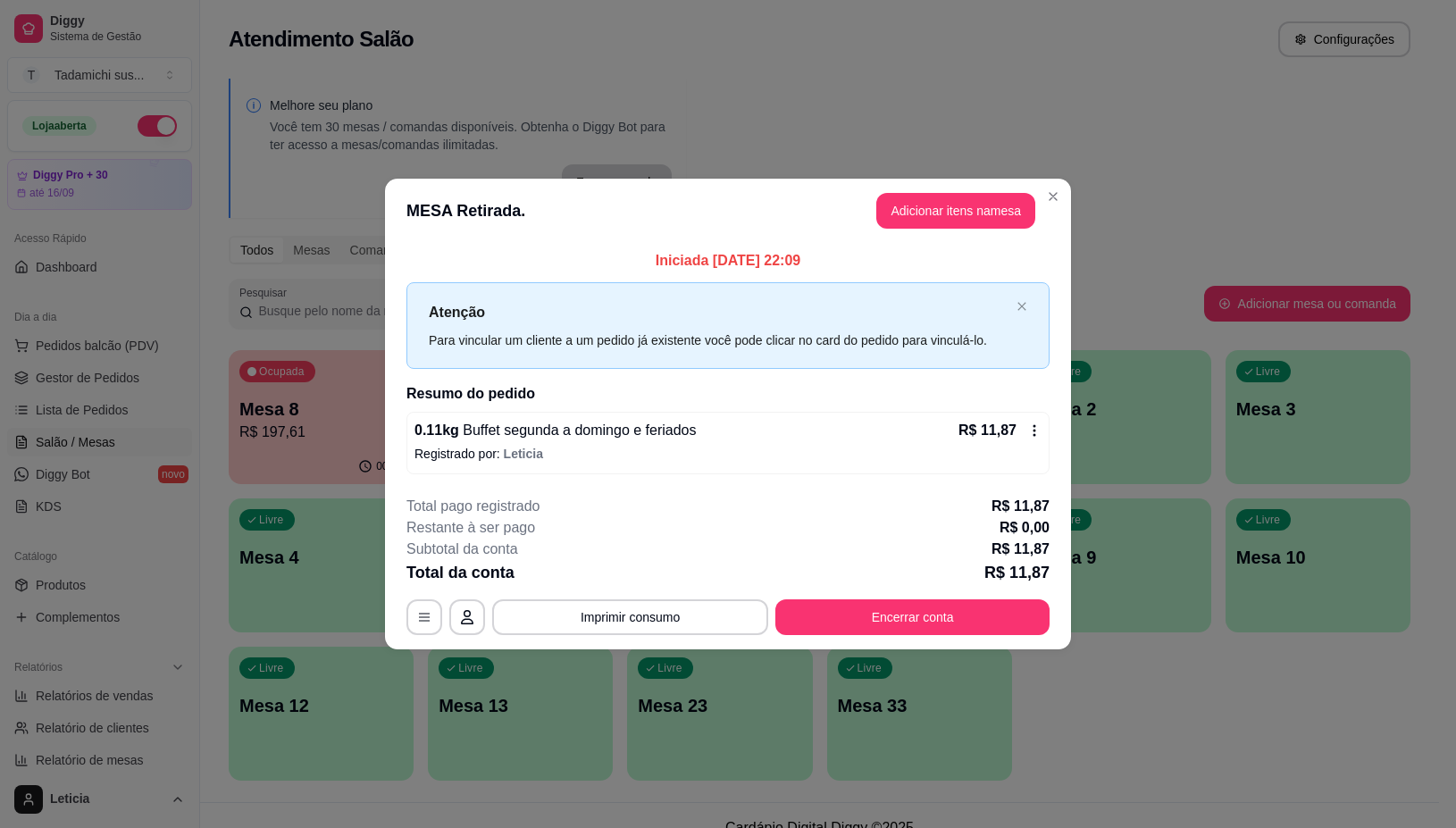
click at [639, 598] on div "**********" at bounding box center [728, 565] width 643 height 140
click at [650, 617] on button "Imprimir consumo" at bounding box center [631, 618] width 268 height 35
click at [621, 543] on button "IMPRESSORA" at bounding box center [636, 541] width 133 height 27
click at [866, 622] on button "Encerrar conta" at bounding box center [913, 618] width 266 height 35
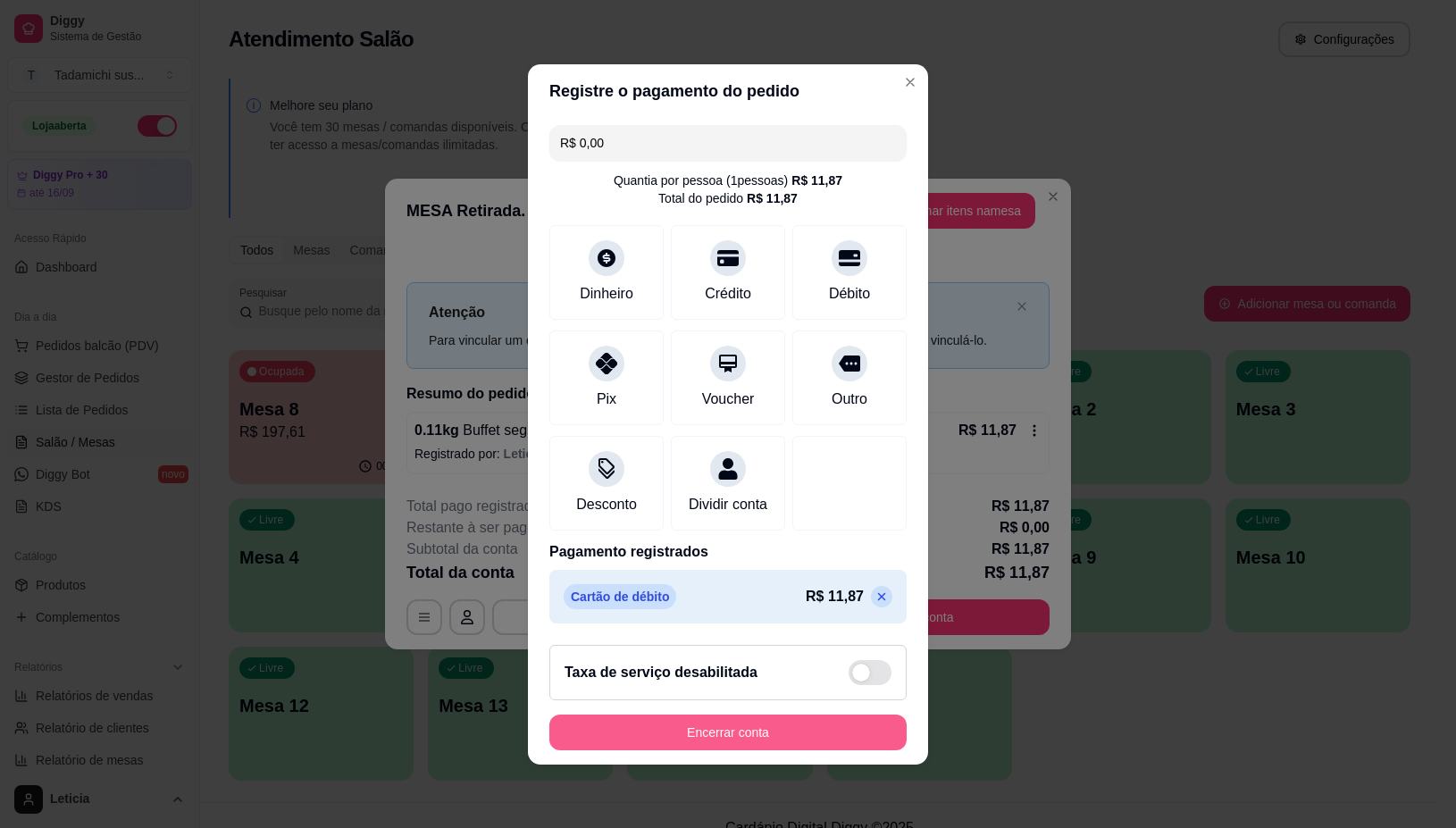
click at [641, 750] on button "Encerrar conta" at bounding box center [728, 732] width 357 height 36
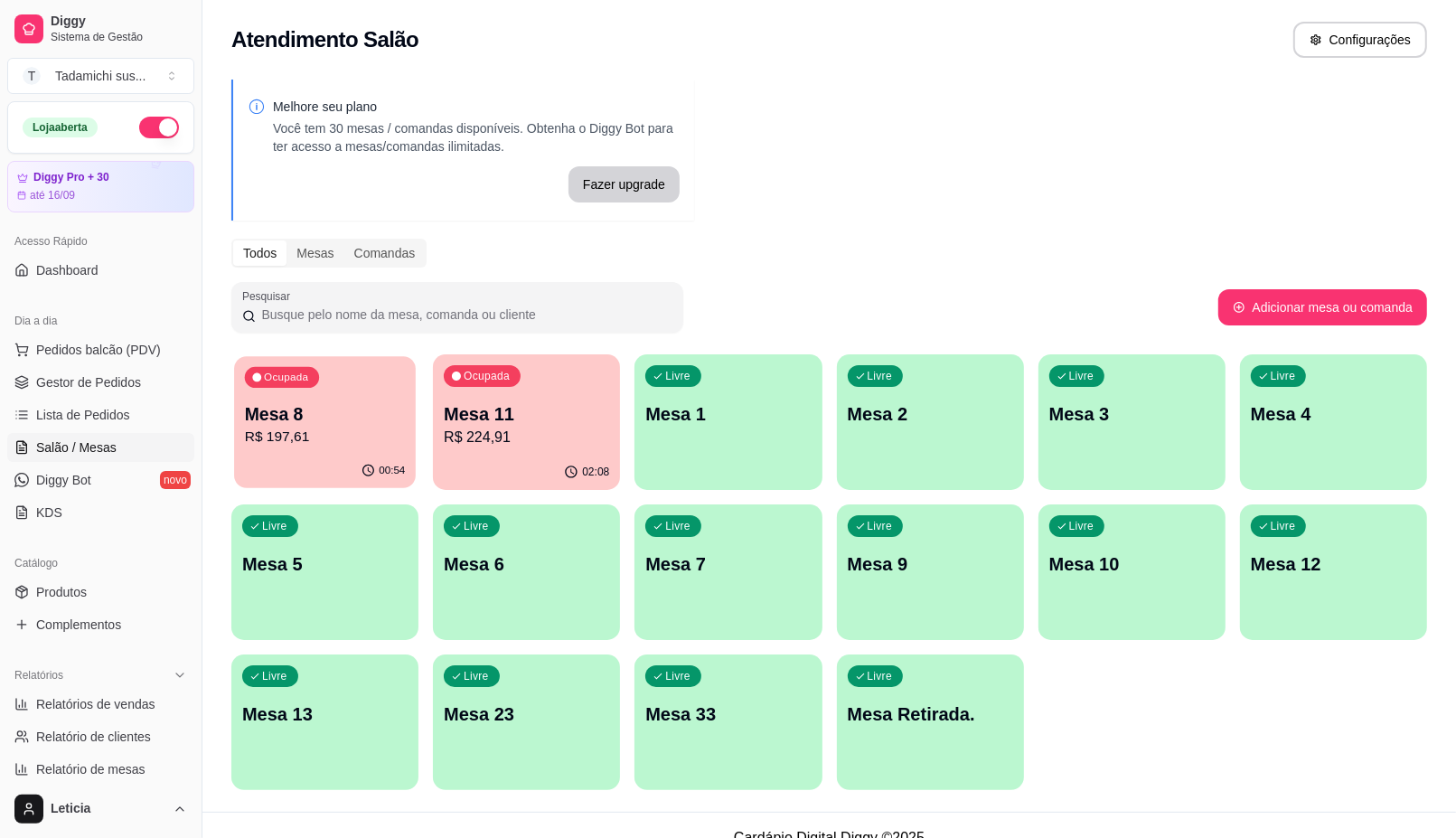
click at [340, 466] on div "00:54" at bounding box center [325, 471] width 182 height 35
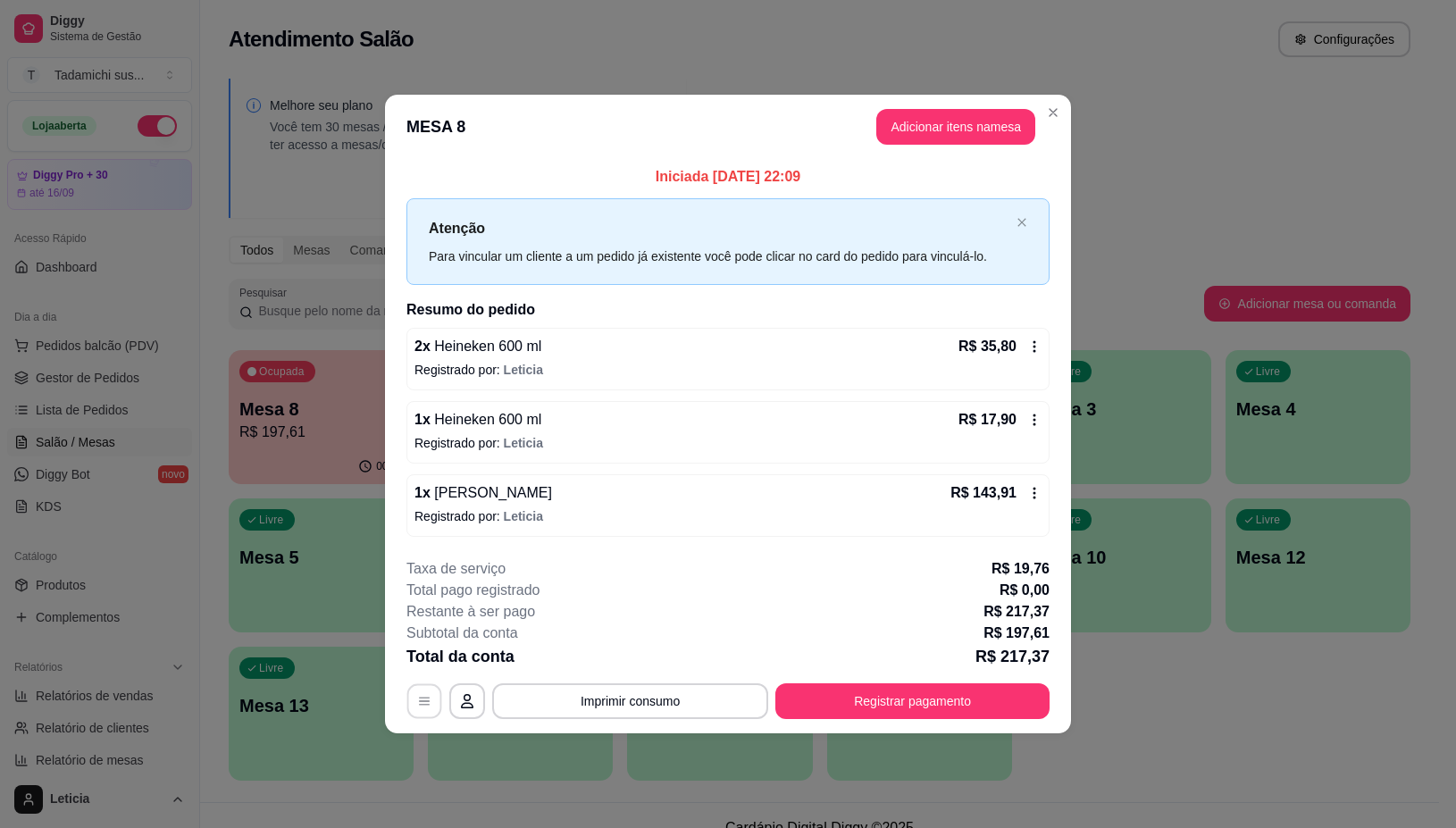
click at [414, 713] on button "button" at bounding box center [425, 702] width 35 height 35
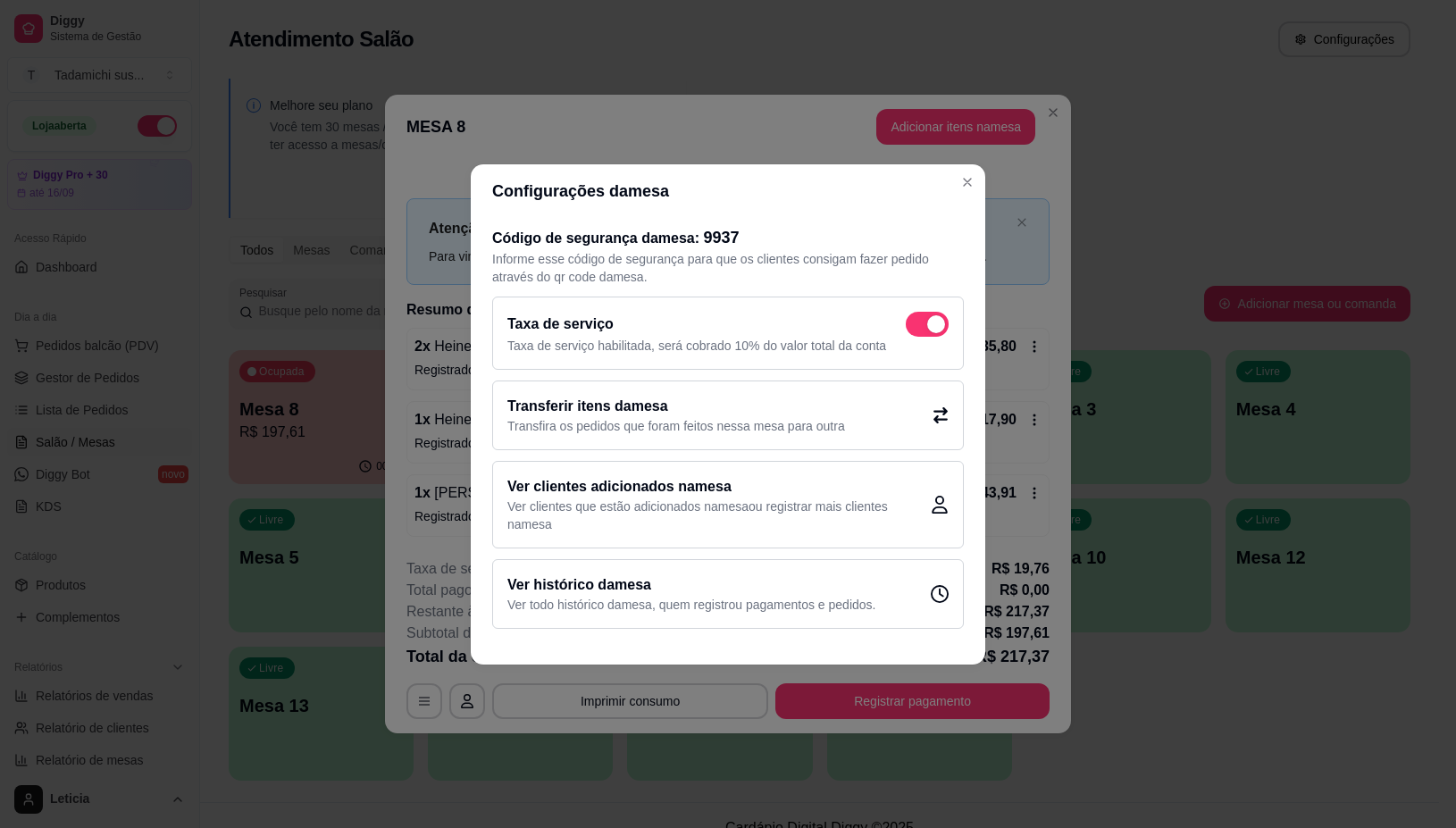
click at [905, 327] on span at bounding box center [927, 325] width 43 height 25
click at [905, 327] on input "checkbox" at bounding box center [911, 332] width 12 height 12
checkbox input "false"
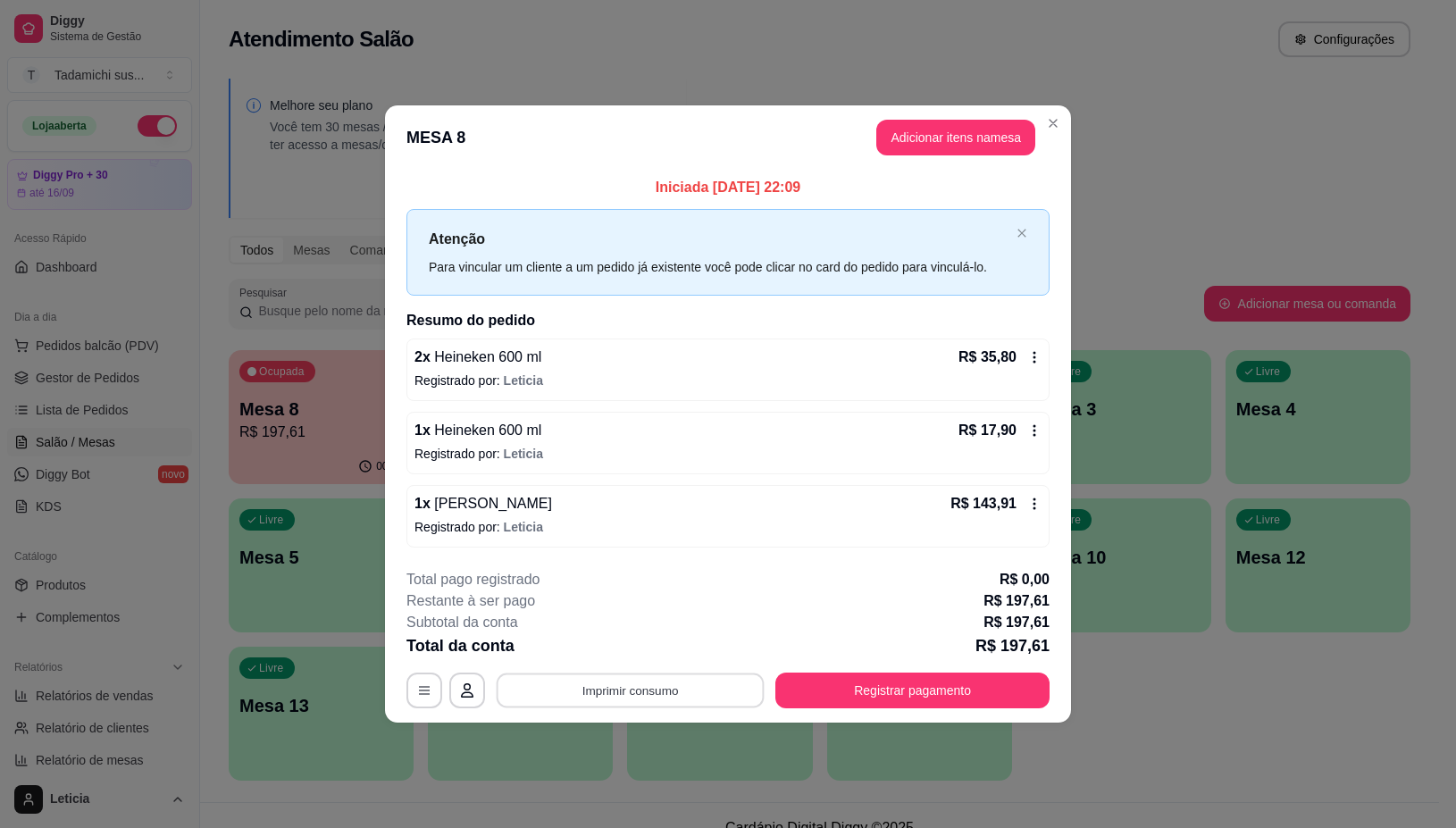
click at [688, 699] on button "Imprimir consumo" at bounding box center [631, 691] width 268 height 35
click at [666, 618] on button "IMPRESSORA" at bounding box center [636, 614] width 133 height 27
click at [854, 690] on button "Registrar pagamento" at bounding box center [912, 690] width 275 height 36
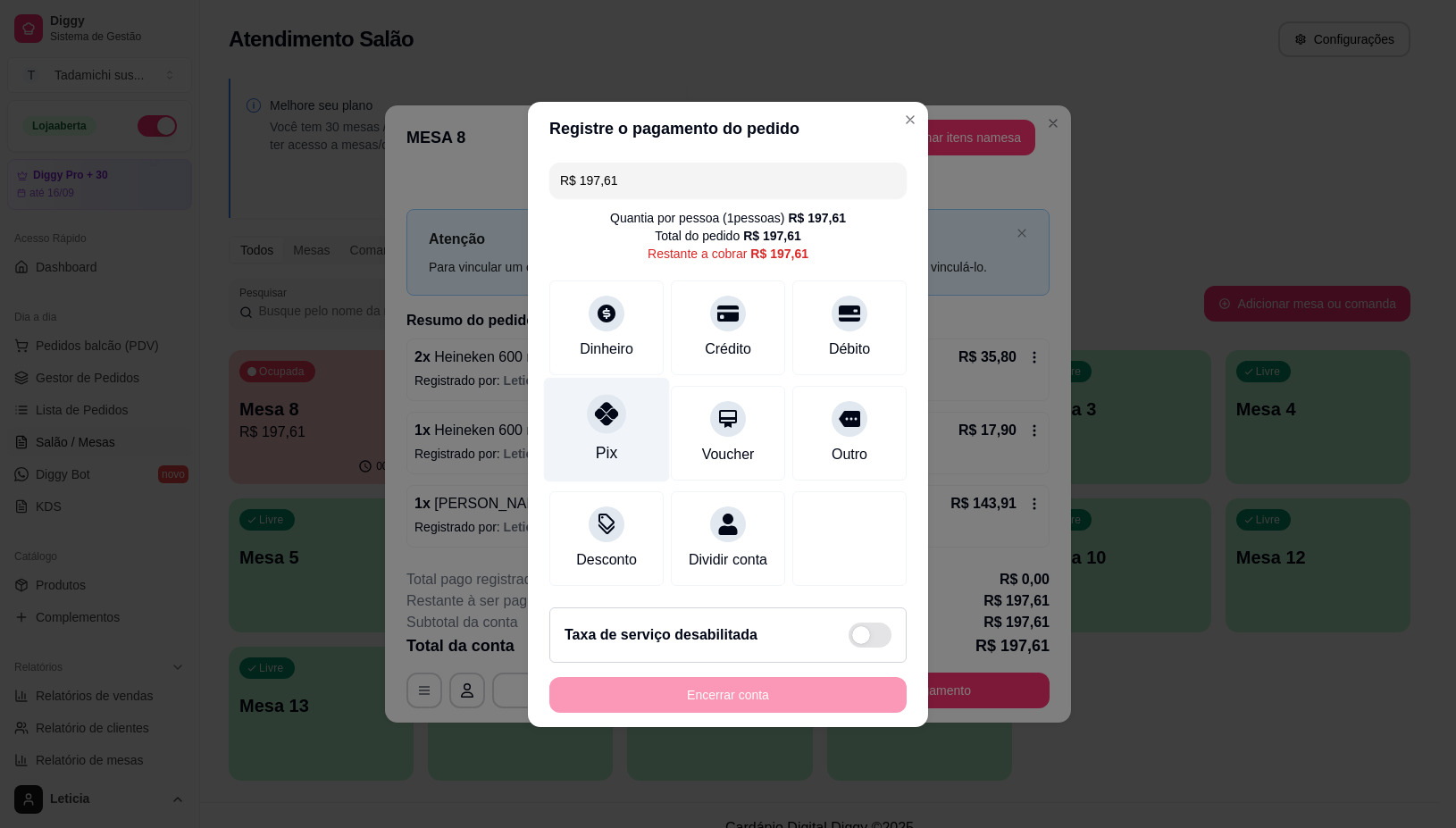
drag, startPoint x: 601, startPoint y: 440, endPoint x: 631, endPoint y: 458, distance: 35.0
click at [599, 441] on div "Pix" at bounding box center [606, 453] width 22 height 23
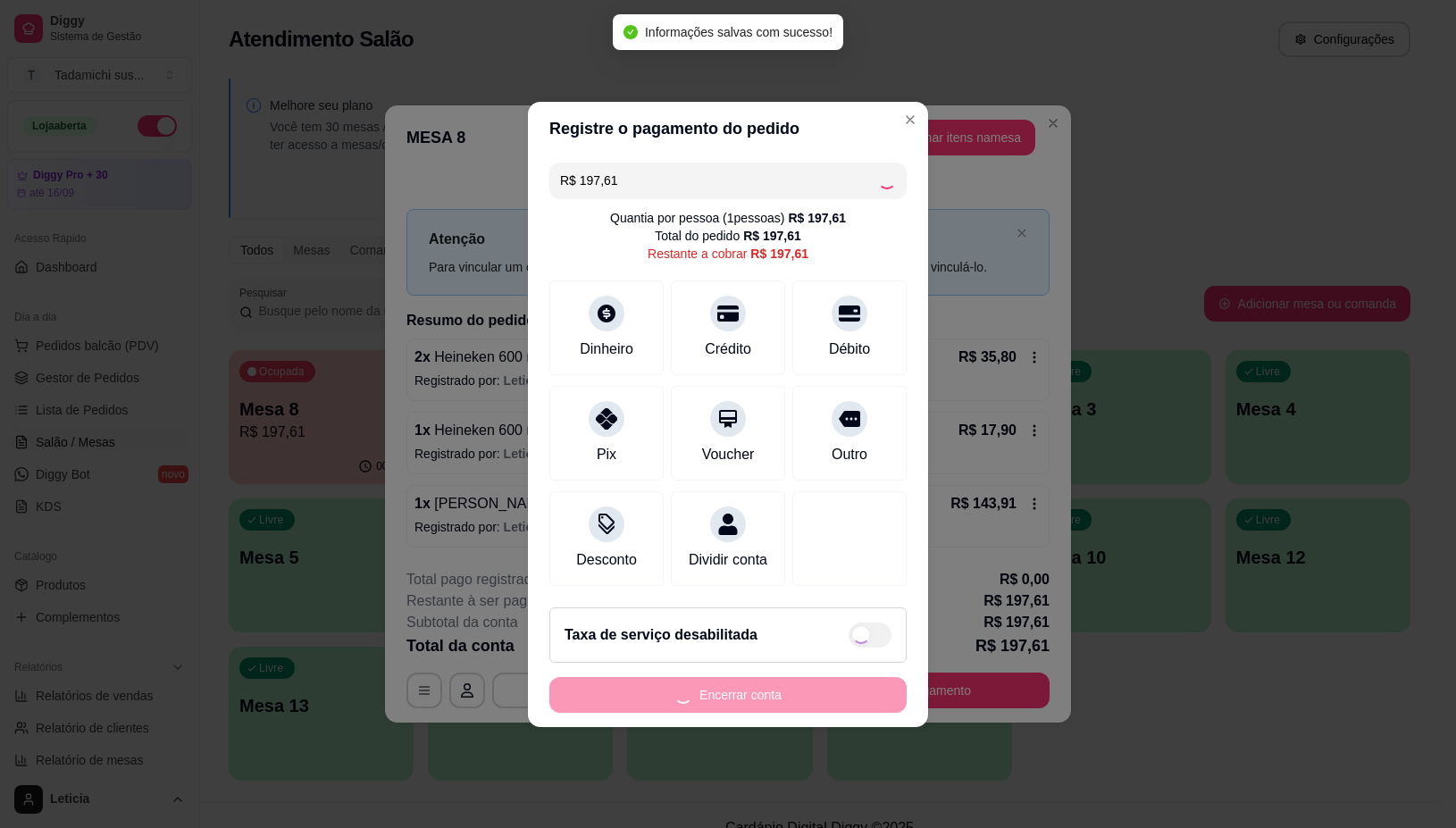
type input "R$ 0,00"
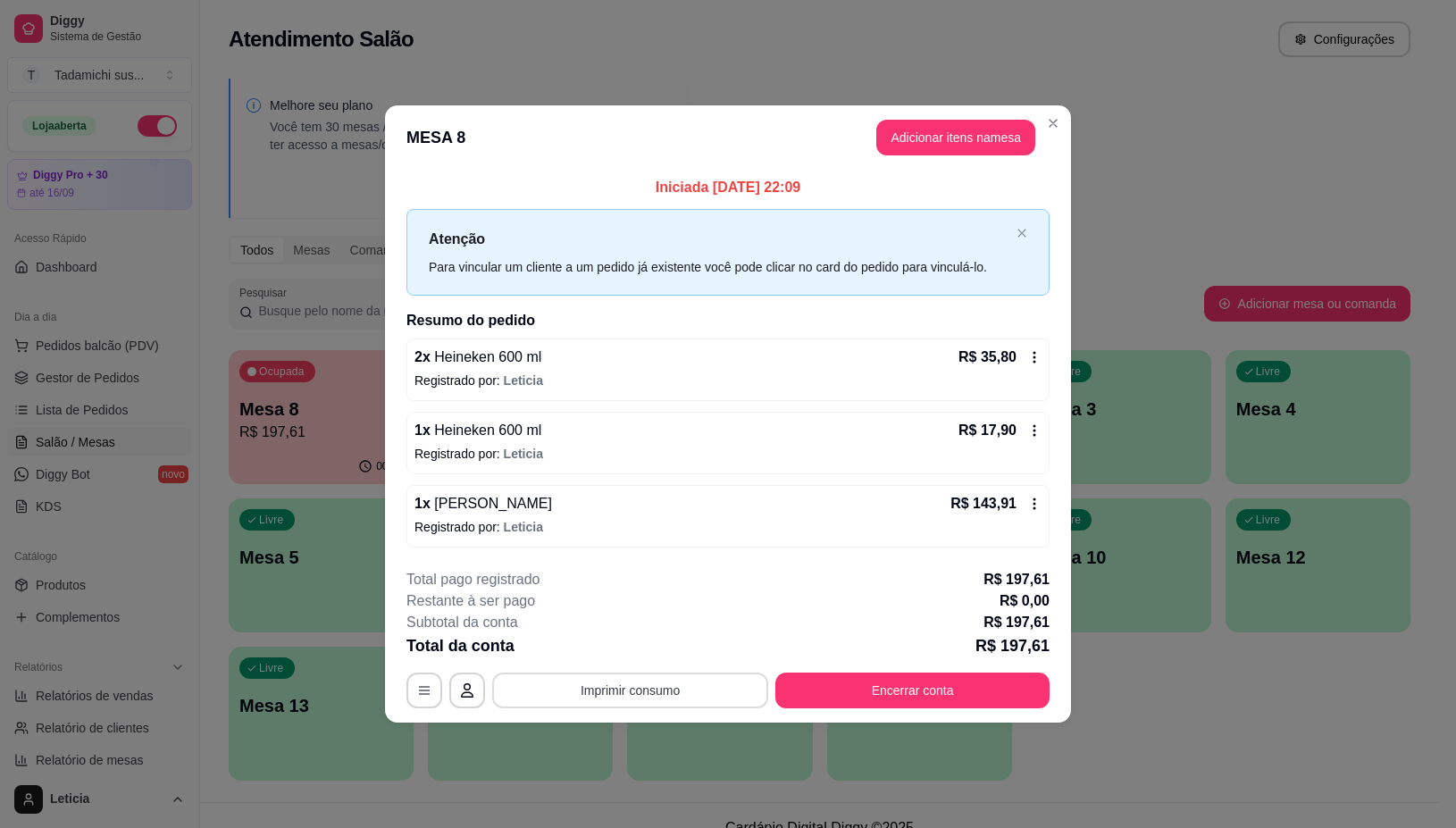
click at [616, 688] on button "Imprimir consumo" at bounding box center [630, 690] width 276 height 36
click at [596, 605] on button "IMPRESSORA" at bounding box center [635, 614] width 138 height 28
click at [949, 685] on button "Encerrar conta" at bounding box center [912, 690] width 275 height 36
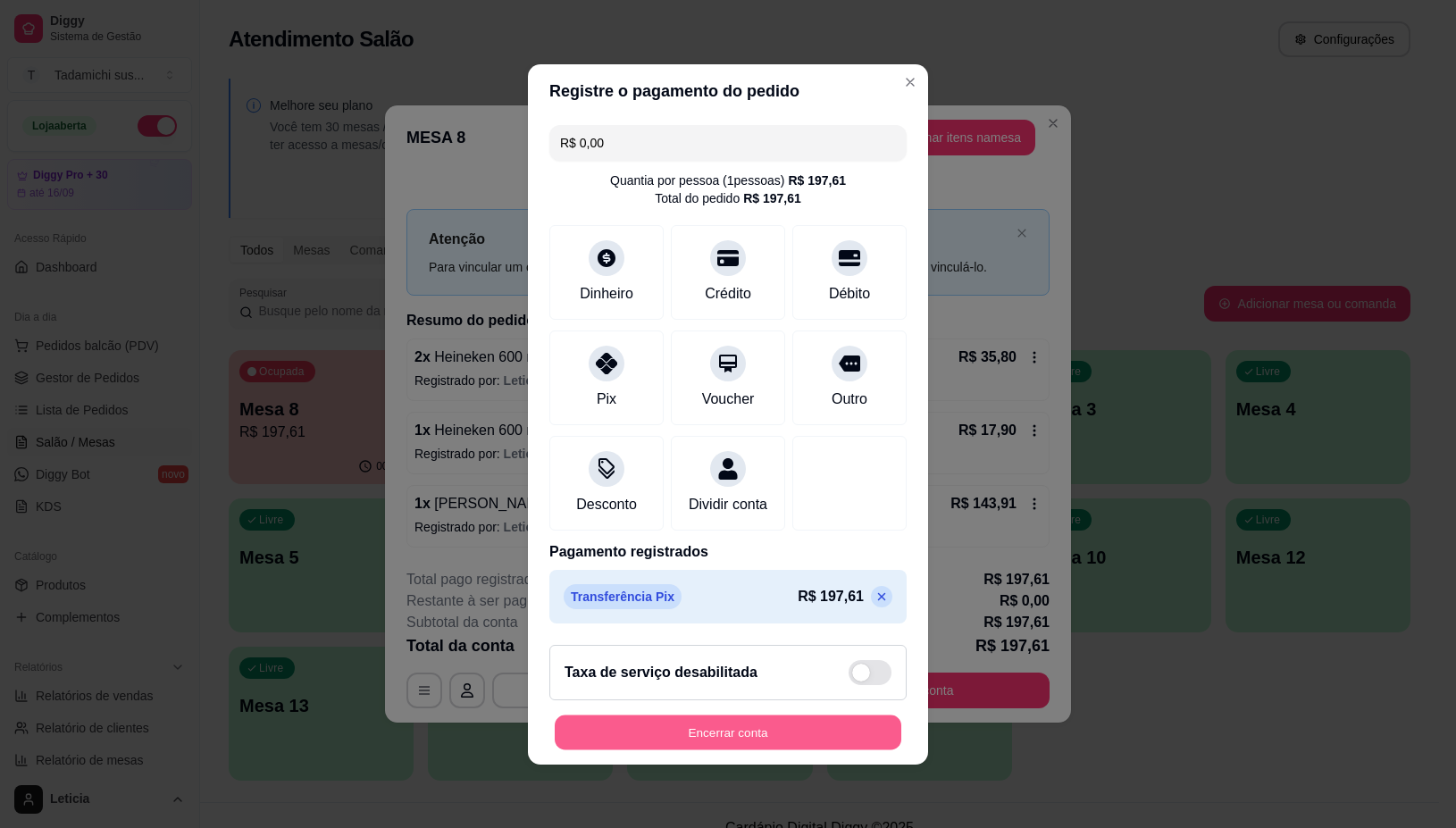
click at [843, 735] on button "Encerrar conta" at bounding box center [728, 732] width 347 height 35
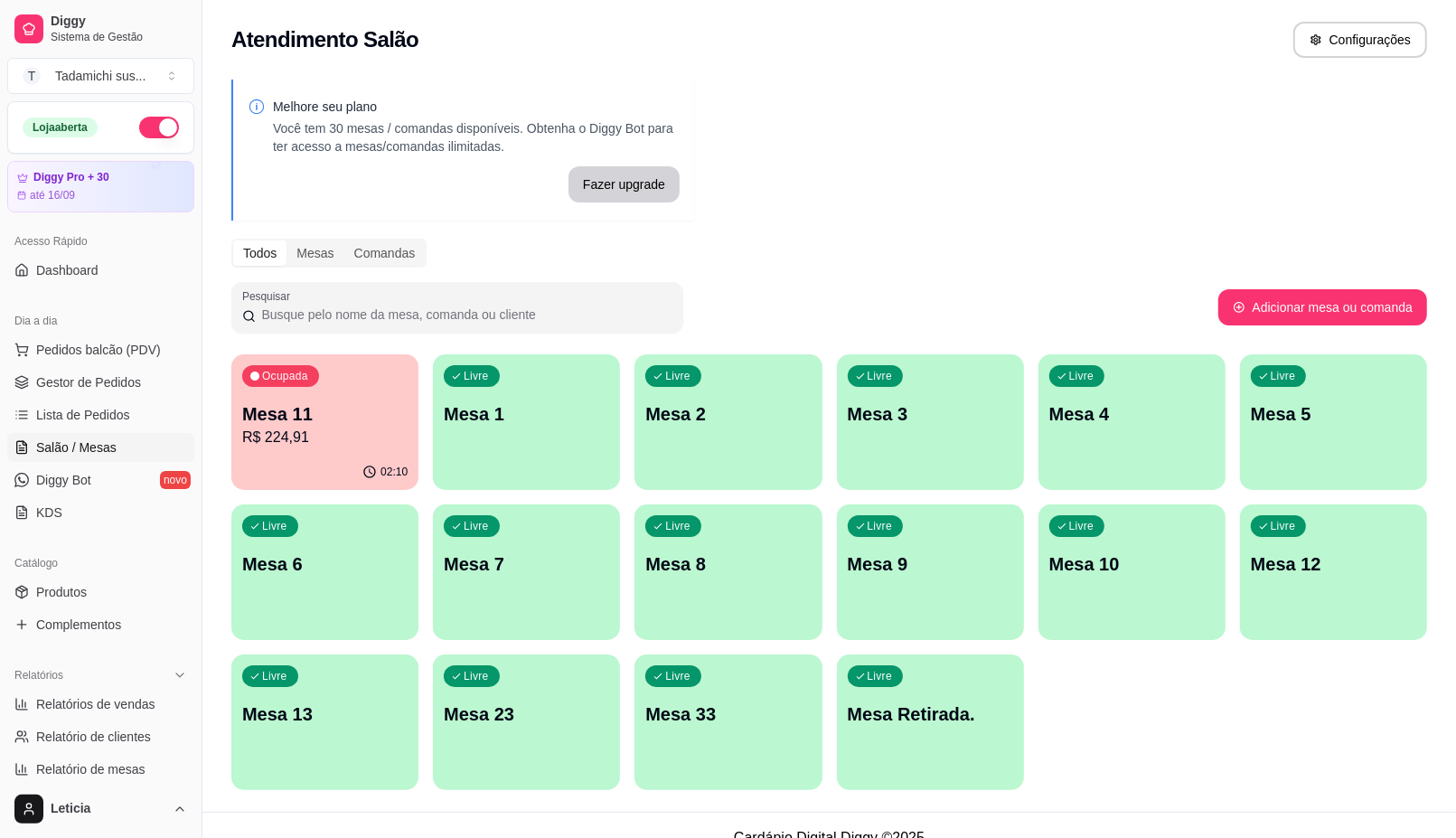
click at [381, 403] on p "Mesa 11" at bounding box center [324, 415] width 165 height 26
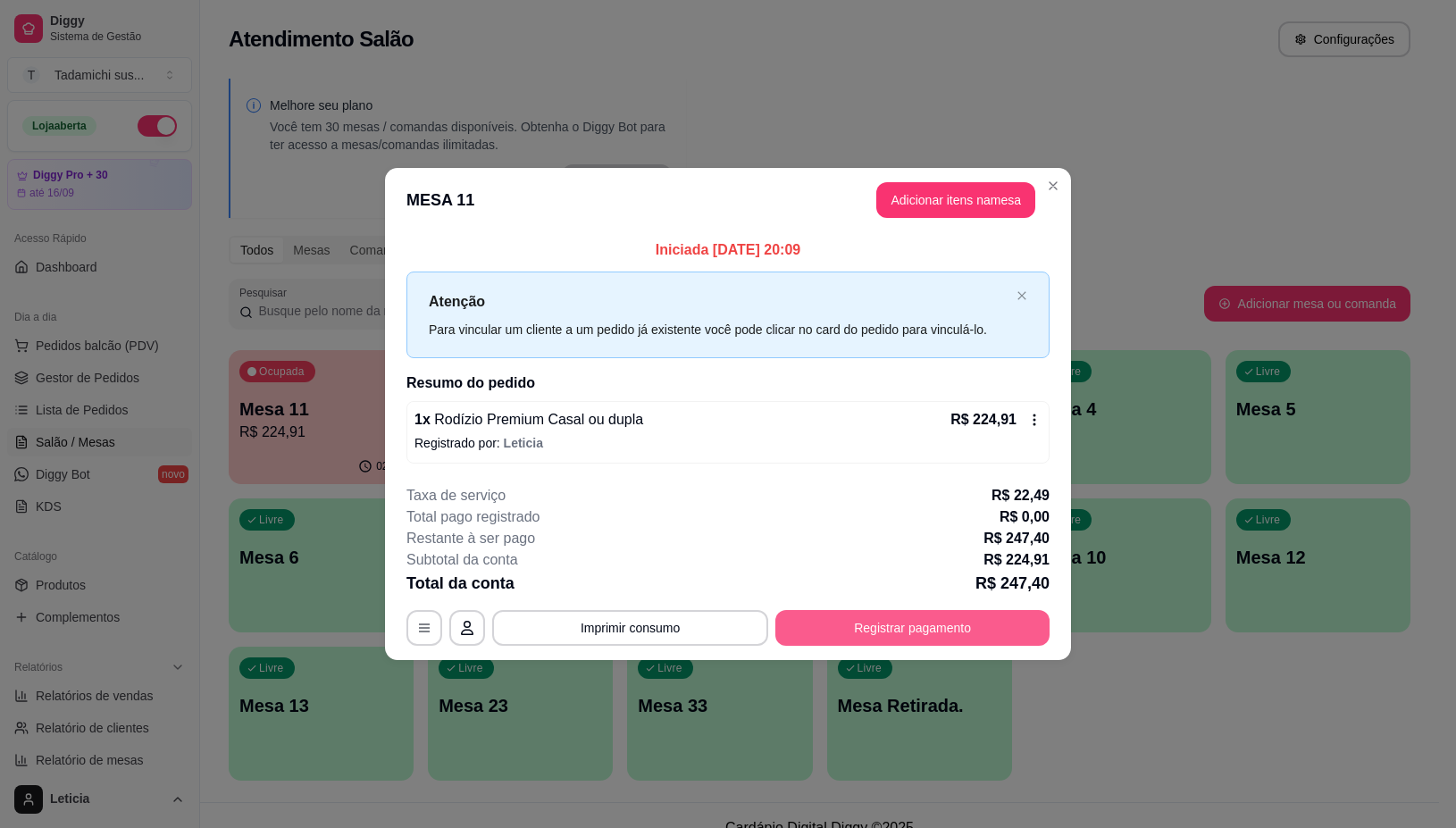
click at [843, 626] on button "Registrar pagamento" at bounding box center [912, 628] width 275 height 36
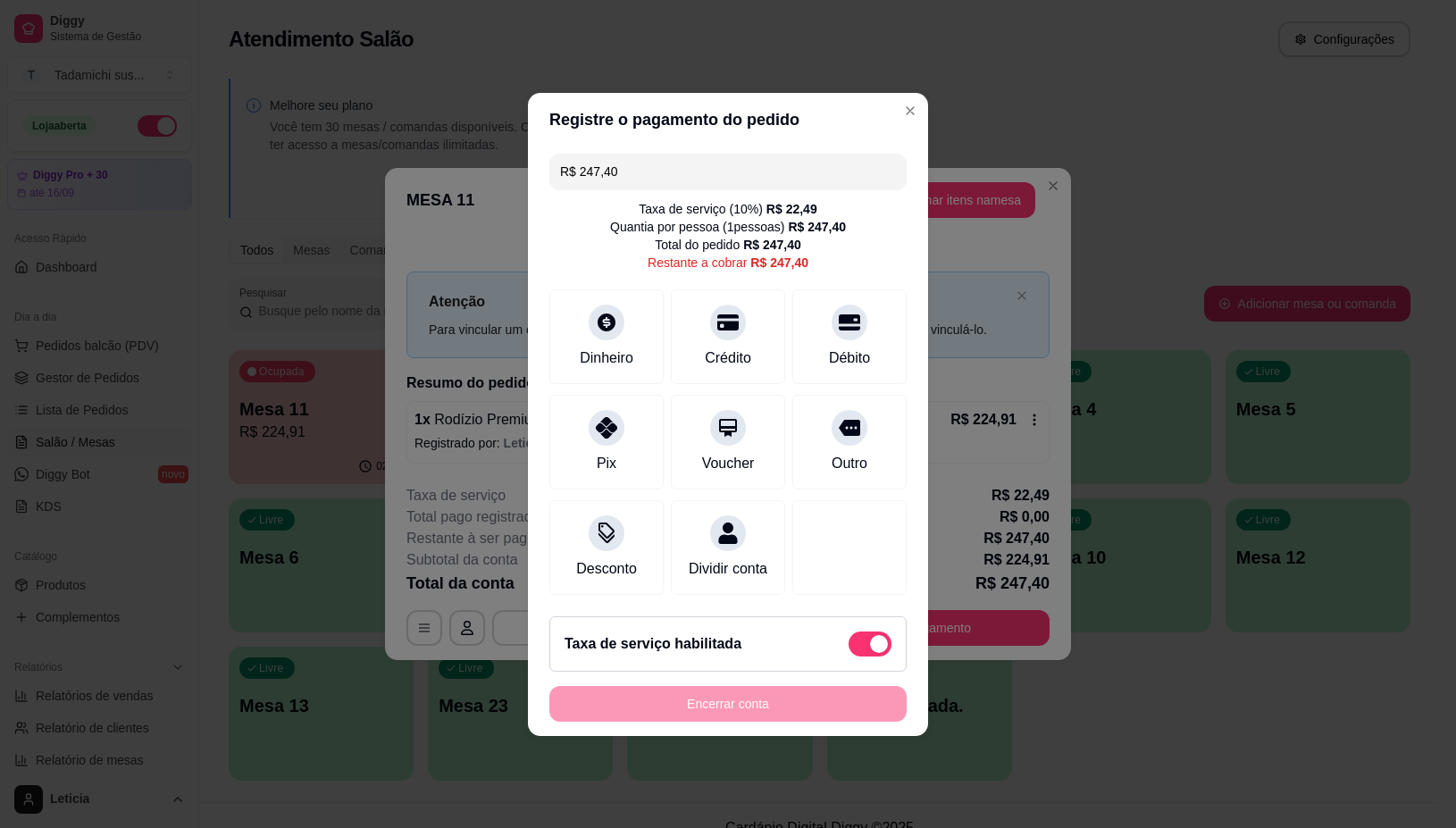
click at [868, 650] on span at bounding box center [870, 644] width 43 height 25
click at [860, 650] on input "checkbox" at bounding box center [854, 653] width 12 height 12
checkbox input "true"
type input "R$ 224,91"
checkbox input "false"
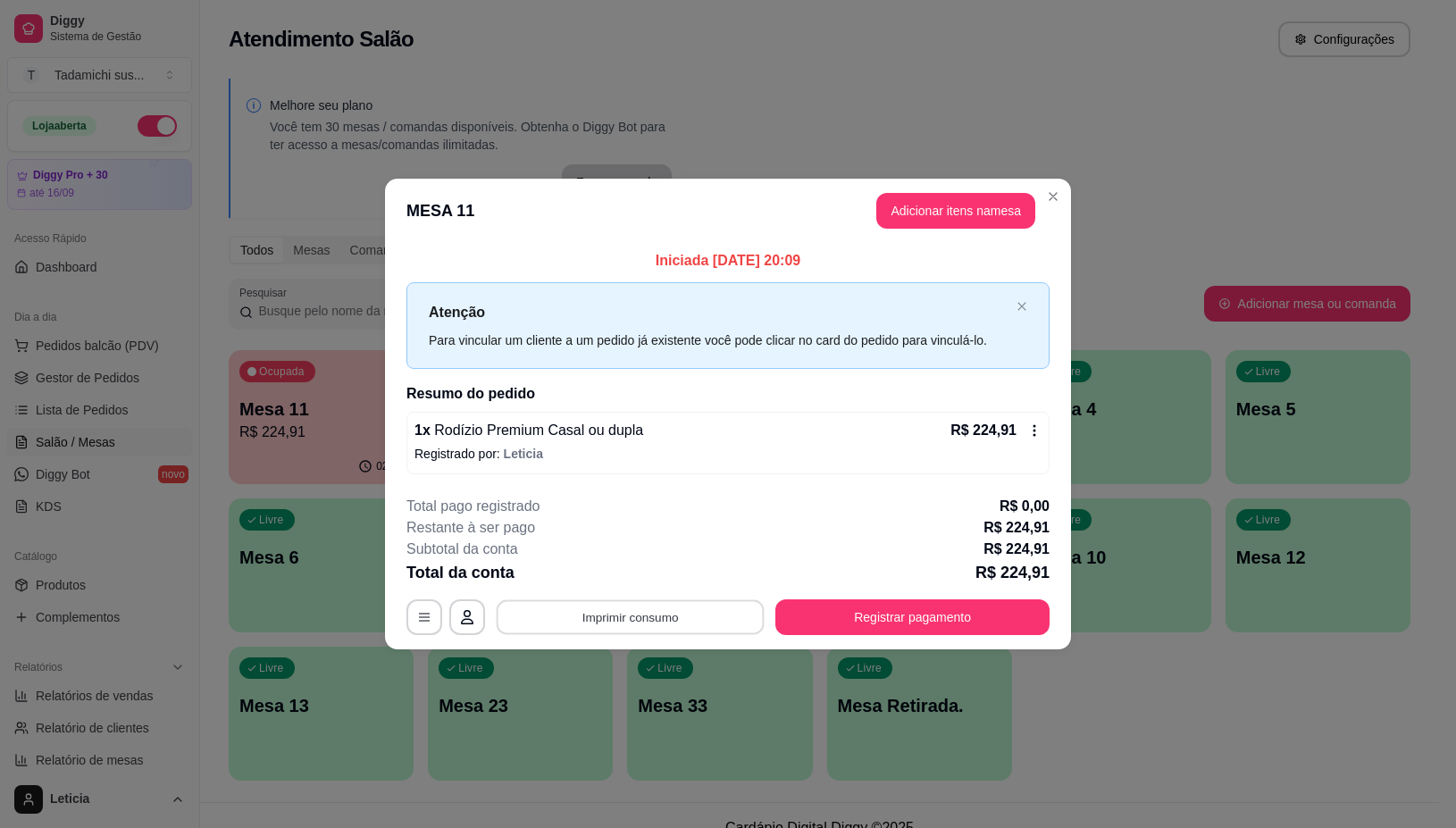
click at [595, 605] on button "Imprimir consumo" at bounding box center [631, 618] width 268 height 35
click at [615, 541] on button "IMPRESSORA" at bounding box center [635, 541] width 138 height 28
click at [903, 614] on button "Registrar pagamento" at bounding box center [913, 618] width 266 height 35
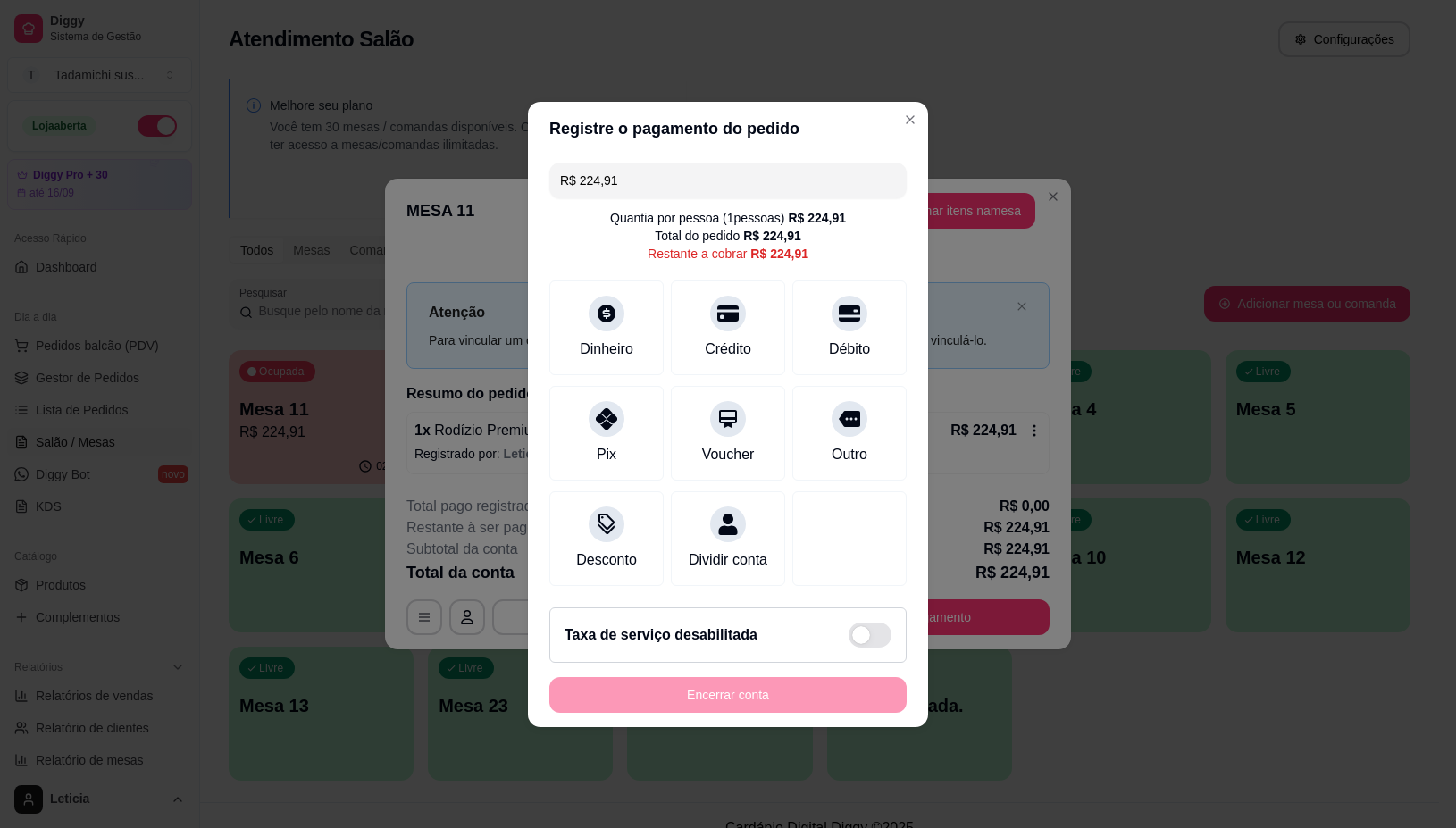
click at [672, 171] on input "R$ 224,91" at bounding box center [728, 180] width 336 height 36
click at [596, 419] on div at bounding box center [606, 414] width 39 height 39
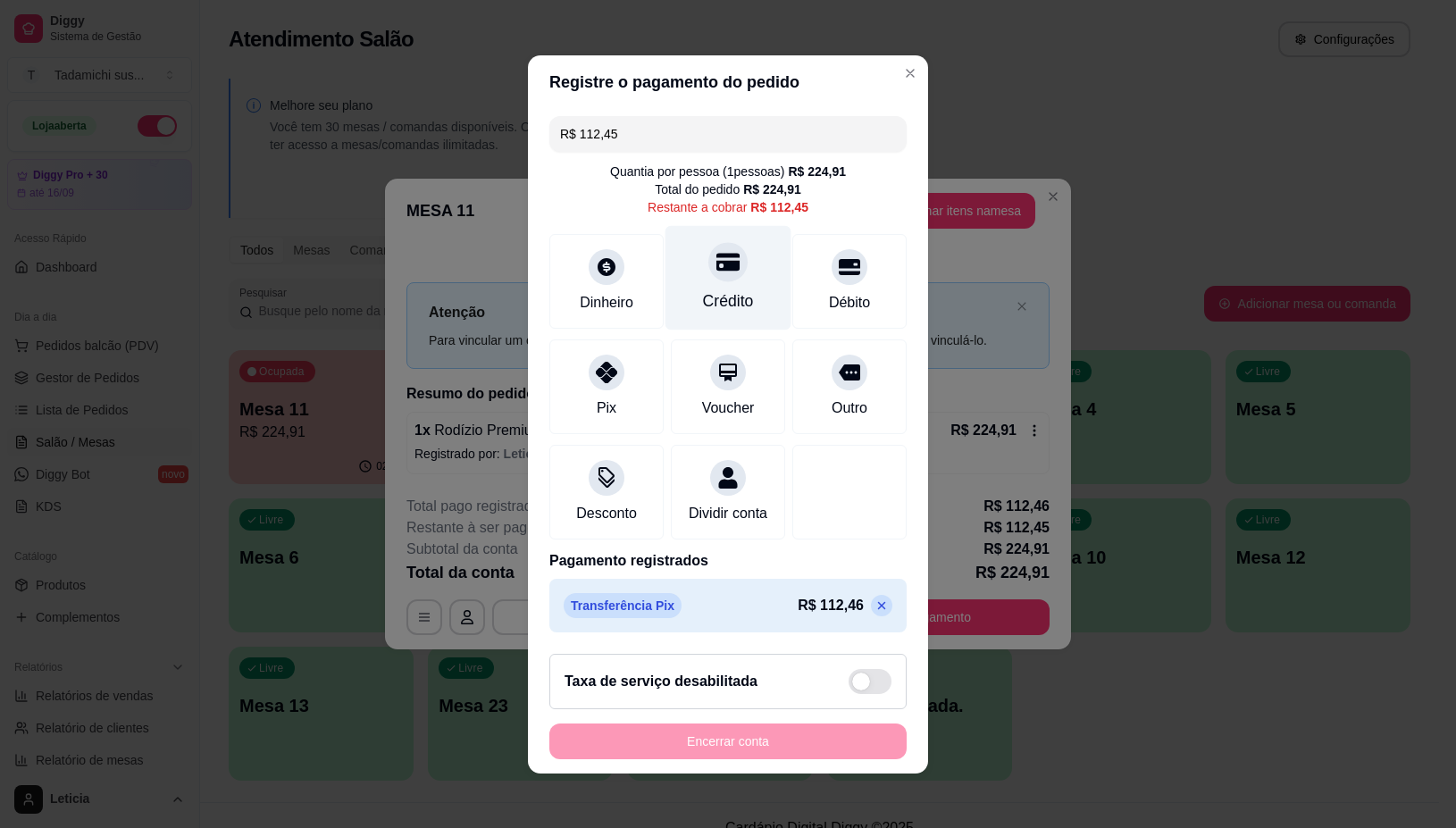
click at [703, 290] on div "Crédito" at bounding box center [728, 301] width 51 height 23
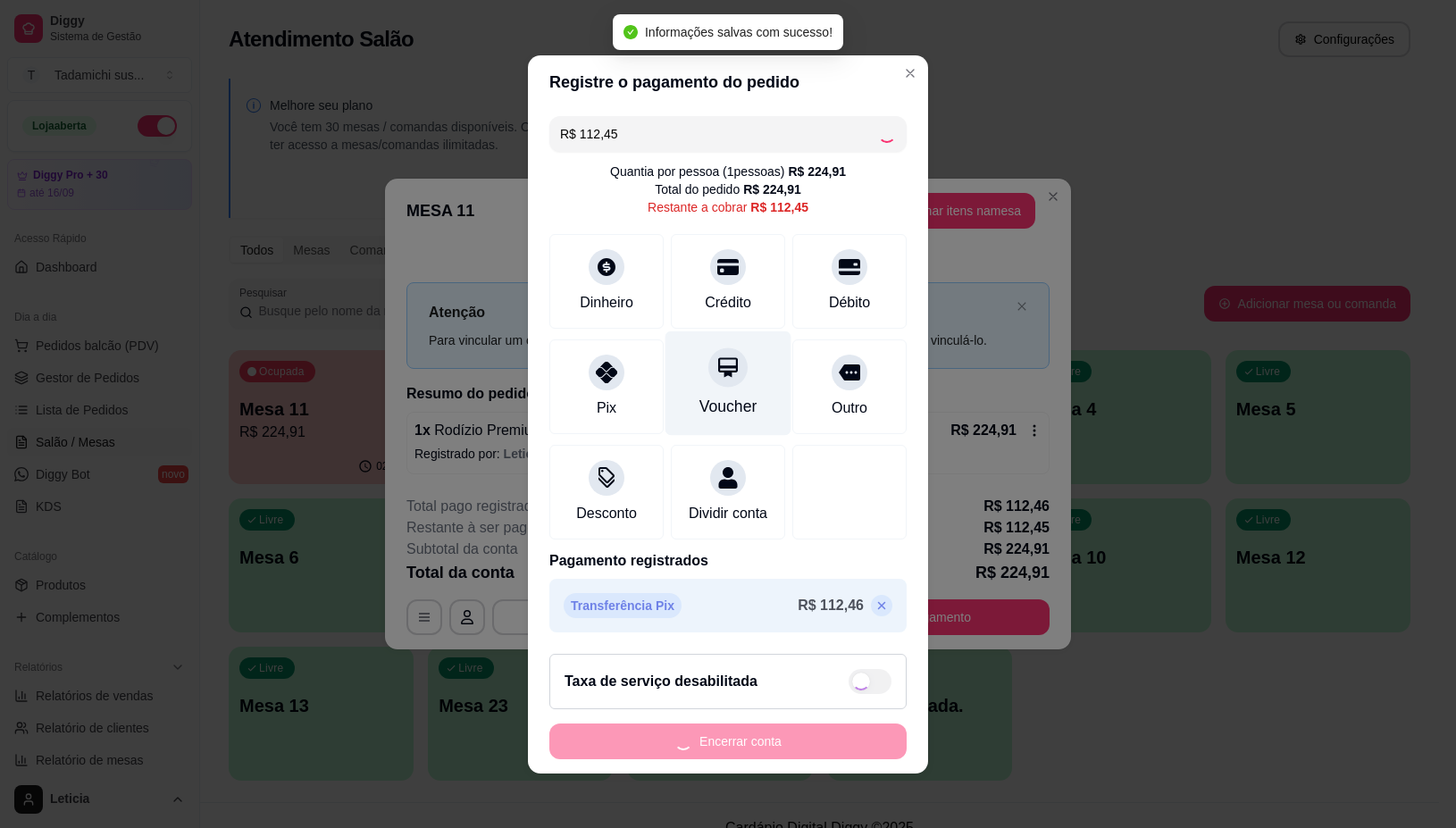
type input "R$ 0,00"
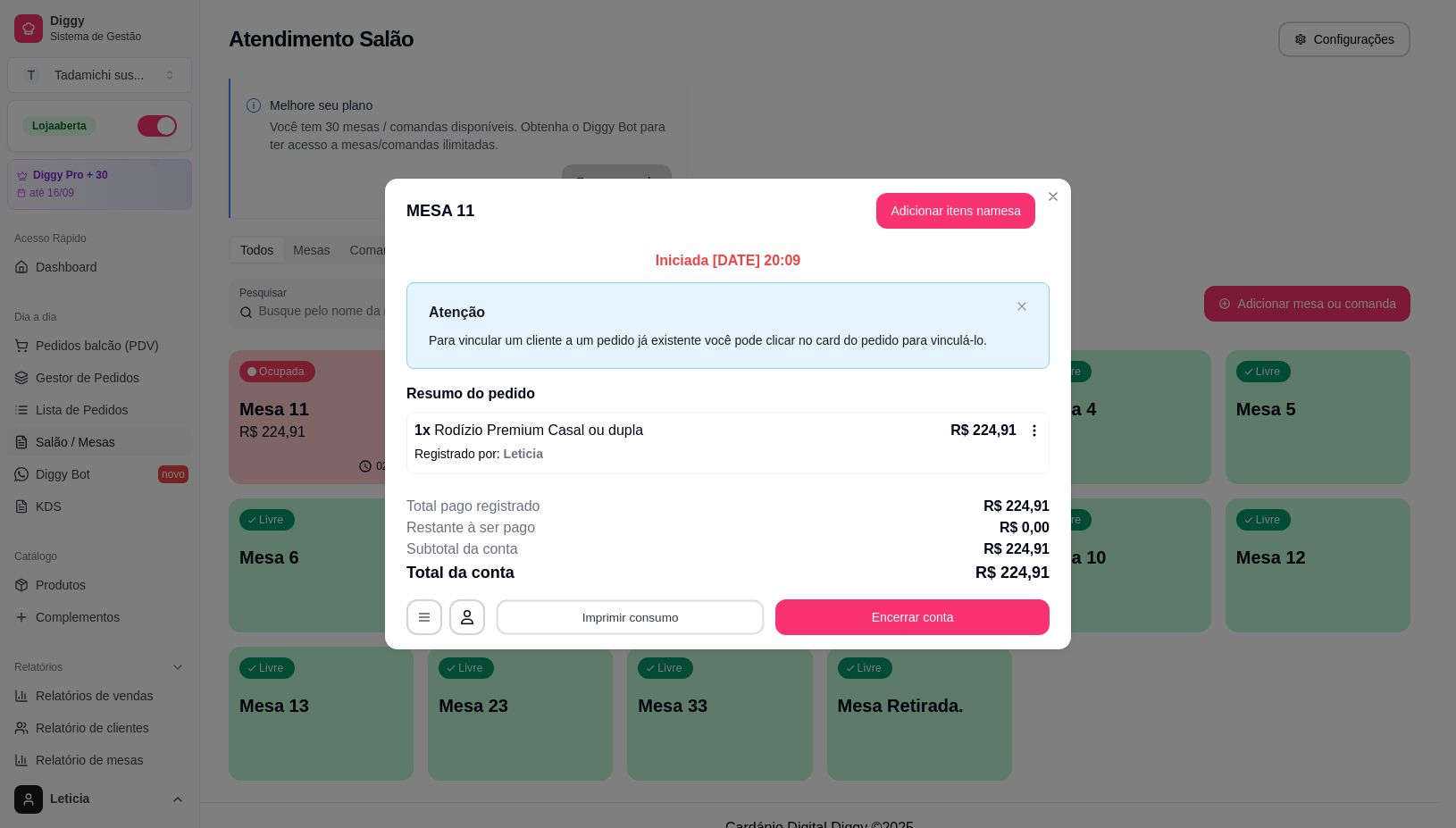
click at [711, 605] on button "Imprimir consumo" at bounding box center [631, 618] width 268 height 35
click at [649, 536] on button "IMPRESSORA" at bounding box center [635, 541] width 138 height 28
click at [878, 619] on button "Encerrar conta" at bounding box center [912, 617] width 275 height 36
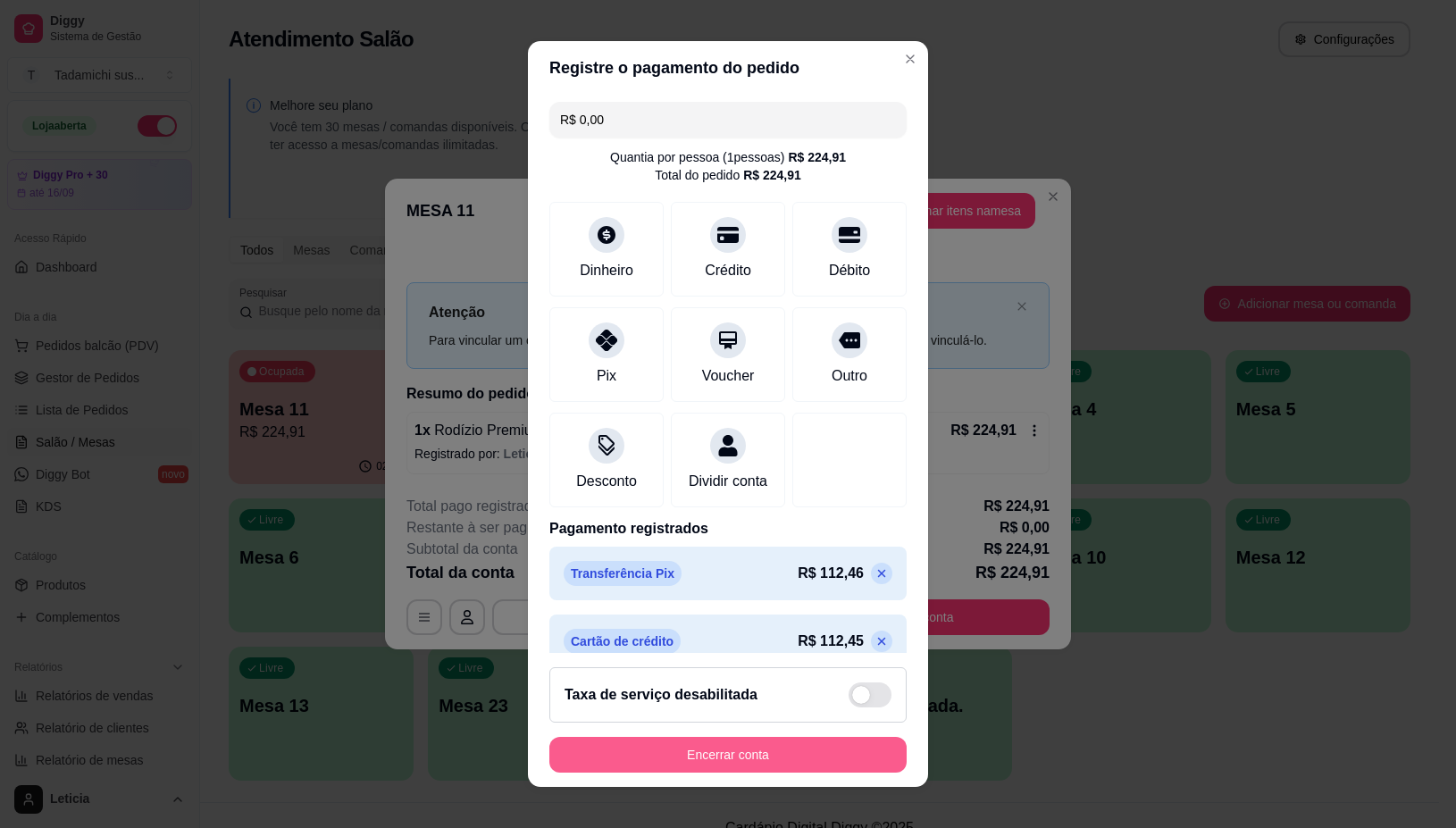
click at [715, 760] on button "Encerrar conta" at bounding box center [728, 755] width 357 height 36
